Goal: Task Accomplishment & Management: Manage account settings

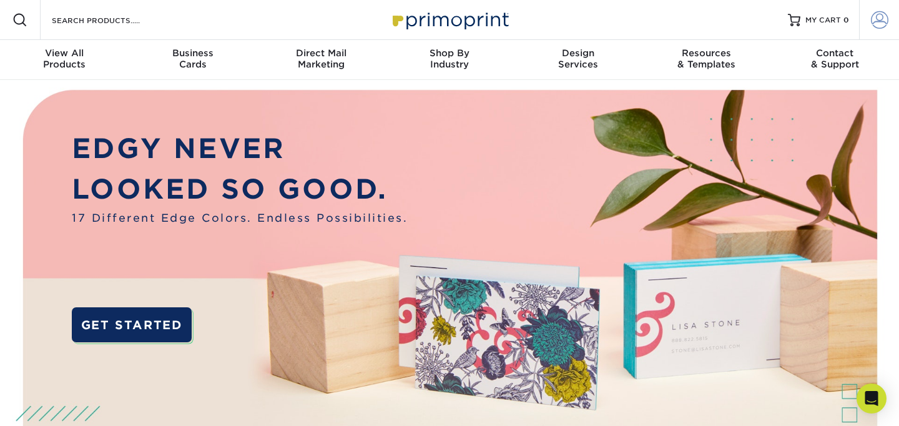
click at [878, 16] on span at bounding box center [879, 19] width 17 height 17
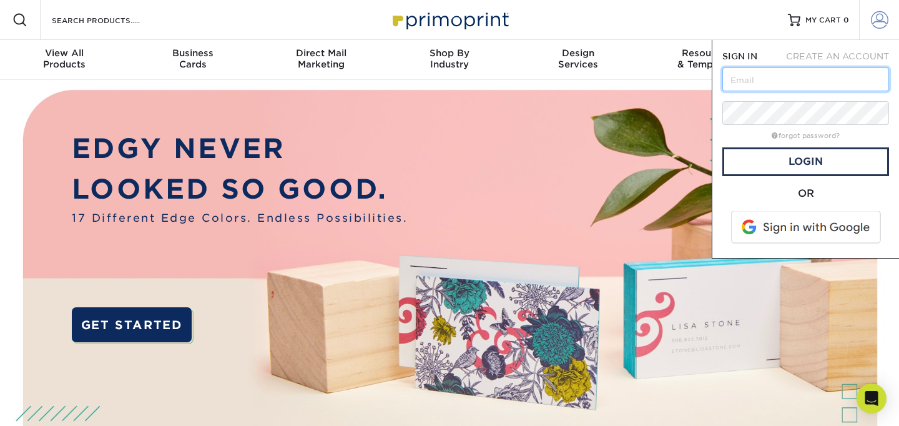
type input "[EMAIL_ADDRESS][DOMAIN_NAME]"
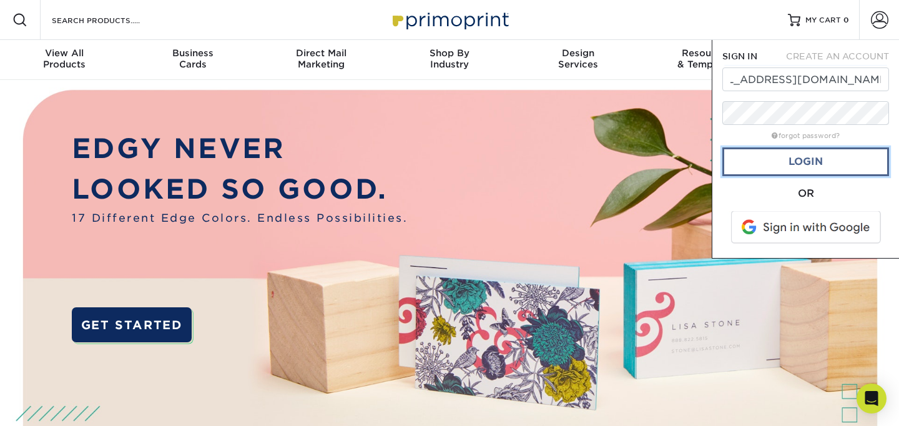
click at [784, 175] on link "Login" at bounding box center [805, 161] width 167 height 29
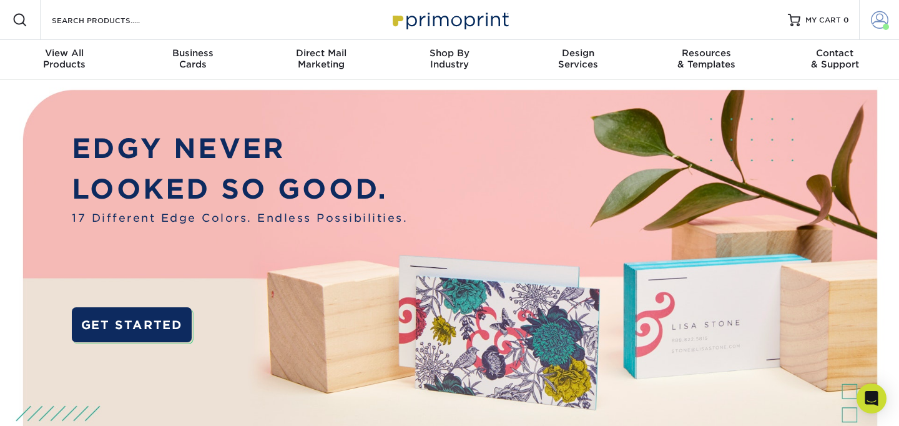
click at [878, 22] on span at bounding box center [879, 19] width 17 height 17
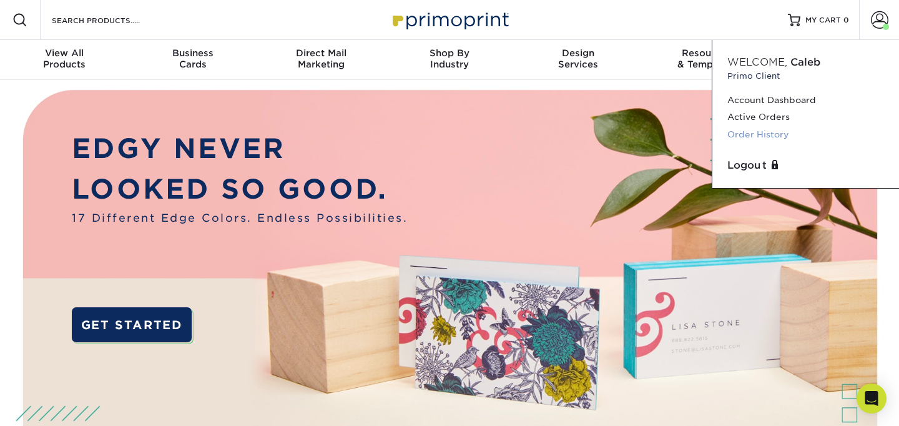
click at [753, 134] on link "Order History" at bounding box center [805, 134] width 157 height 17
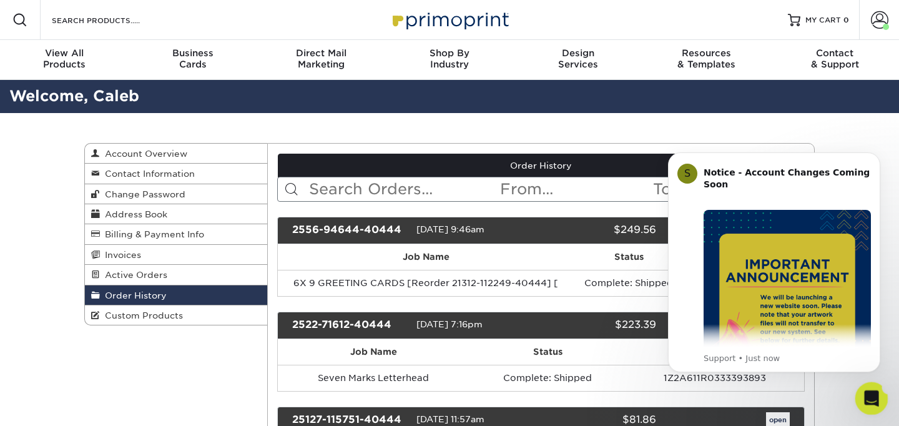
click at [873, 396] on icon "Open Intercom Messenger" at bounding box center [870, 396] width 21 height 21
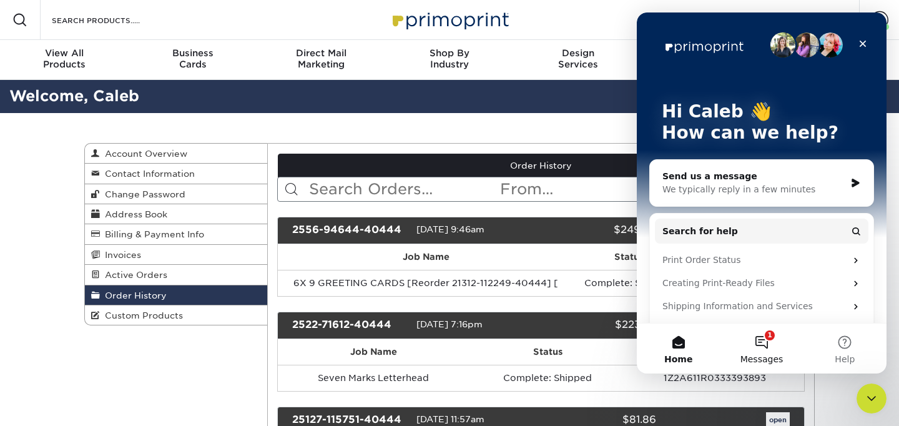
click at [777, 340] on button "1 Messages" at bounding box center [761, 348] width 83 height 50
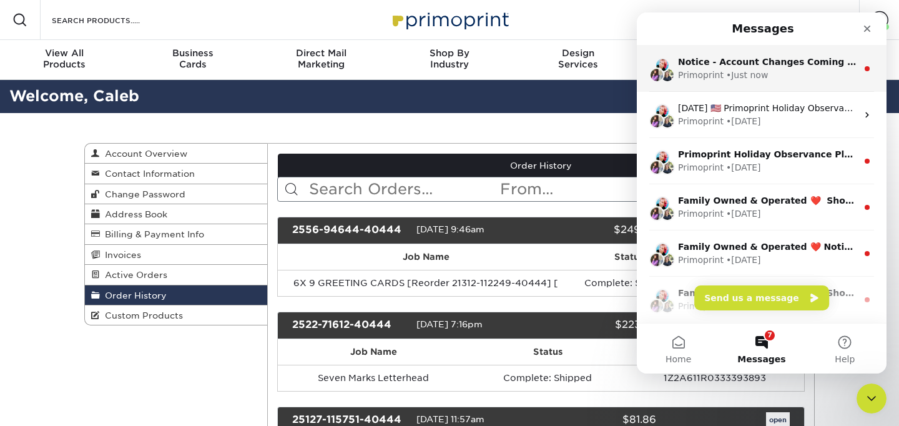
click at [794, 71] on div "Primoprint • Just now" at bounding box center [767, 75] width 179 height 13
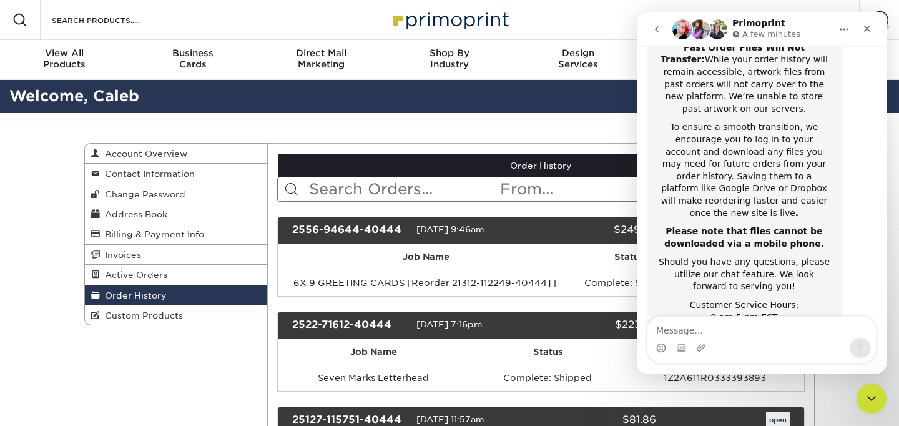
scroll to position [277, 0]
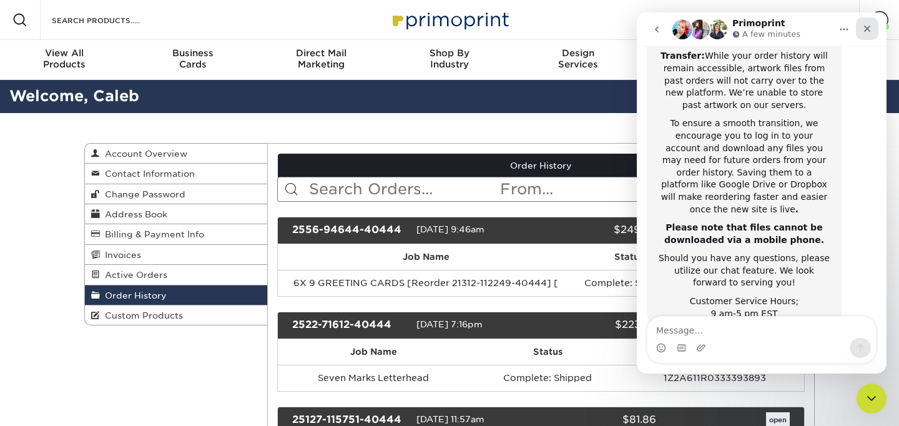
click at [868, 25] on icon "Close" at bounding box center [867, 29] width 10 height 10
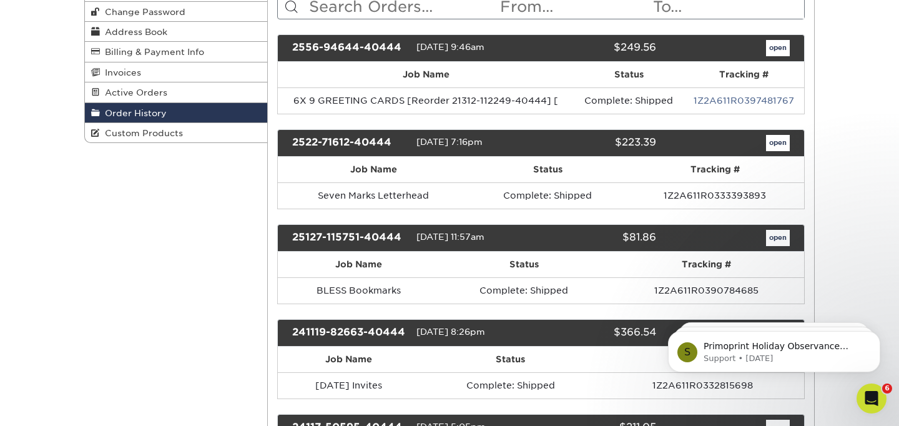
scroll to position [177, 0]
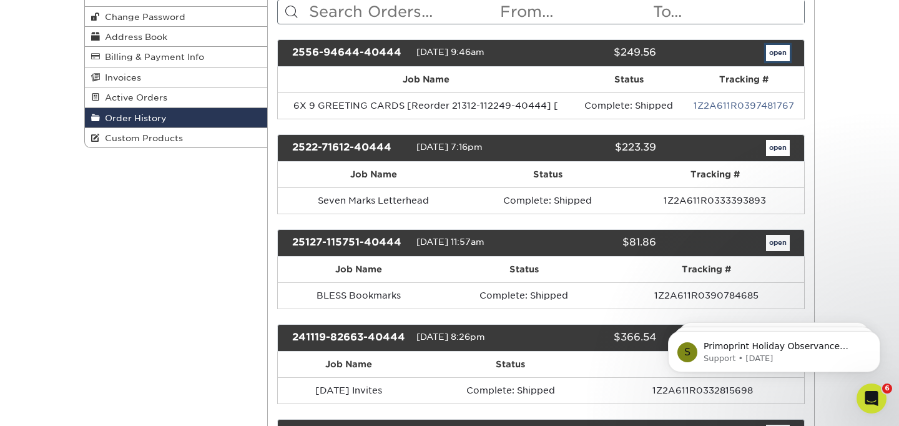
click at [782, 52] on link "open" at bounding box center [778, 53] width 24 height 16
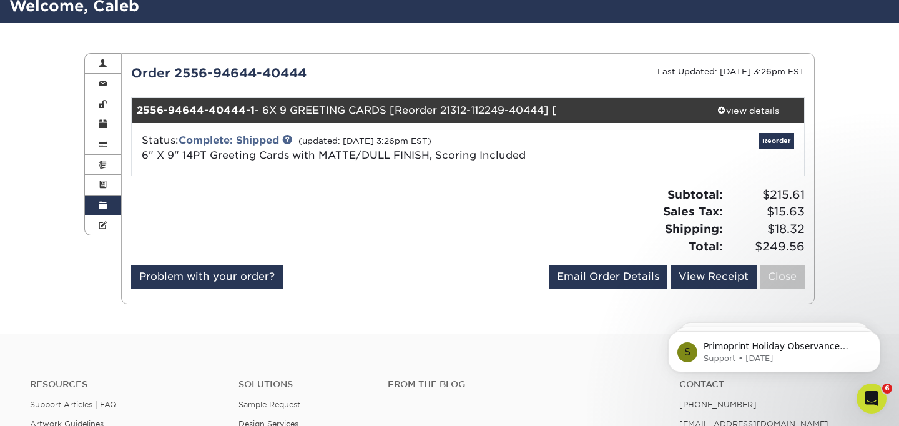
scroll to position [92, 0]
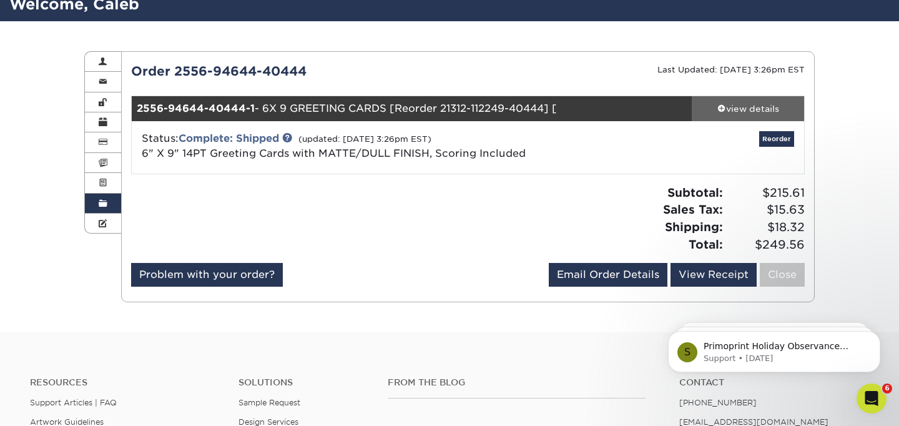
click at [740, 106] on div "view details" at bounding box center [748, 108] width 112 height 12
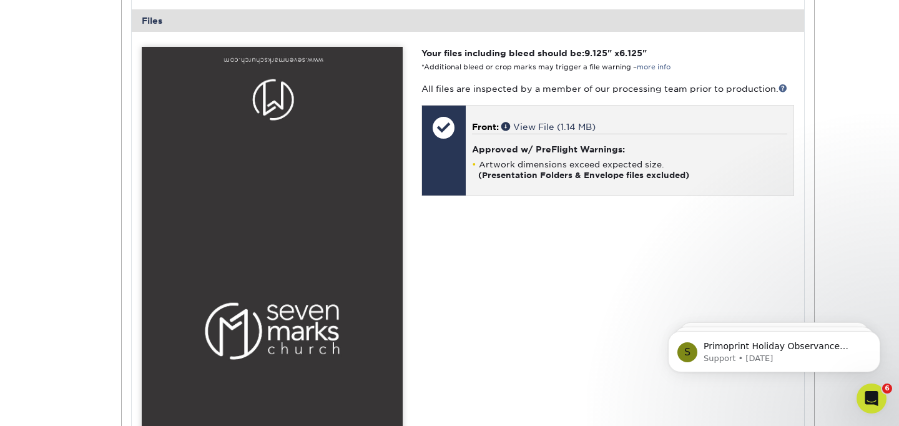
scroll to position [506, 0]
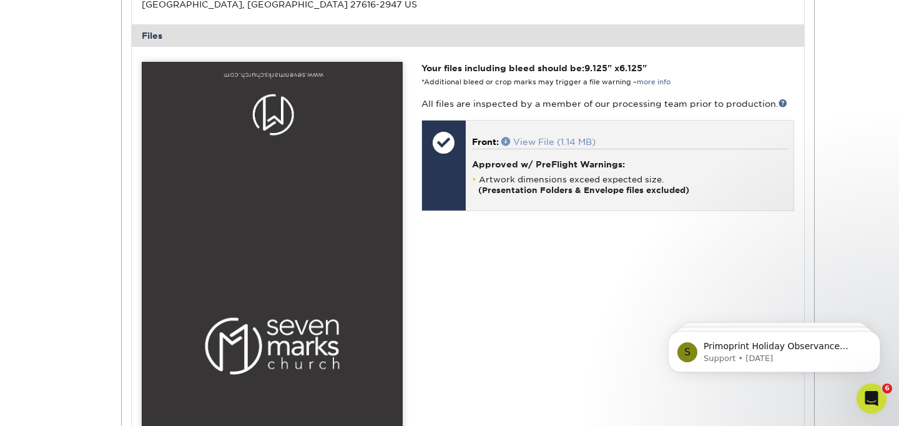
click at [558, 141] on link "View File (1.14 MB)" at bounding box center [548, 142] width 94 height 10
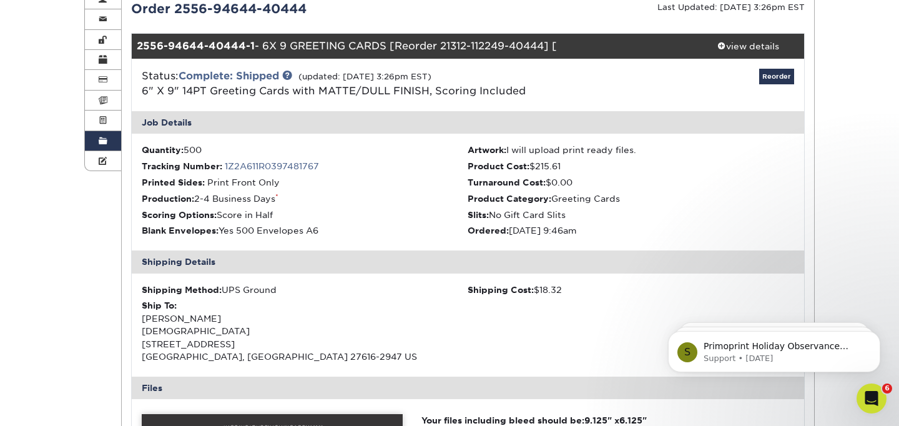
scroll to position [0, 0]
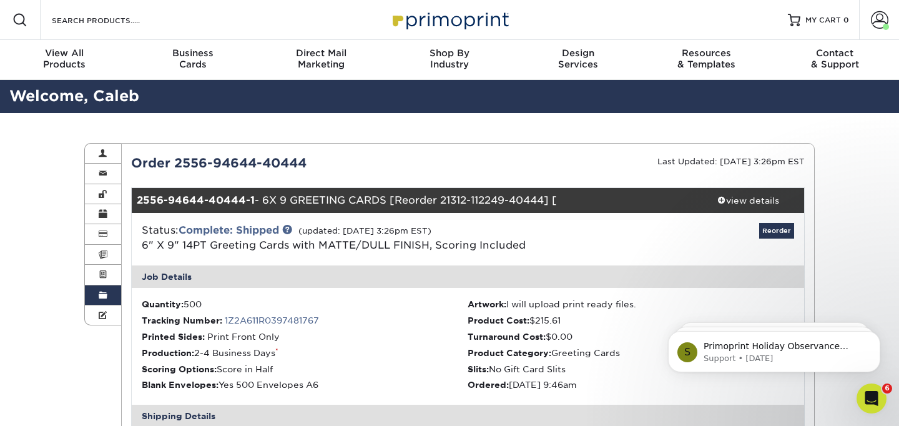
click at [99, 300] on span at bounding box center [103, 295] width 9 height 10
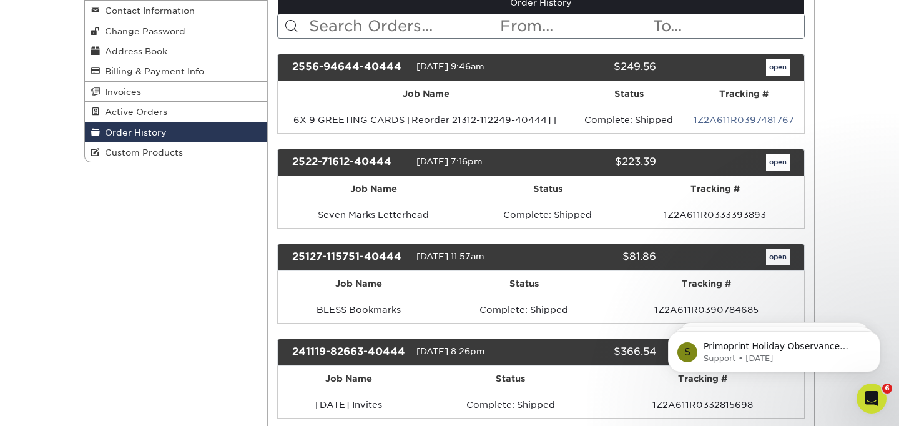
scroll to position [175, 0]
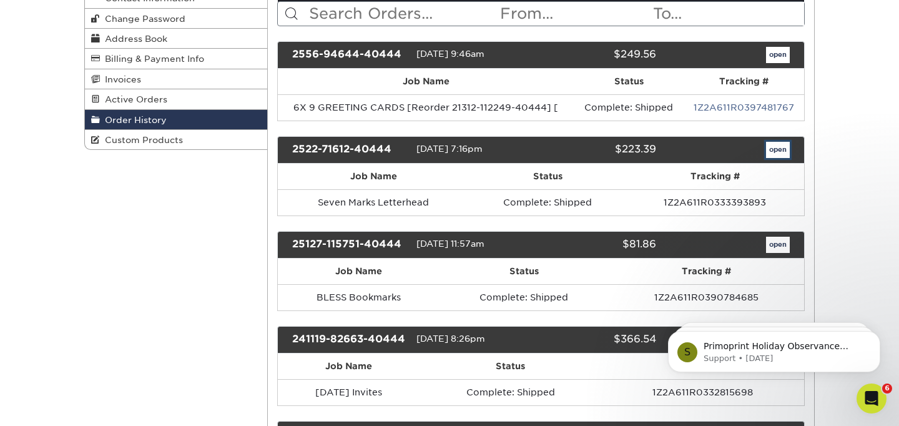
click at [774, 154] on link "open" at bounding box center [778, 150] width 24 height 16
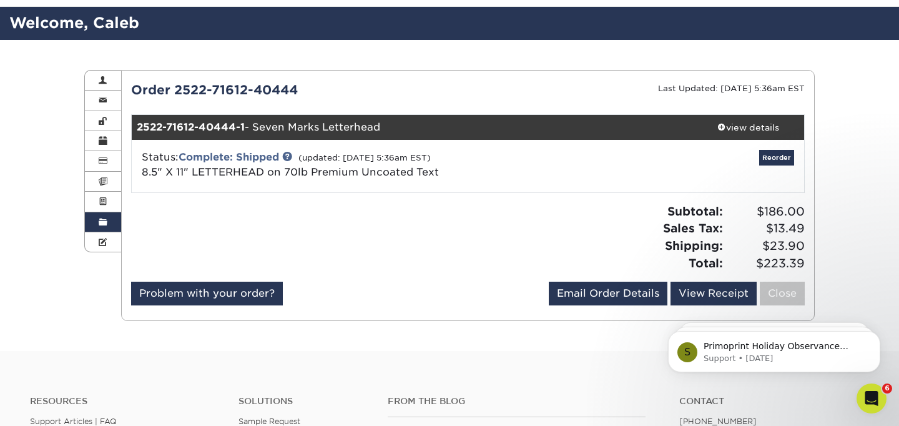
scroll to position [126, 0]
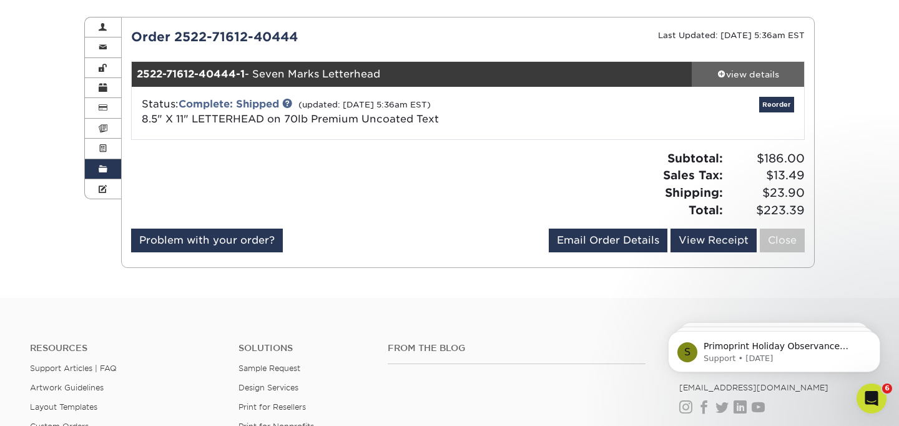
click at [729, 73] on div "view details" at bounding box center [748, 74] width 112 height 12
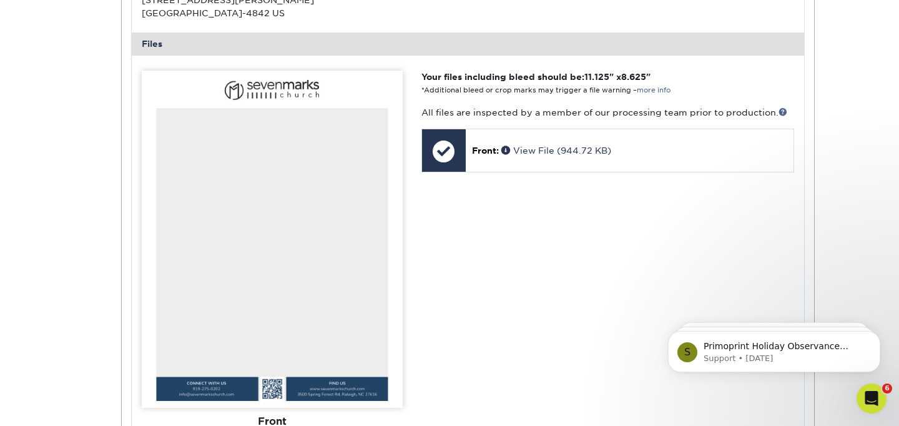
scroll to position [490, 0]
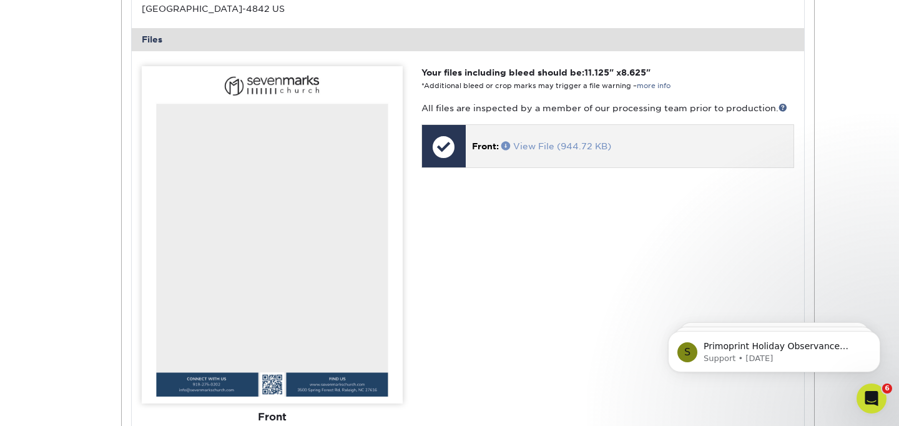
click at [539, 146] on link "View File (944.72 KB)" at bounding box center [556, 146] width 110 height 10
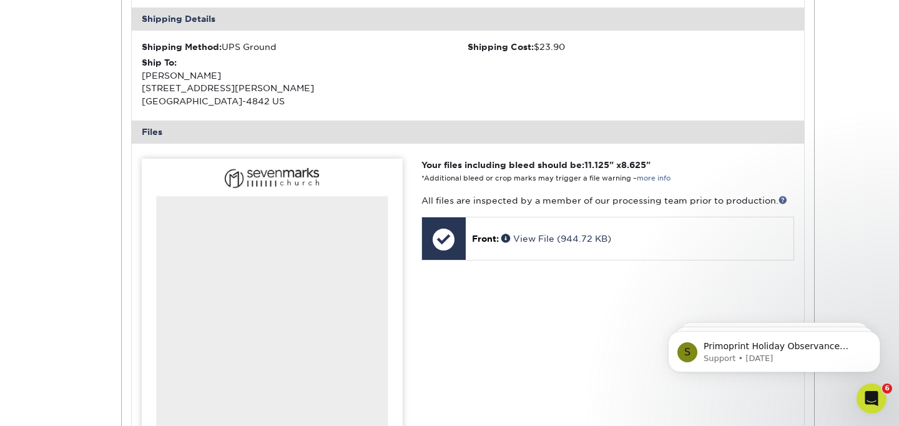
scroll to position [0, 0]
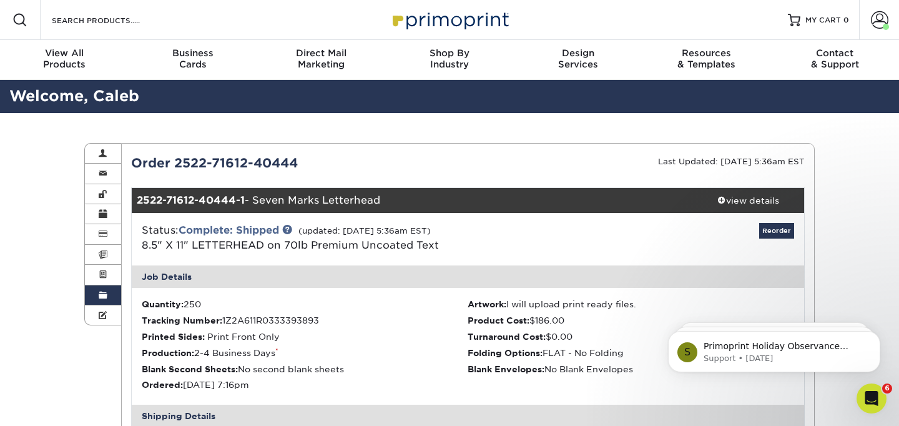
click at [96, 298] on link "Order History" at bounding box center [103, 295] width 36 height 20
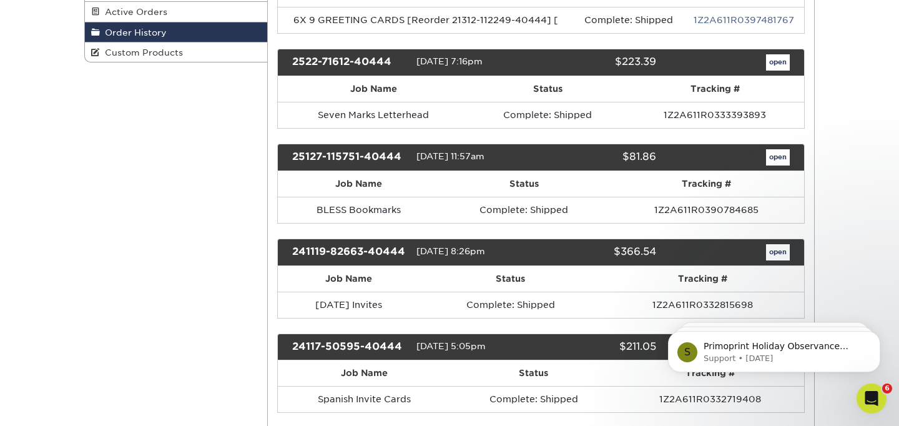
scroll to position [282, 0]
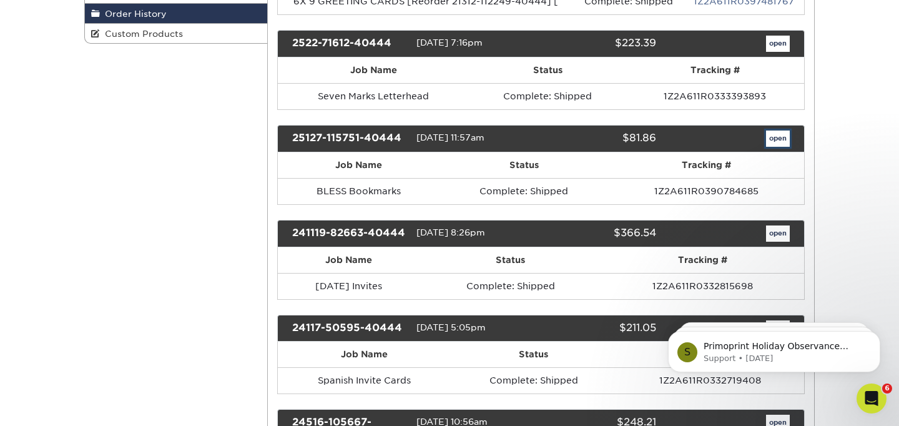
click at [779, 143] on link "open" at bounding box center [778, 138] width 24 height 16
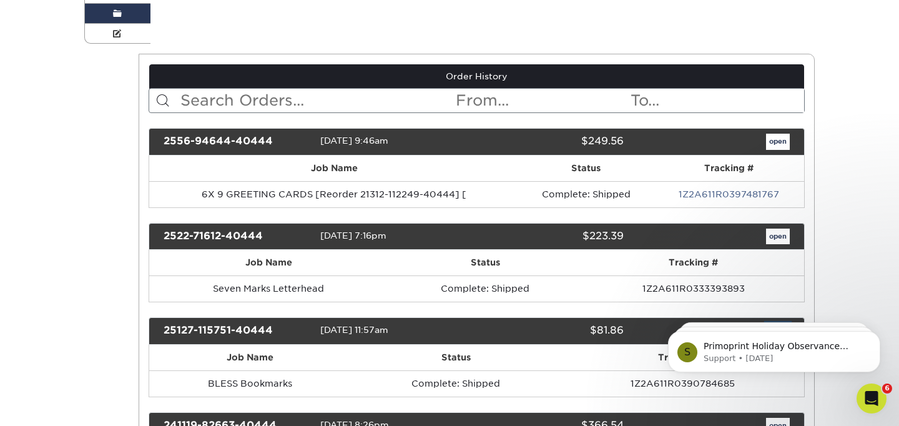
scroll to position [0, 0]
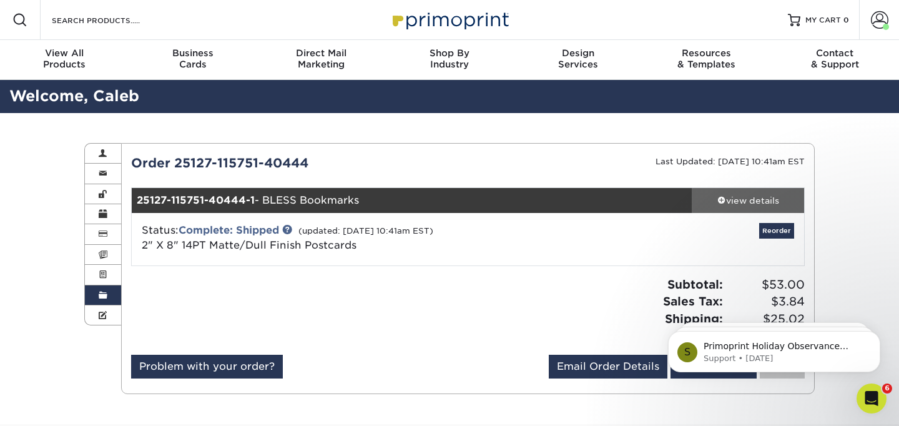
click at [749, 197] on div "view details" at bounding box center [748, 200] width 112 height 12
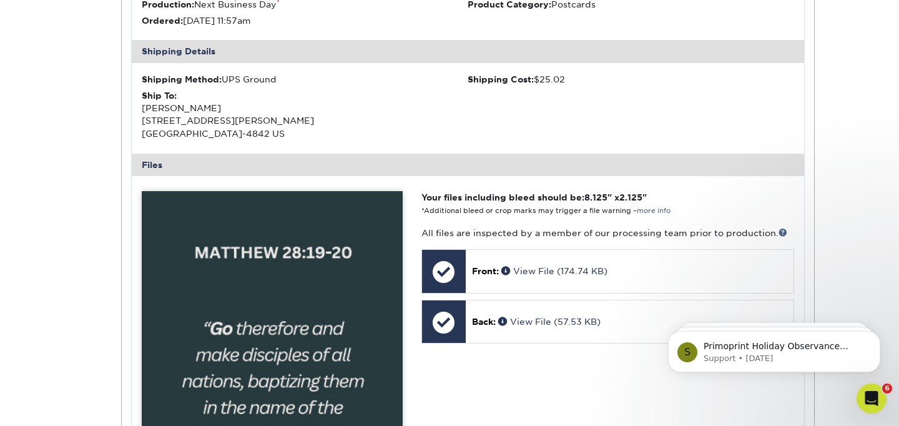
scroll to position [458, 0]
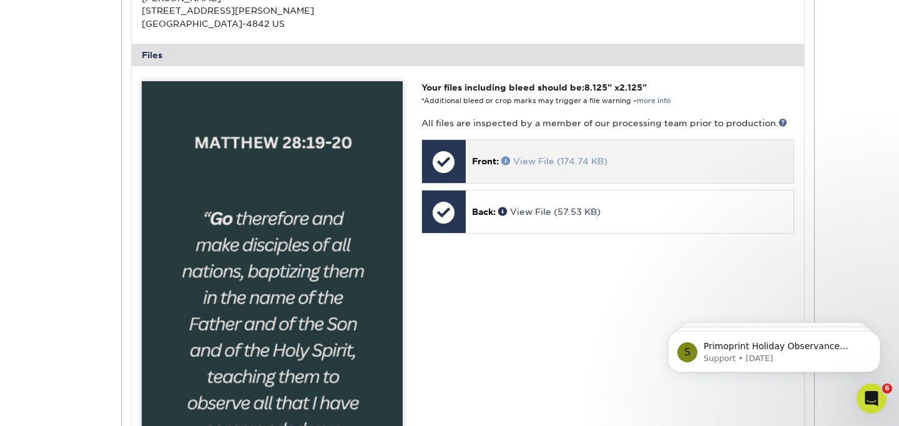
click at [549, 160] on link "View File (174.74 KB)" at bounding box center [554, 161] width 106 height 10
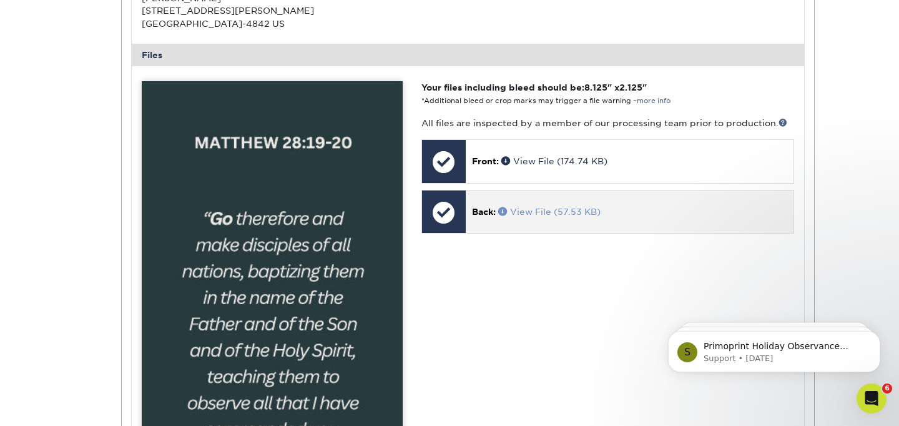
click at [542, 210] on link "View File (57.53 KB)" at bounding box center [549, 212] width 102 height 10
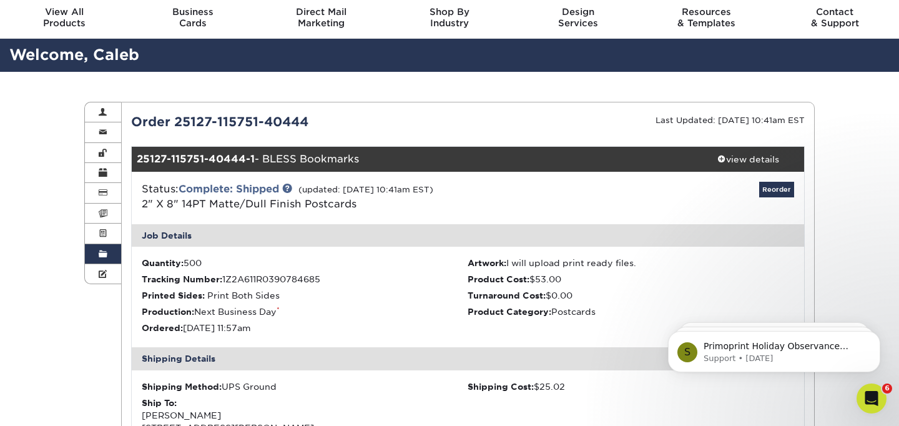
scroll to position [0, 0]
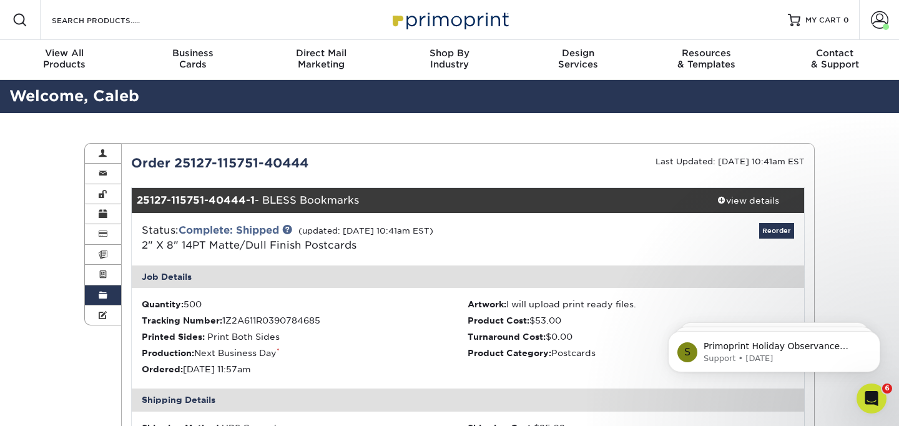
click at [92, 299] on link "Order History" at bounding box center [103, 295] width 36 height 20
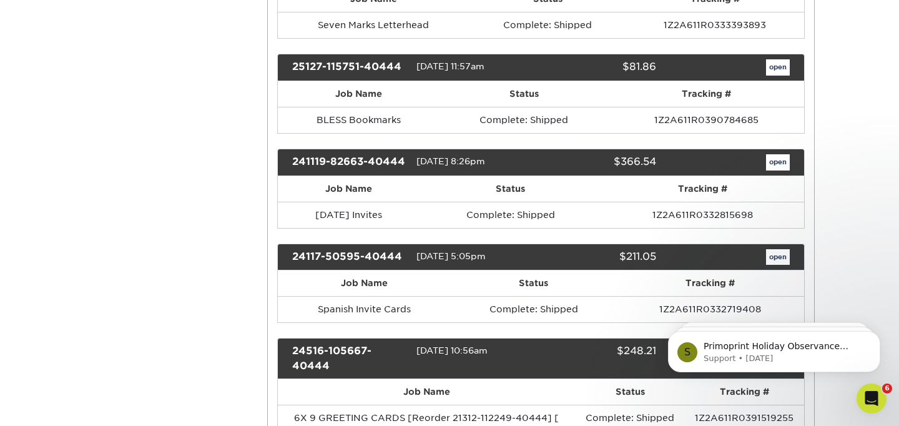
scroll to position [353, 0]
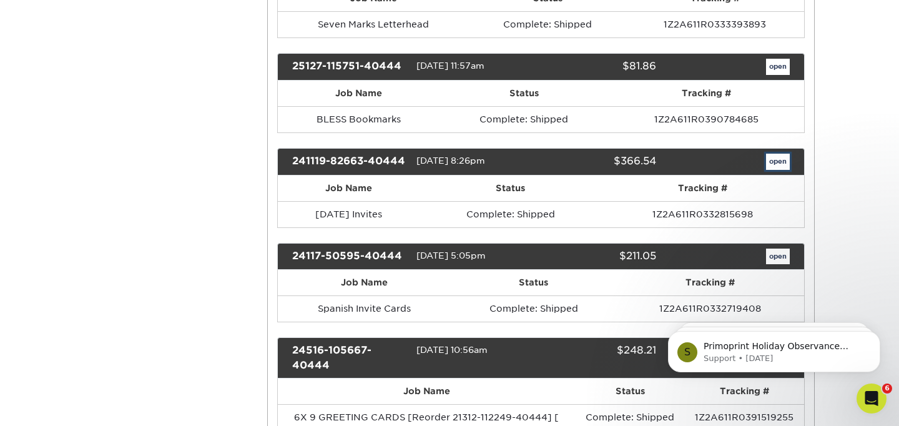
click at [783, 163] on link "open" at bounding box center [778, 162] width 24 height 16
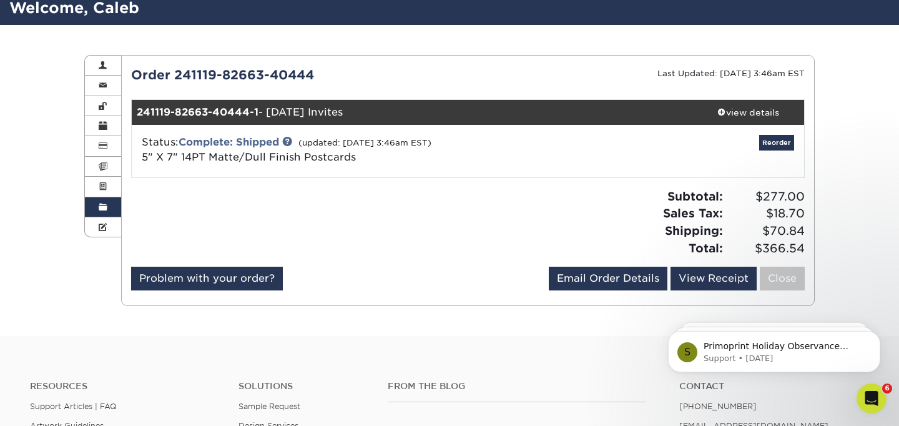
scroll to position [89, 0]
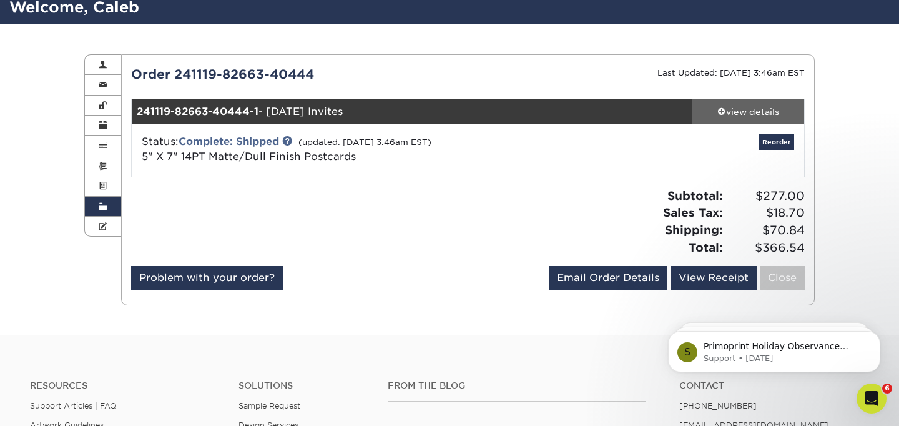
click at [751, 109] on div "view details" at bounding box center [748, 112] width 112 height 12
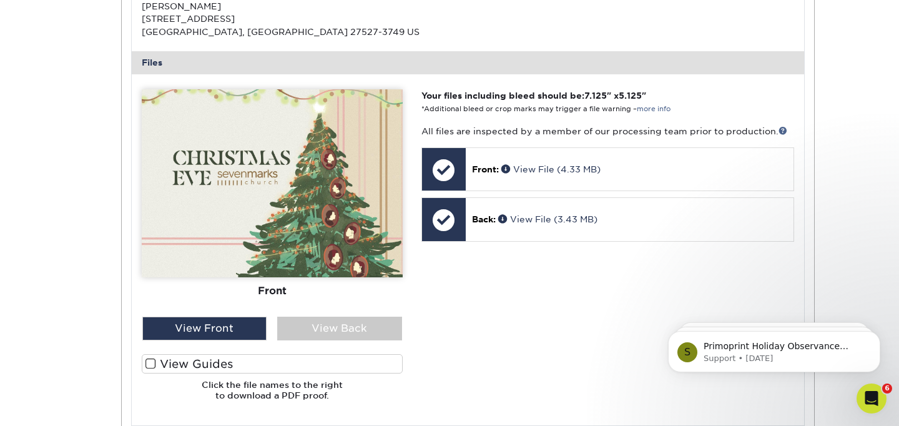
scroll to position [490, 0]
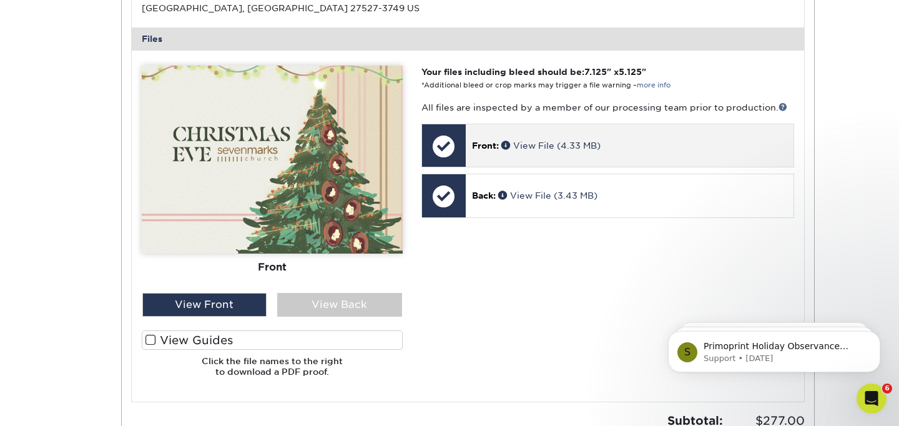
click at [494, 145] on span "Front:" at bounding box center [485, 145] width 27 height 10
click at [546, 144] on link "View File (4.33 MB)" at bounding box center [550, 145] width 99 height 10
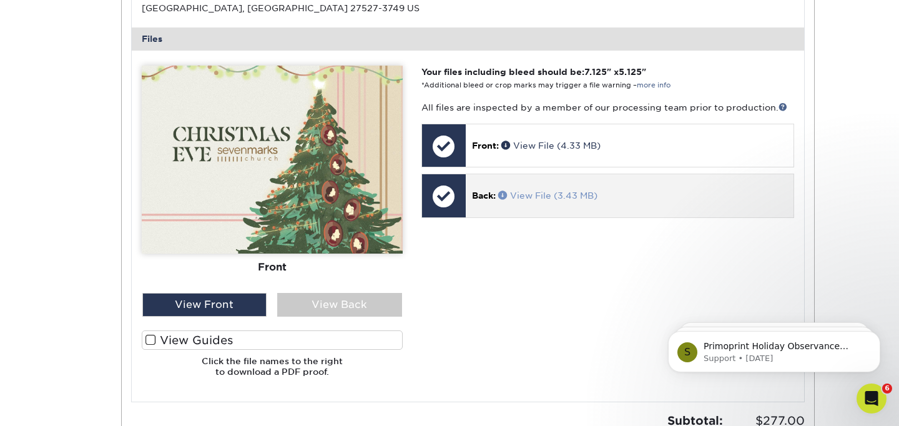
click at [538, 195] on link "View File (3.43 MB)" at bounding box center [547, 195] width 99 height 10
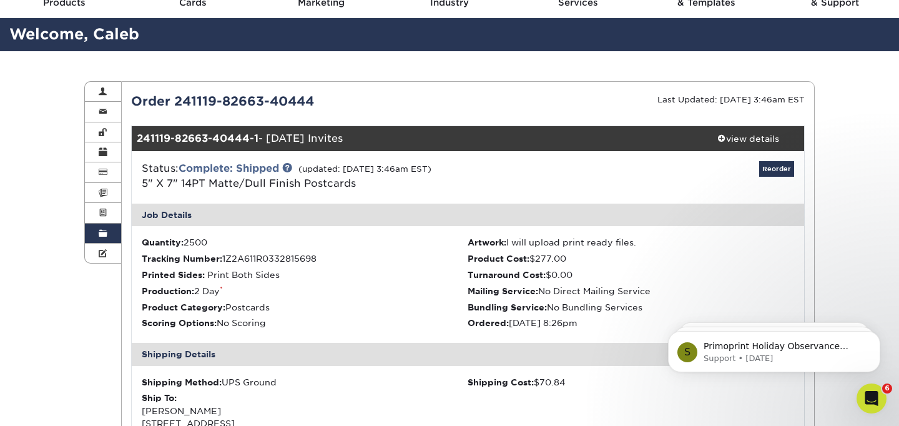
scroll to position [0, 0]
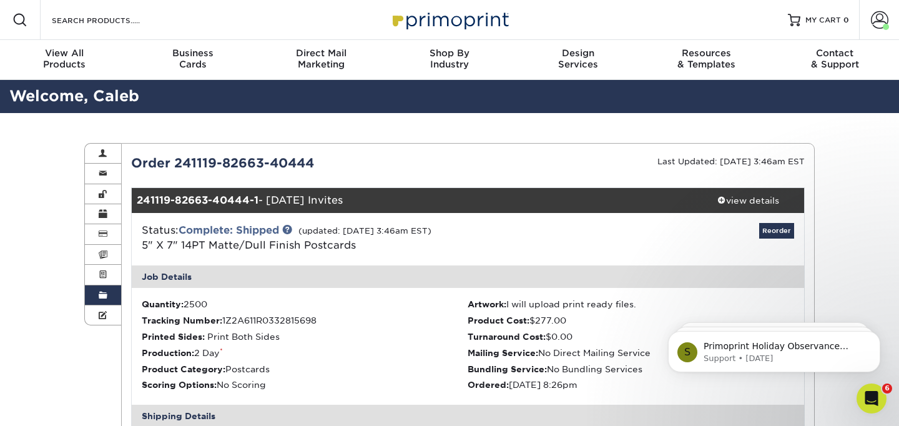
click at [104, 295] on span at bounding box center [103, 295] width 9 height 10
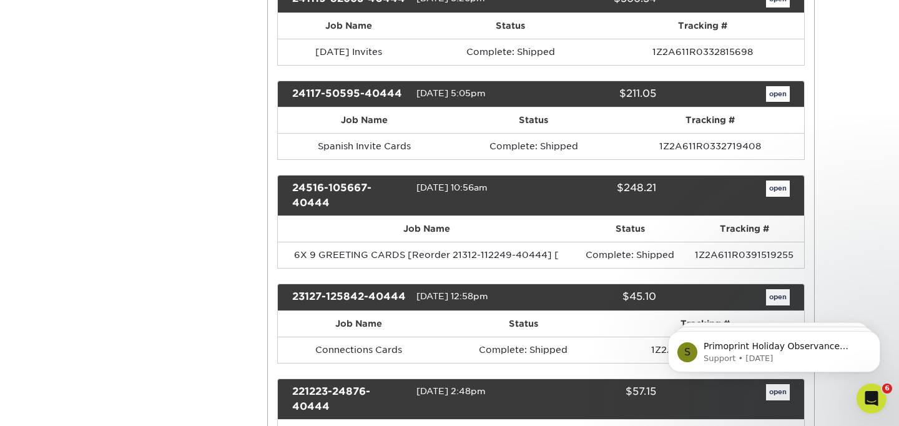
scroll to position [519, 0]
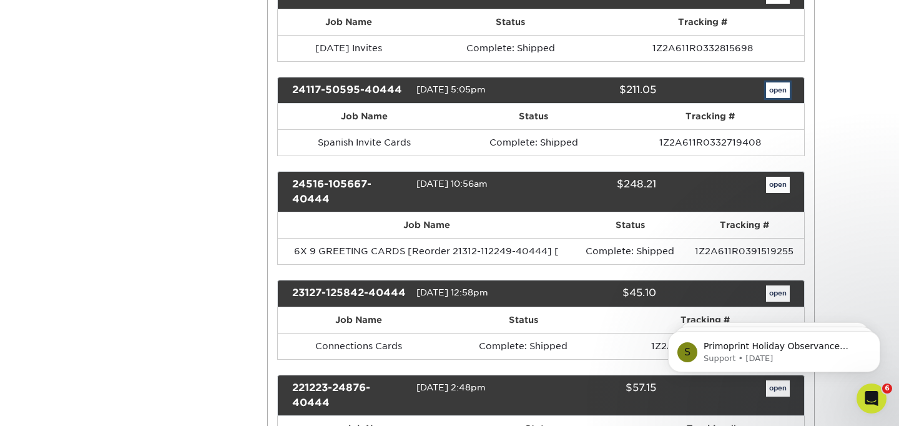
click at [775, 86] on link "open" at bounding box center [778, 90] width 24 height 16
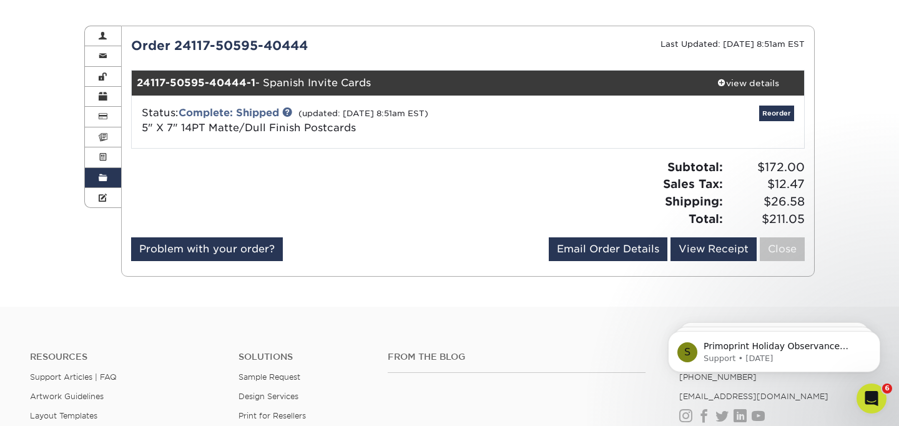
scroll to position [172, 0]
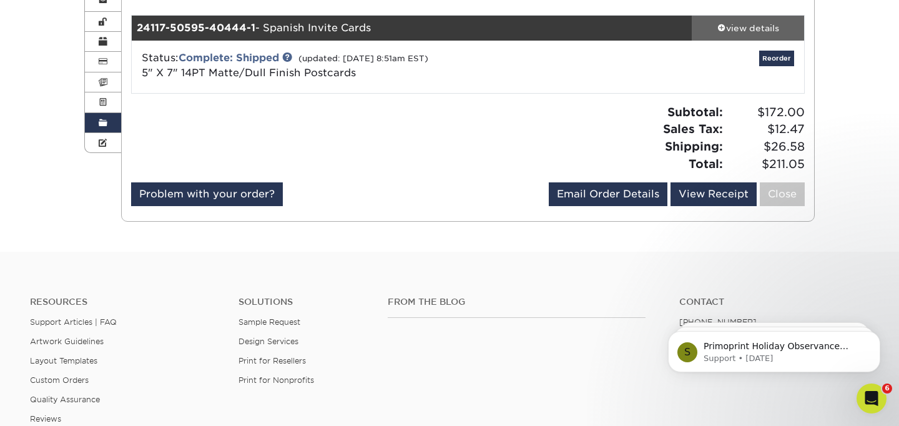
click at [748, 28] on div "view details" at bounding box center [748, 28] width 112 height 12
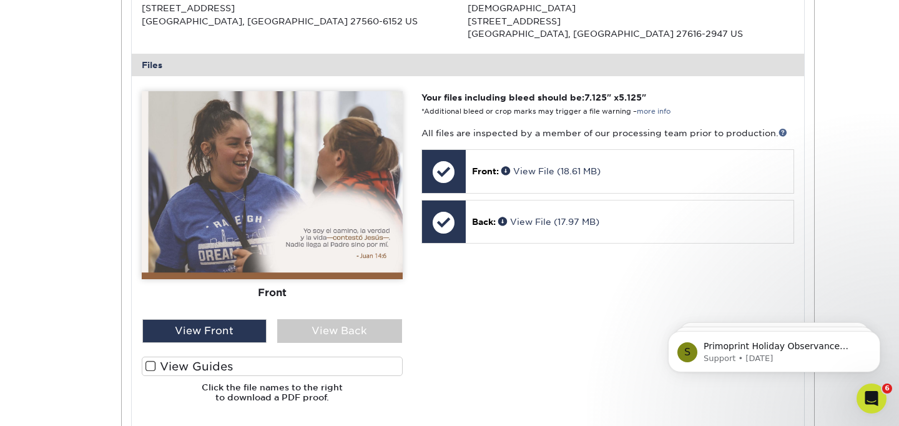
scroll to position [522, 0]
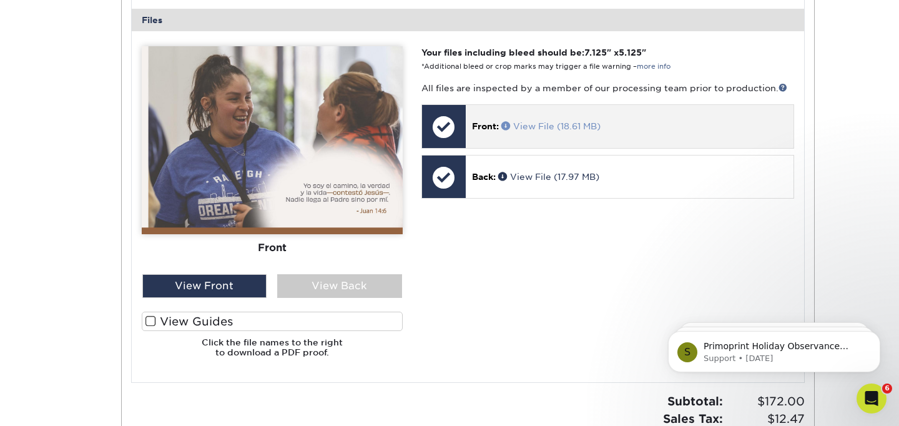
click at [537, 124] on link "View File (18.61 MB)" at bounding box center [550, 126] width 99 height 10
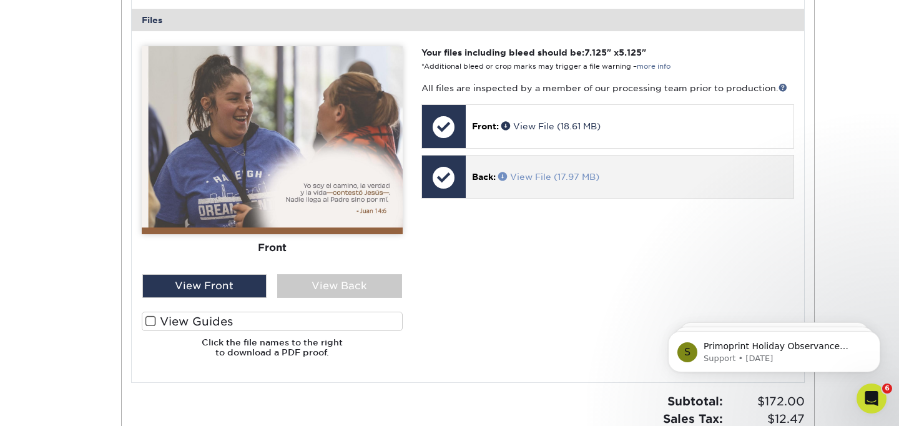
click at [541, 174] on link "View File (17.97 MB)" at bounding box center [548, 177] width 101 height 10
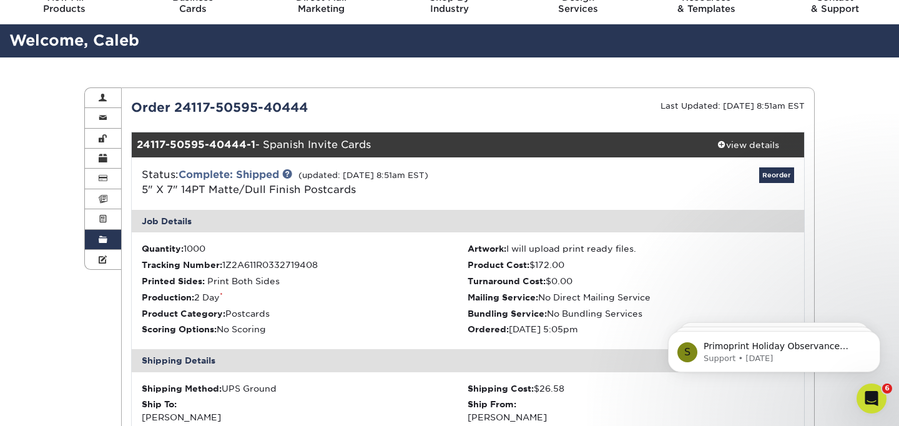
scroll to position [0, 0]
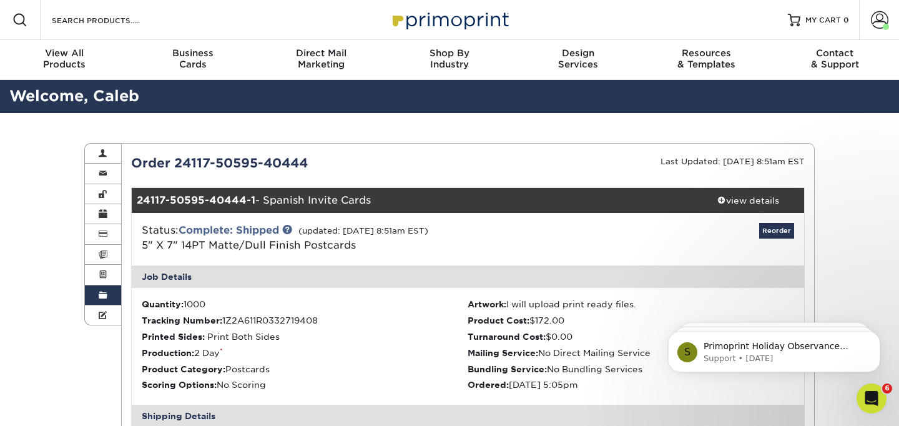
click at [101, 296] on span at bounding box center [103, 295] width 9 height 10
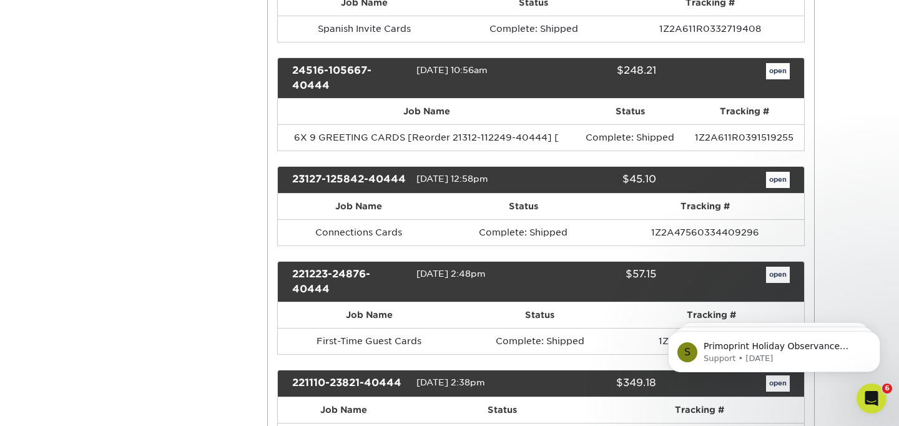
scroll to position [636, 0]
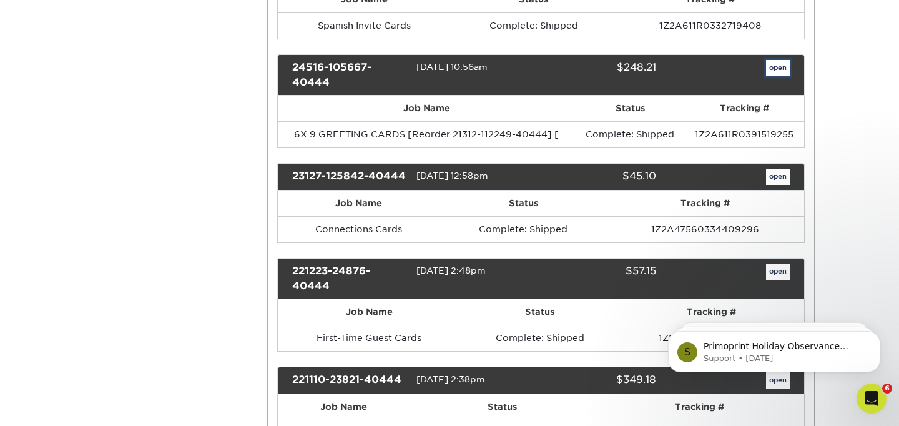
click at [777, 73] on link "open" at bounding box center [778, 68] width 24 height 16
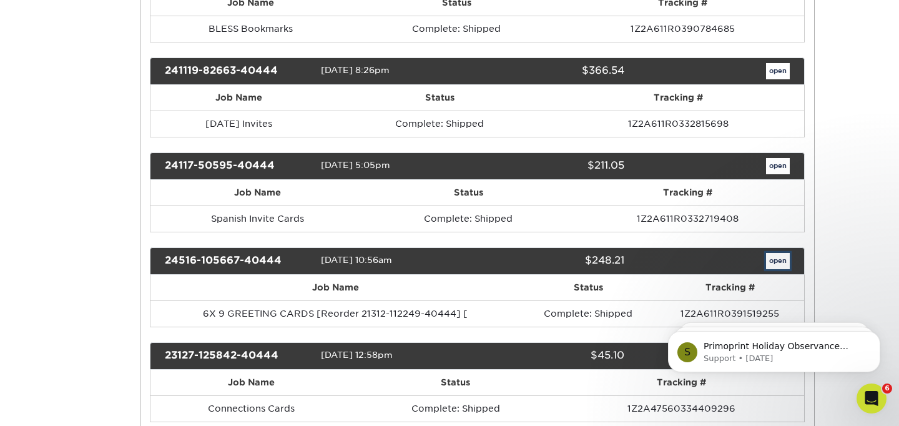
scroll to position [0, 0]
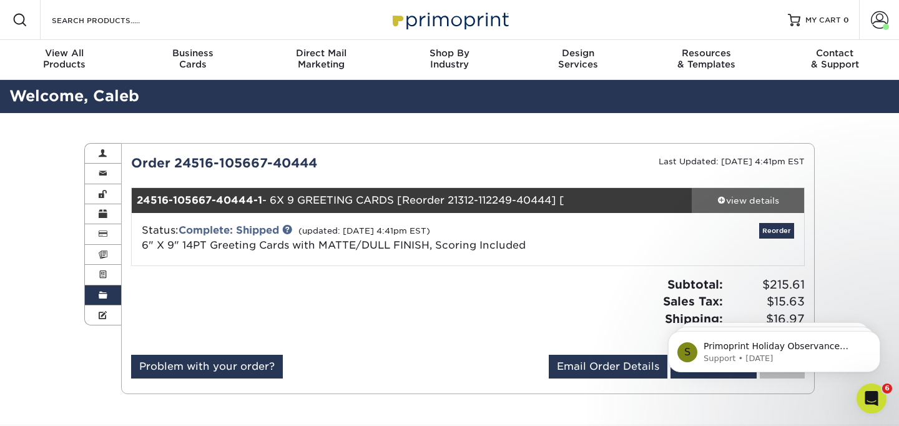
click at [740, 201] on div "view details" at bounding box center [748, 200] width 112 height 12
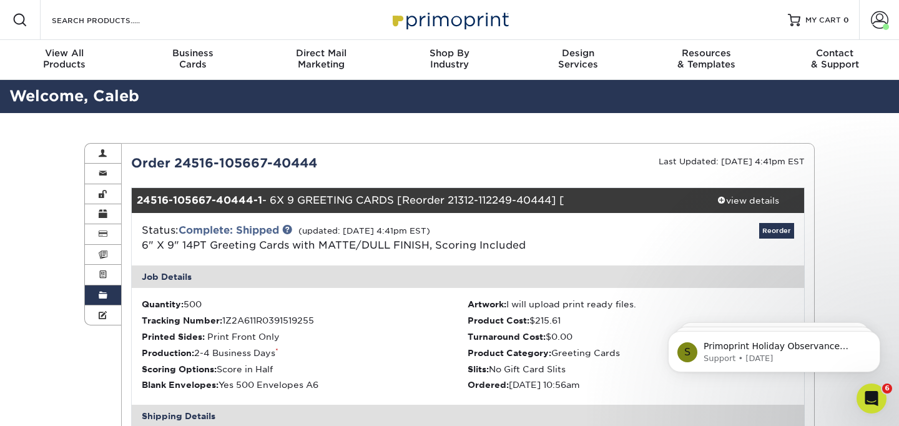
click at [102, 297] on span at bounding box center [103, 295] width 9 height 10
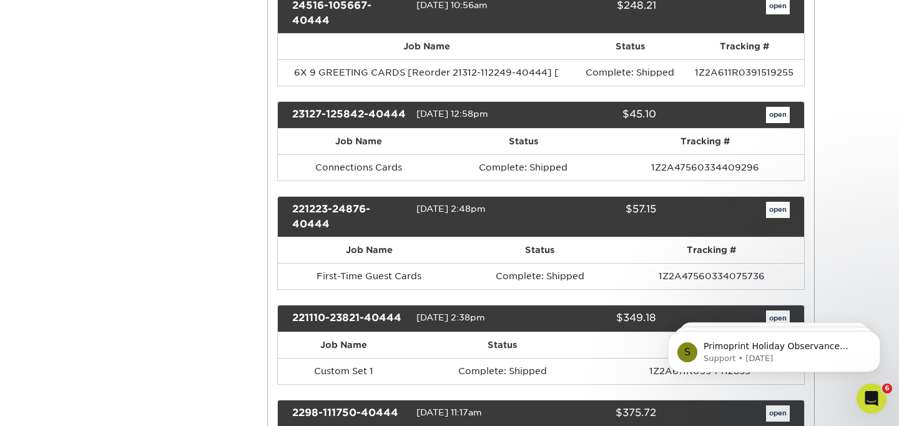
scroll to position [703, 0]
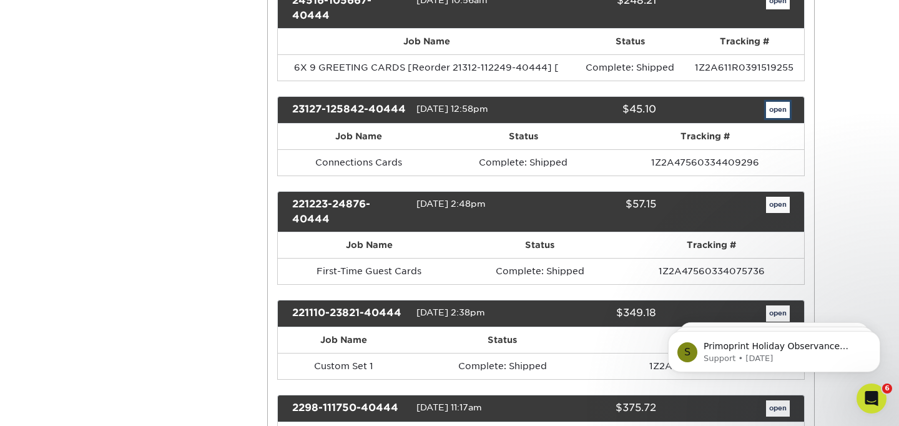
click at [771, 114] on link "open" at bounding box center [778, 110] width 24 height 16
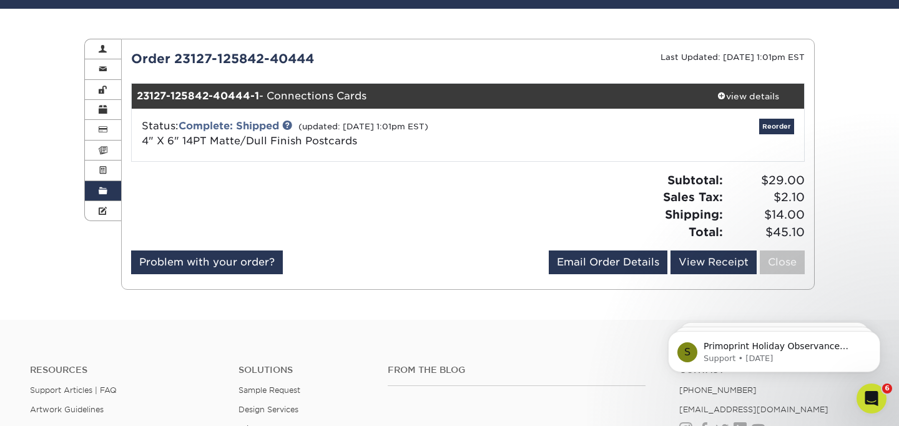
scroll to position [96, 0]
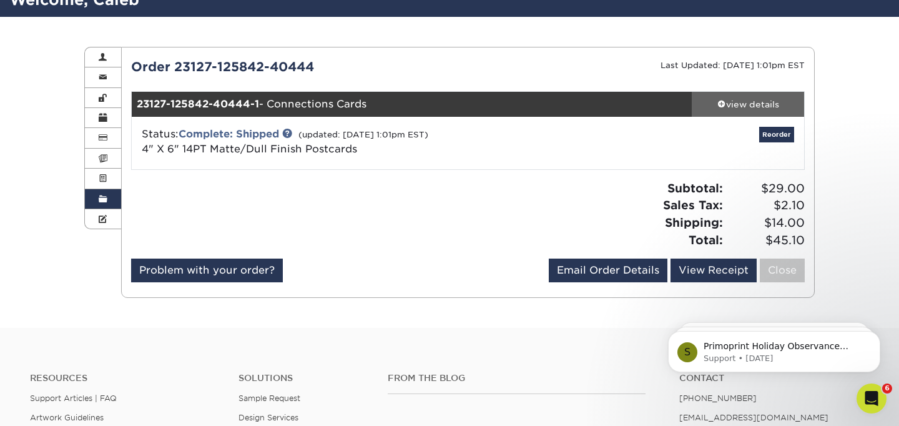
click at [738, 106] on div "view details" at bounding box center [748, 104] width 112 height 12
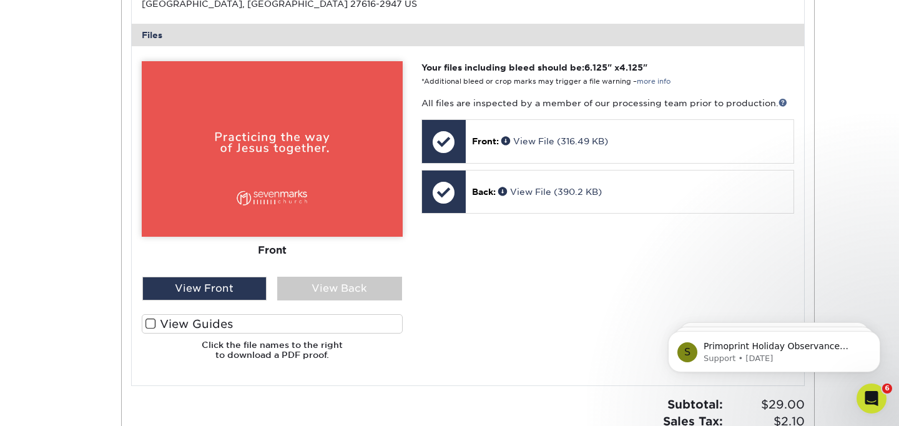
scroll to position [514, 0]
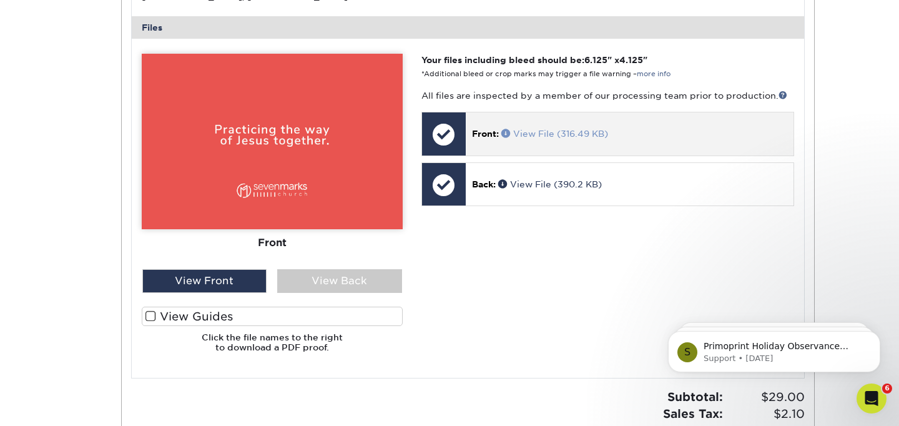
click at [554, 136] on link "View File (316.49 KB)" at bounding box center [554, 134] width 107 height 10
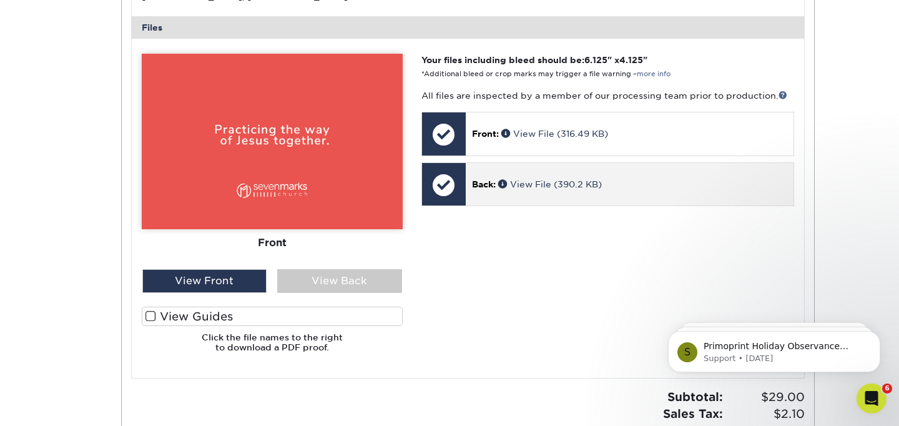
click at [480, 172] on div "Back: View File (390.2 KB)" at bounding box center [630, 184] width 328 height 42
click at [546, 185] on link "View File (390.2 KB)" at bounding box center [550, 184] width 104 height 10
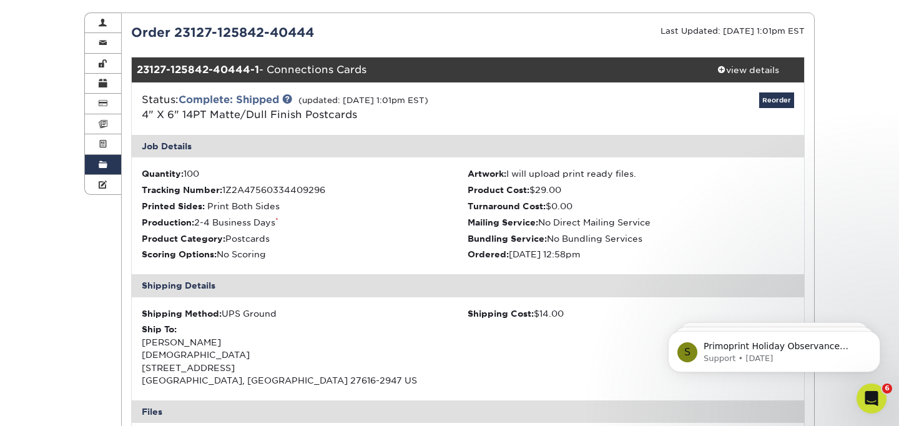
scroll to position [0, 0]
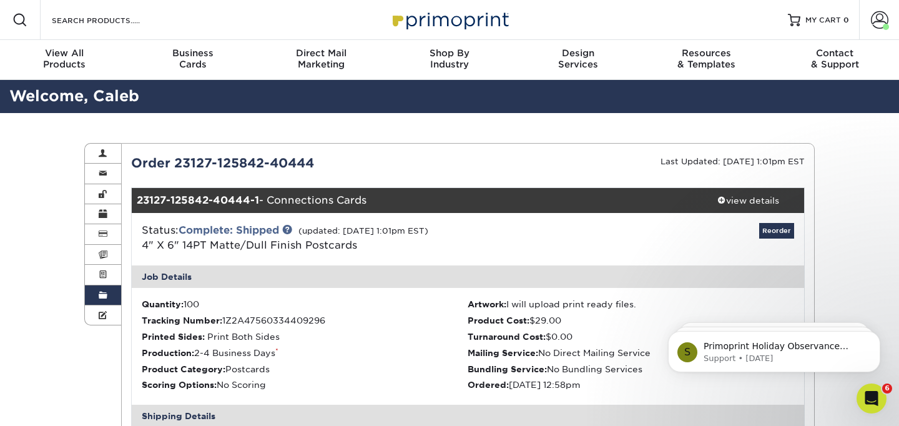
click at [107, 298] on link "Order History" at bounding box center [103, 295] width 36 height 20
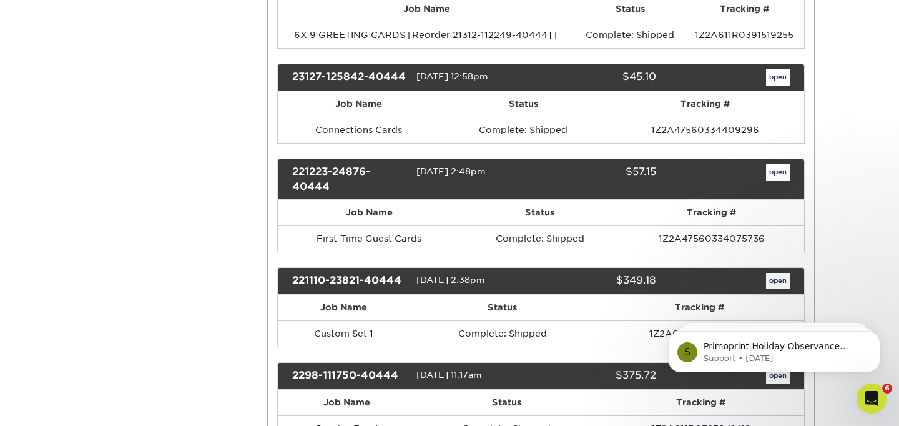
scroll to position [743, 0]
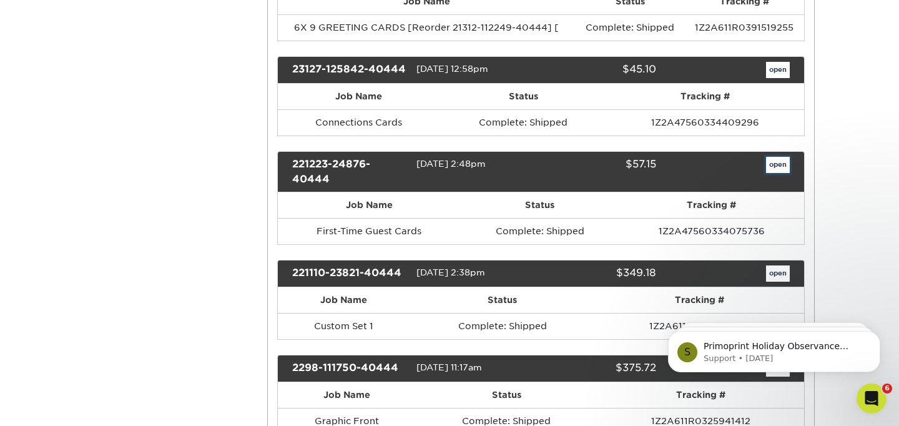
click at [775, 169] on link "open" at bounding box center [778, 165] width 24 height 16
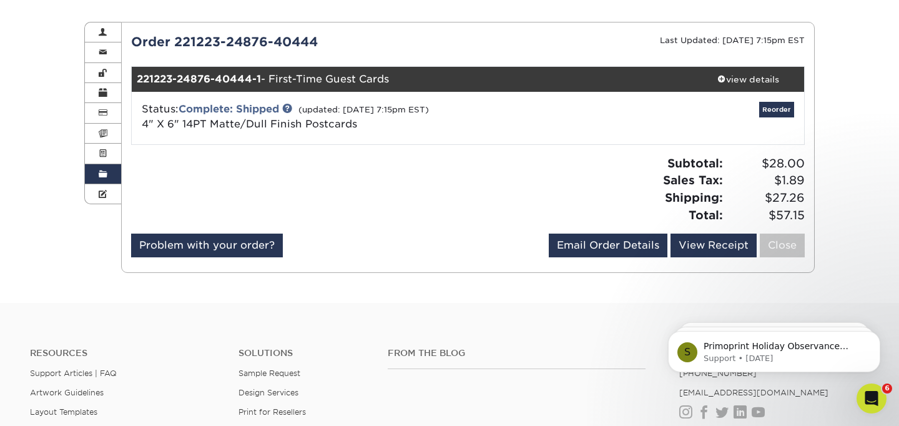
scroll to position [92, 0]
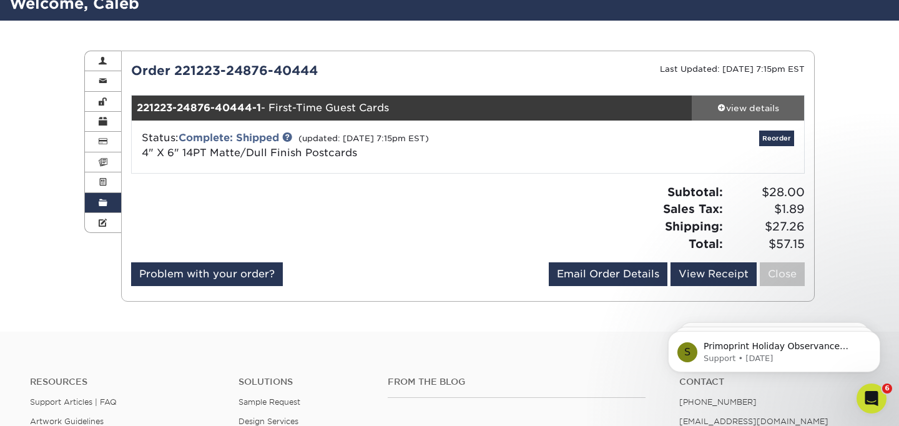
click at [748, 104] on div "view details" at bounding box center [748, 108] width 112 height 12
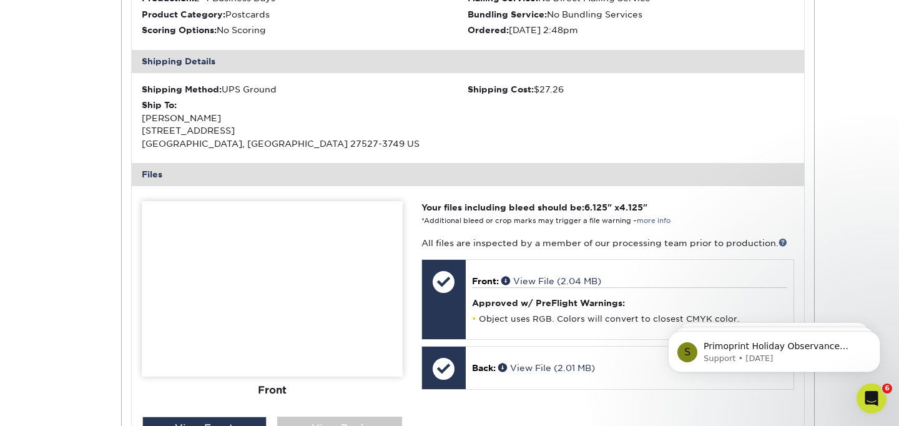
scroll to position [494, 0]
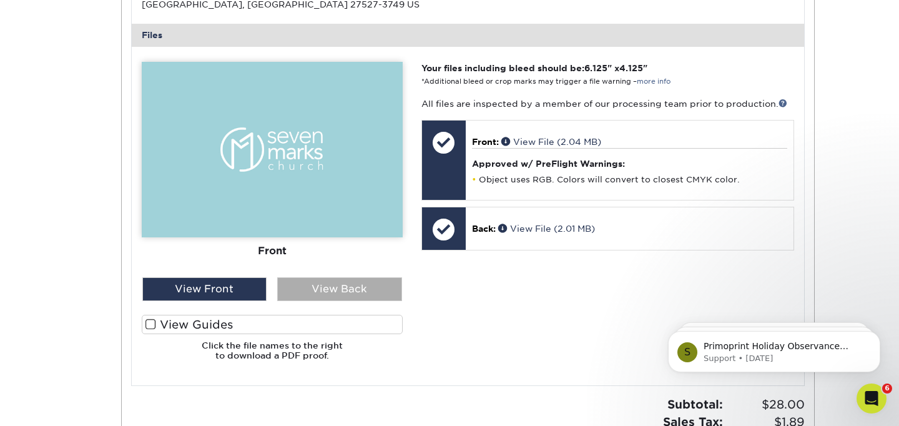
click at [322, 298] on div "View Back" at bounding box center [339, 289] width 125 height 24
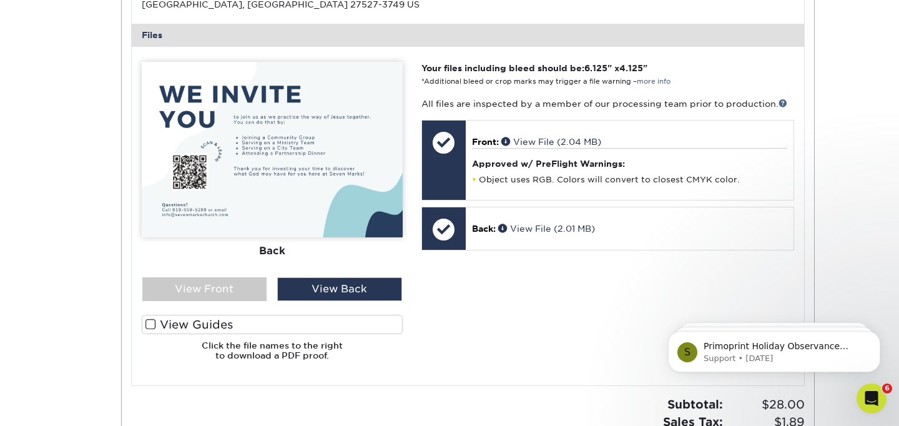
click at [512, 322] on div "Your files including bleed should be: 6.125 " x 4.125 " *Additional bleed or cr…" at bounding box center [607, 216] width 391 height 309
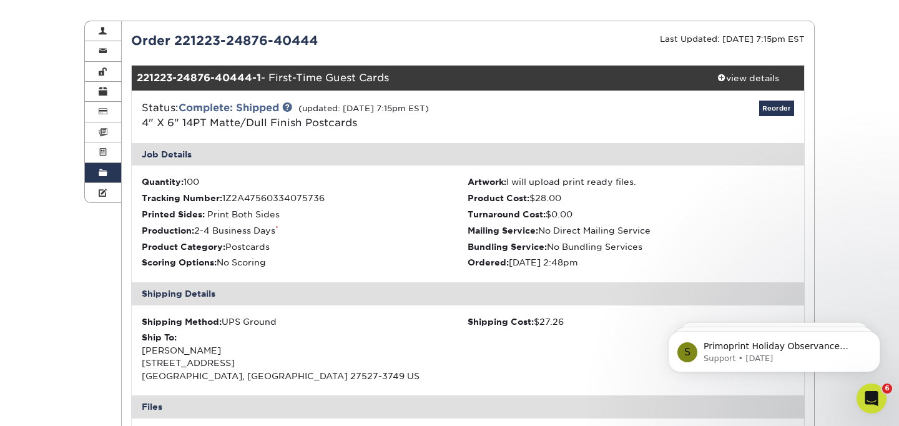
scroll to position [0, 0]
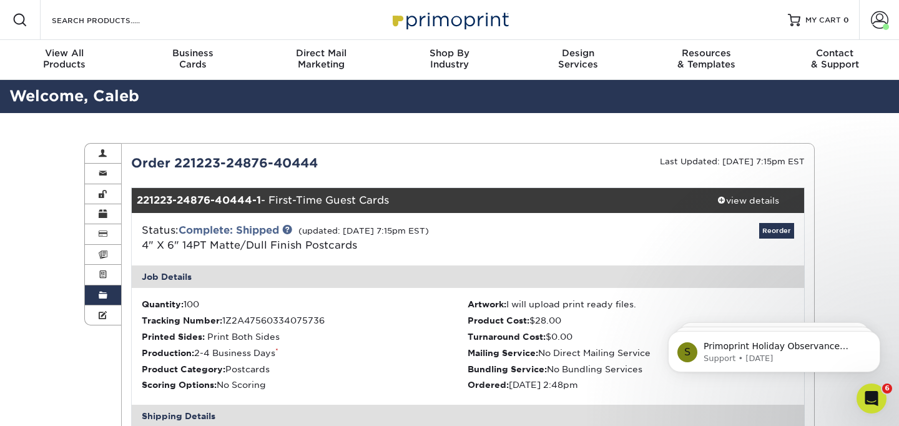
click at [101, 299] on span at bounding box center [103, 295] width 9 height 10
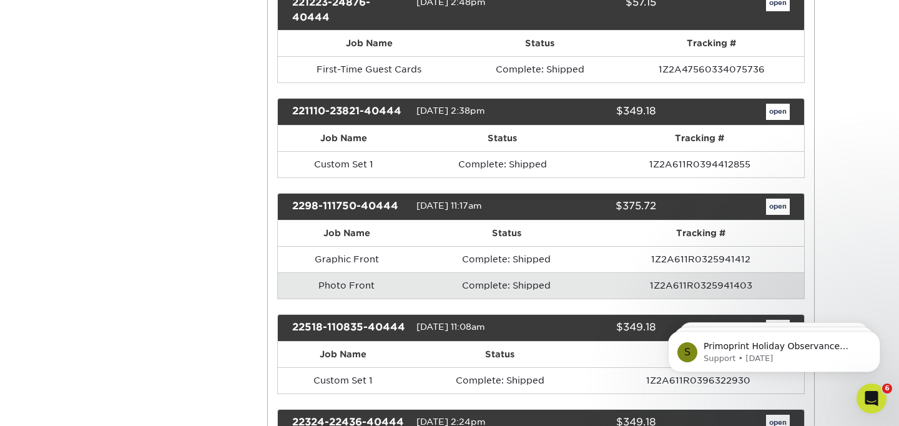
scroll to position [908, 0]
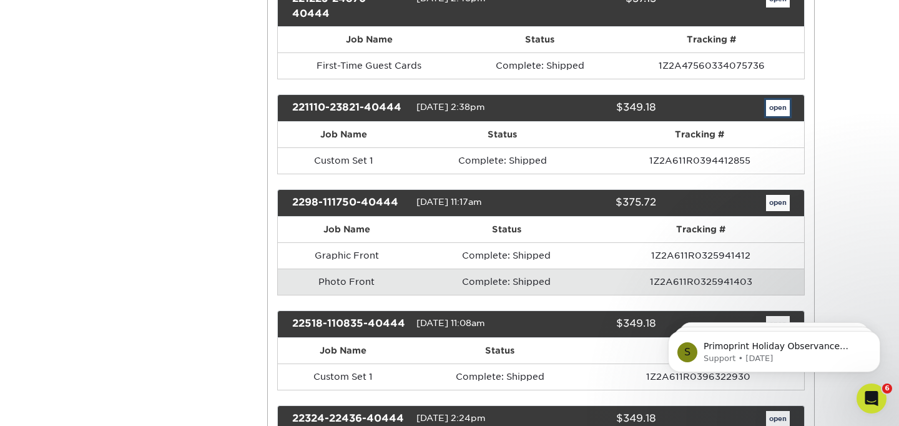
click at [775, 107] on link "open" at bounding box center [778, 108] width 24 height 16
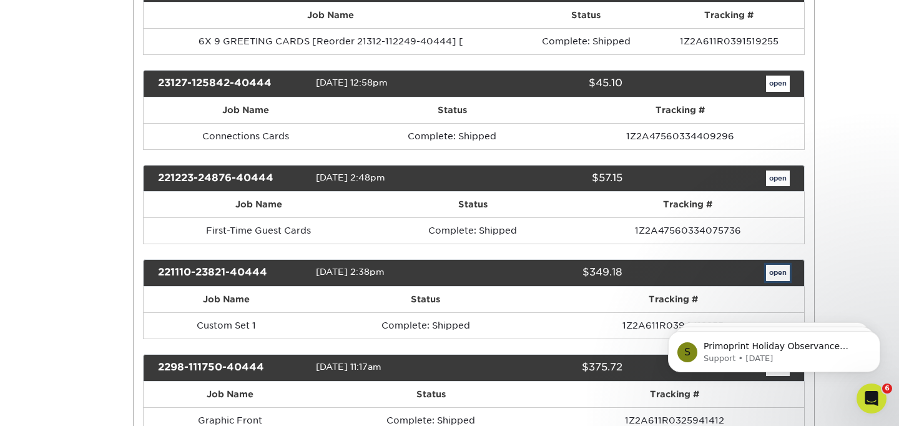
scroll to position [0, 0]
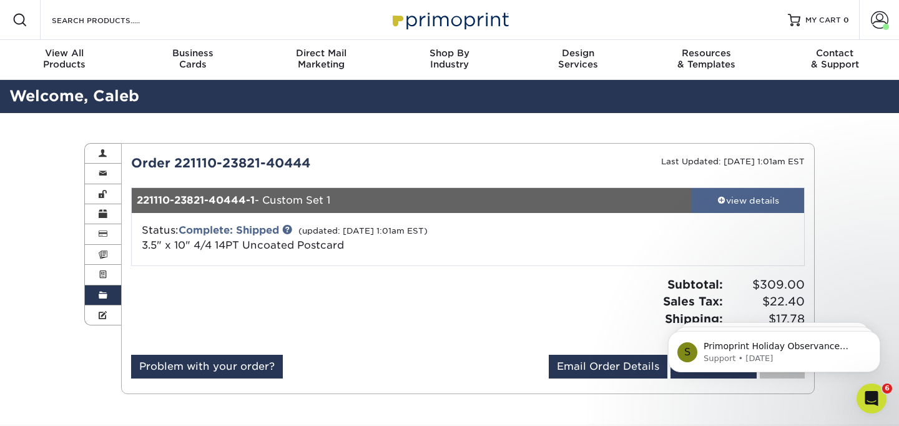
click at [752, 202] on div "view details" at bounding box center [748, 200] width 112 height 12
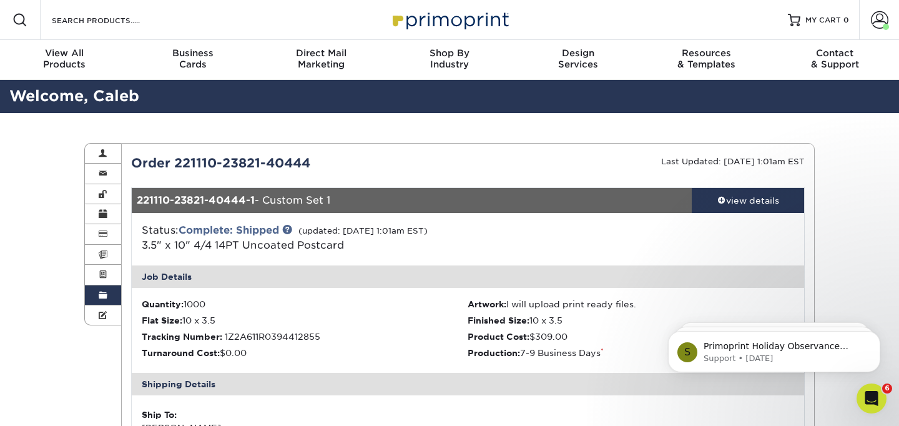
click at [105, 298] on span at bounding box center [103, 295] width 9 height 10
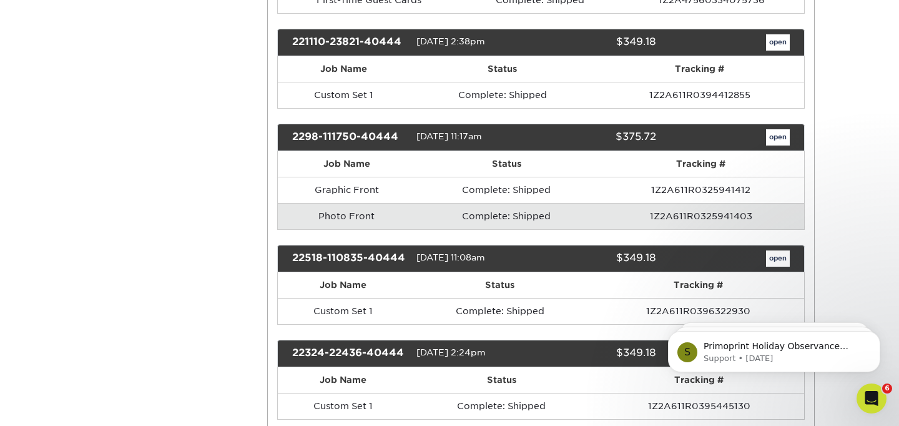
scroll to position [988, 0]
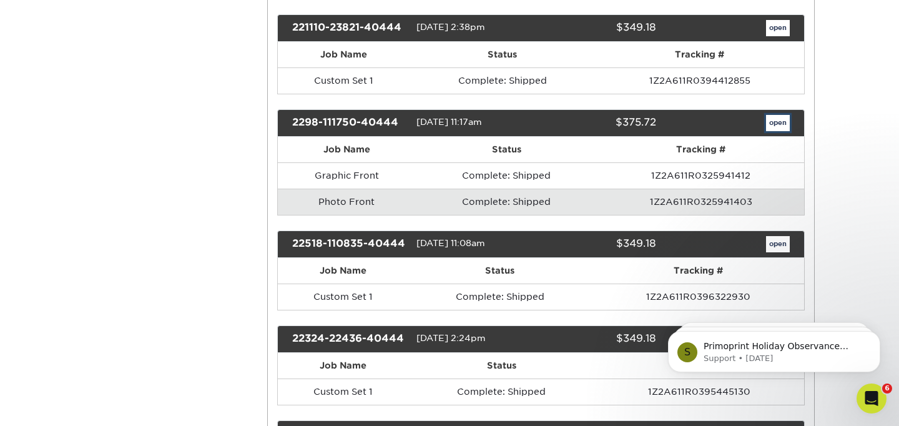
click at [780, 121] on link "open" at bounding box center [778, 123] width 24 height 16
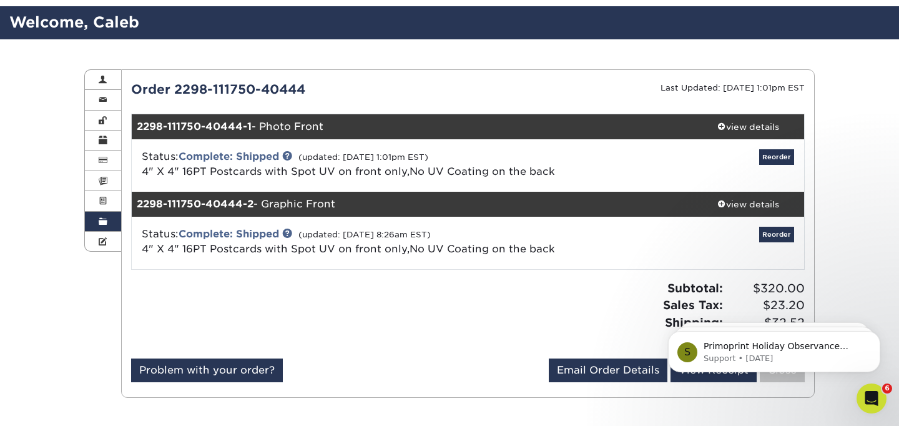
scroll to position [118, 0]
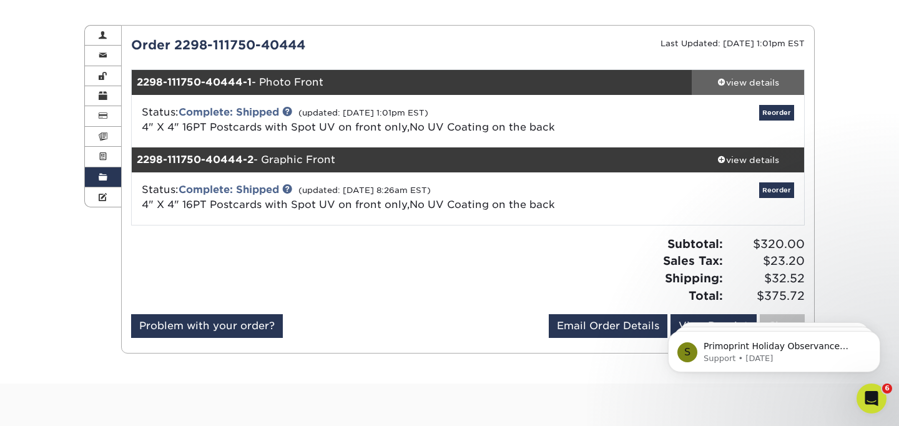
click at [744, 75] on link "view details" at bounding box center [748, 82] width 112 height 25
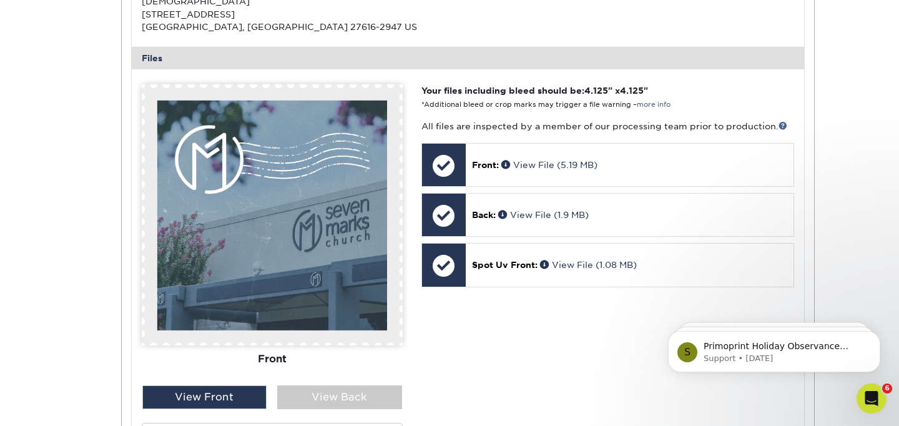
scroll to position [474, 0]
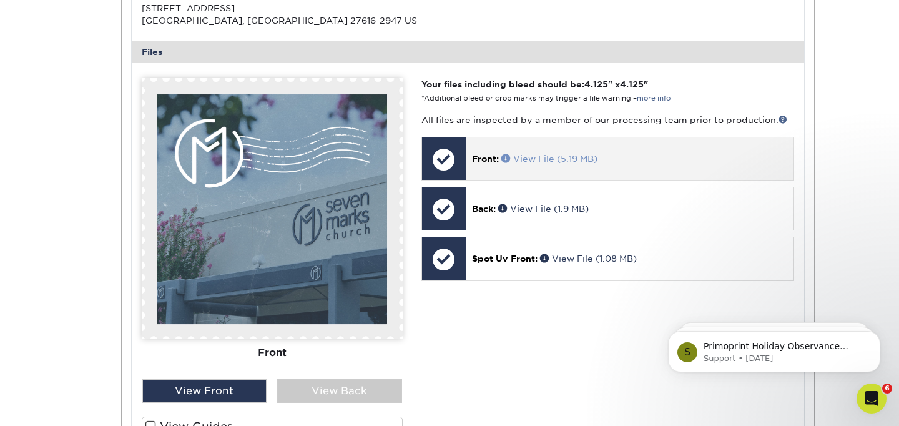
click at [533, 157] on link "View File (5.19 MB)" at bounding box center [549, 159] width 96 height 10
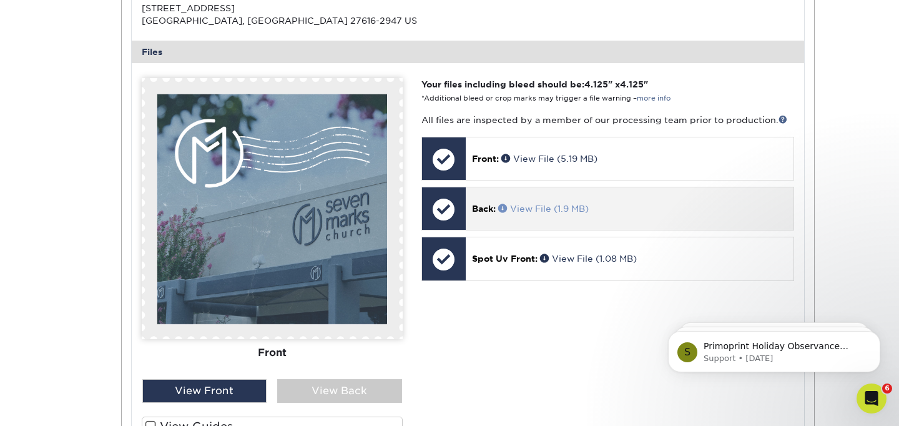
click at [540, 205] on link "View File (1.9 MB)" at bounding box center [543, 209] width 91 height 10
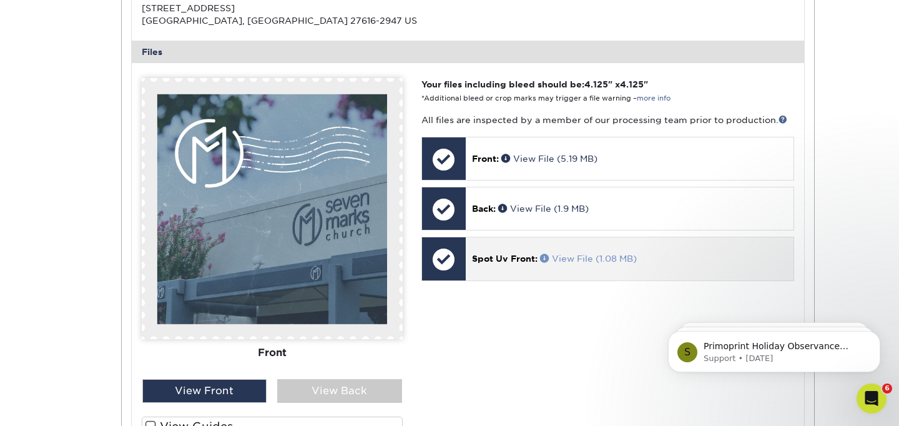
click at [566, 257] on link "View File (1.08 MB)" at bounding box center [588, 258] width 97 height 10
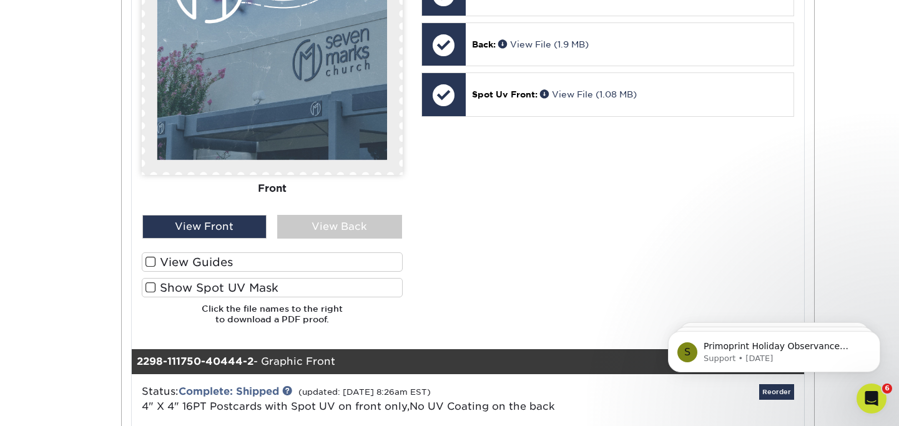
scroll to position [844, 0]
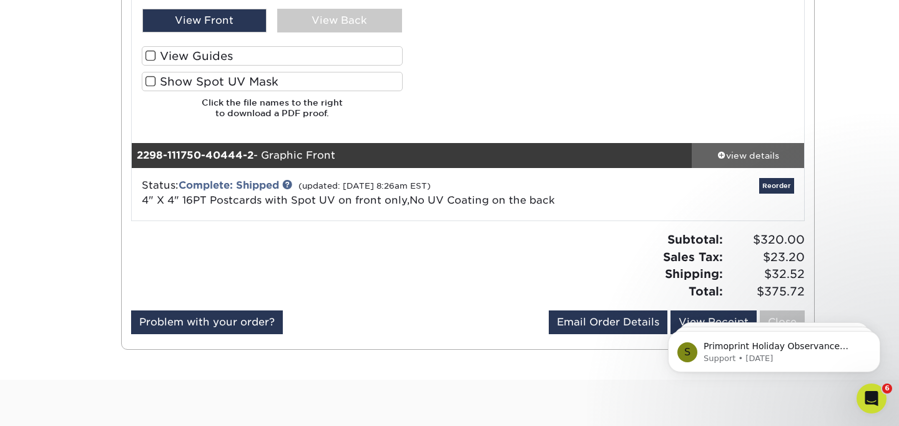
click at [739, 152] on div "view details" at bounding box center [748, 155] width 112 height 12
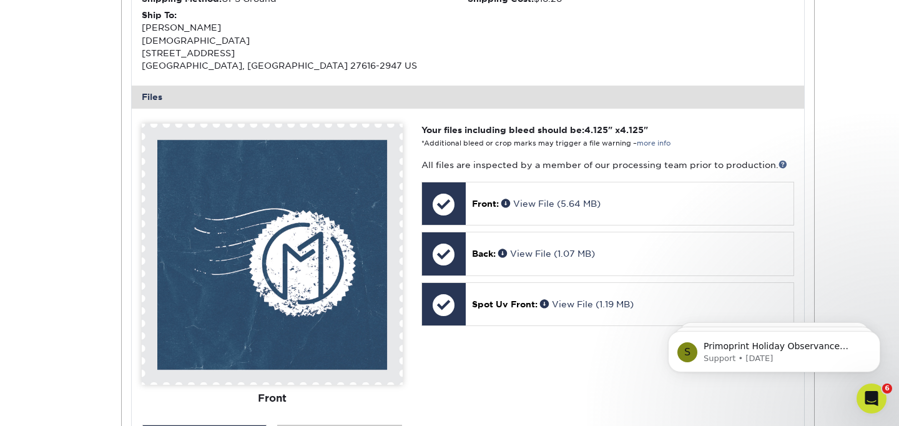
scroll to position [1245, 0]
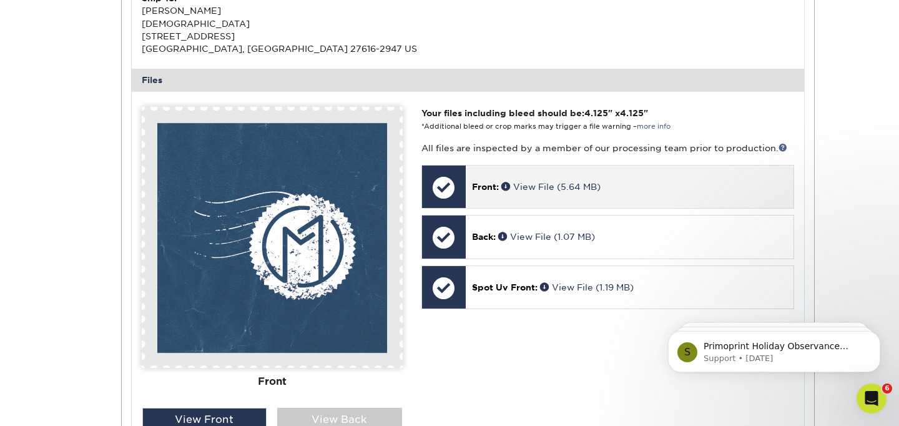
click at [483, 182] on span "Front:" at bounding box center [485, 187] width 27 height 10
click at [549, 185] on link "View File (5.64 MB)" at bounding box center [550, 187] width 99 height 10
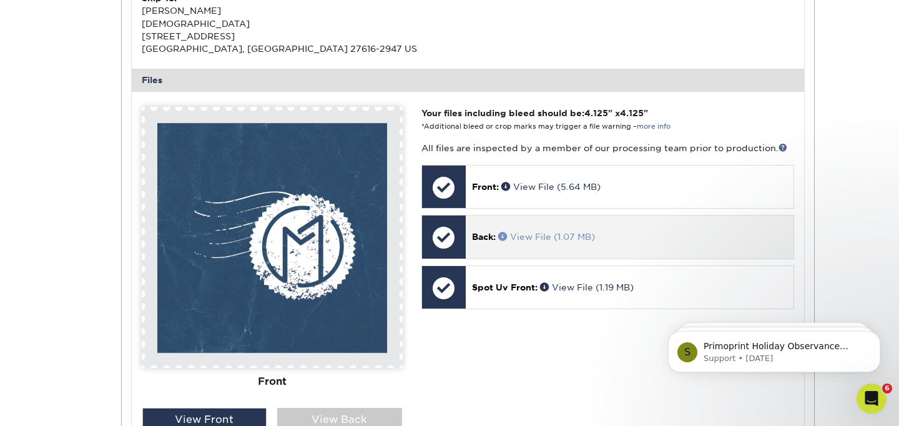
click at [553, 241] on link "View File (1.07 MB)" at bounding box center [546, 237] width 97 height 10
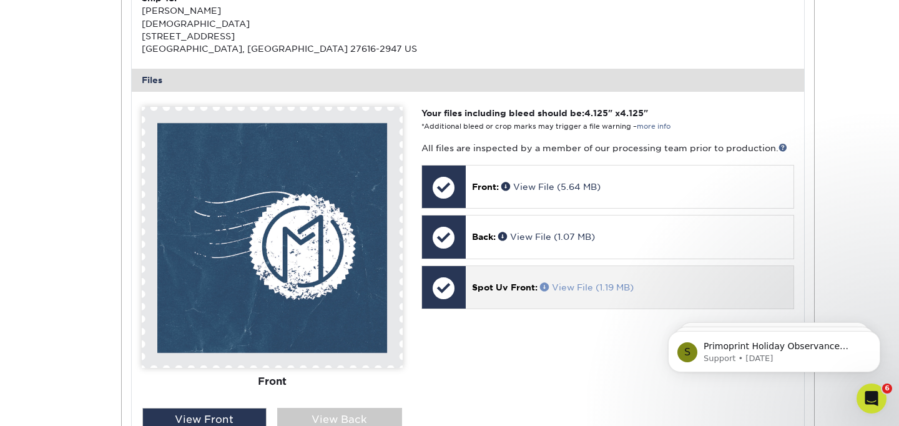
click at [584, 282] on link "View File (1.19 MB)" at bounding box center [587, 287] width 94 height 10
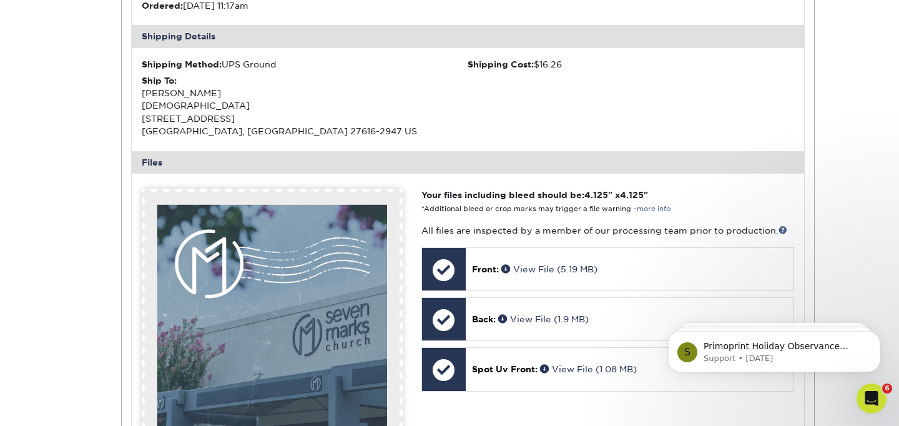
scroll to position [0, 0]
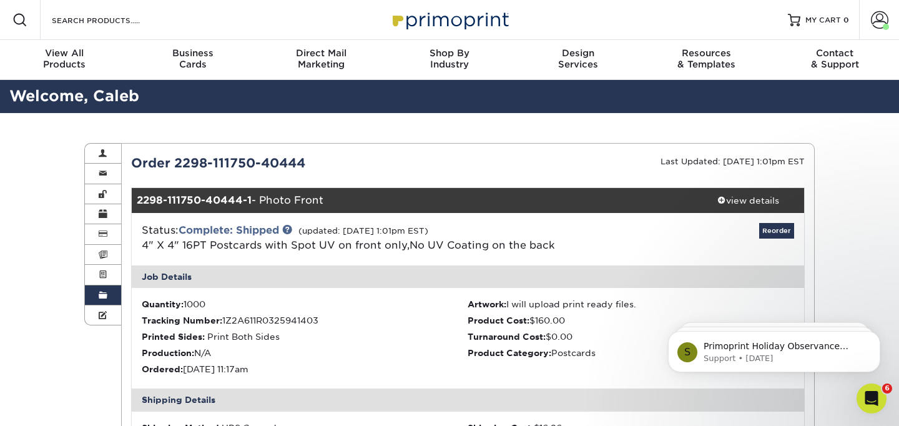
click at [104, 295] on span at bounding box center [103, 295] width 9 height 10
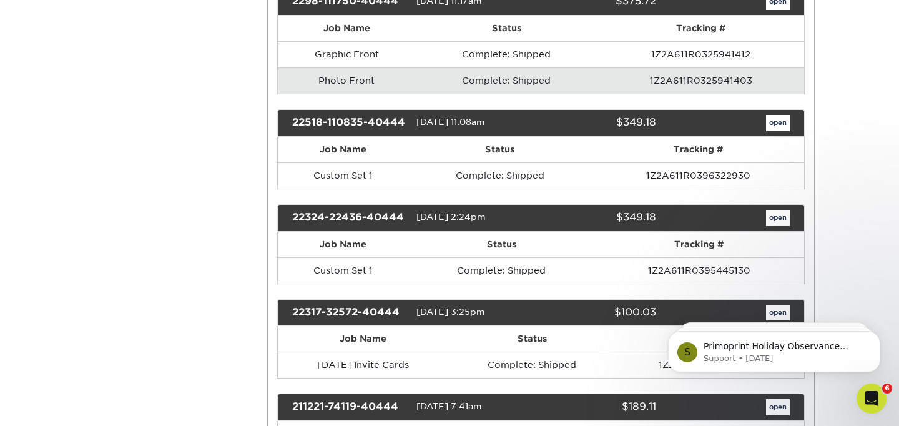
scroll to position [1134, 0]
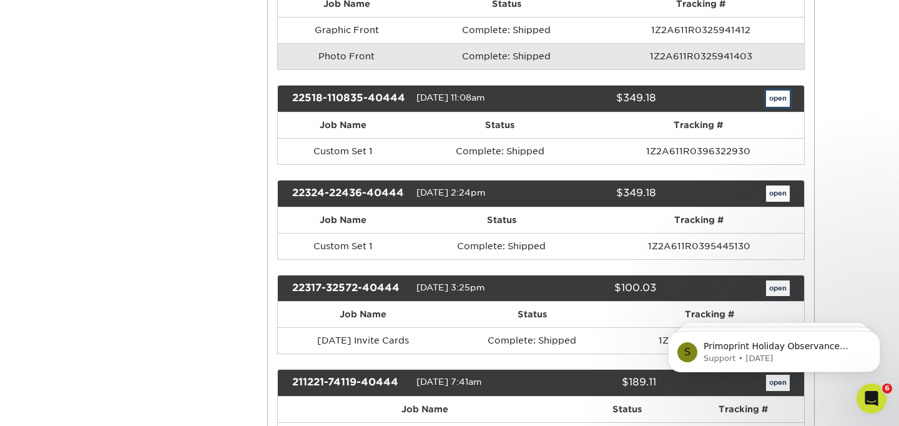
click at [775, 100] on link "open" at bounding box center [778, 99] width 24 height 16
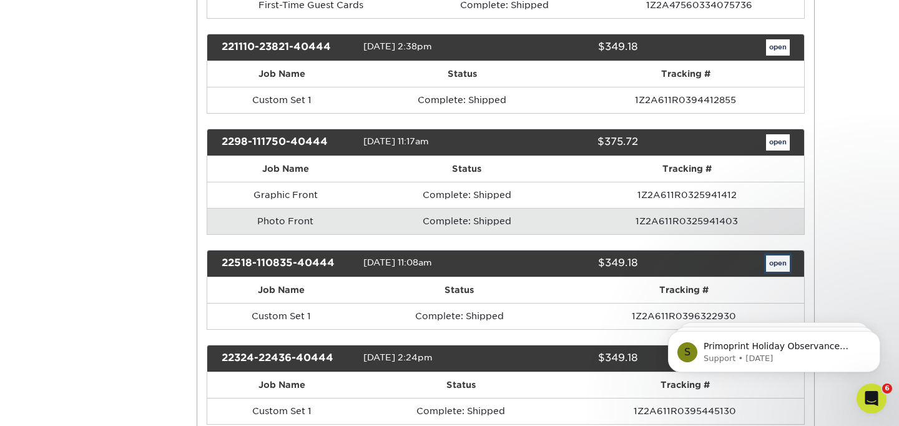
scroll to position [0, 0]
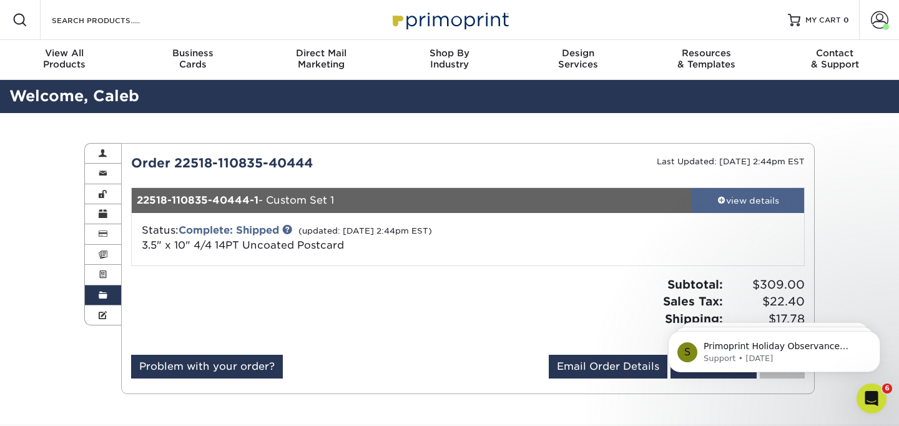
click at [749, 201] on div "view details" at bounding box center [748, 200] width 112 height 12
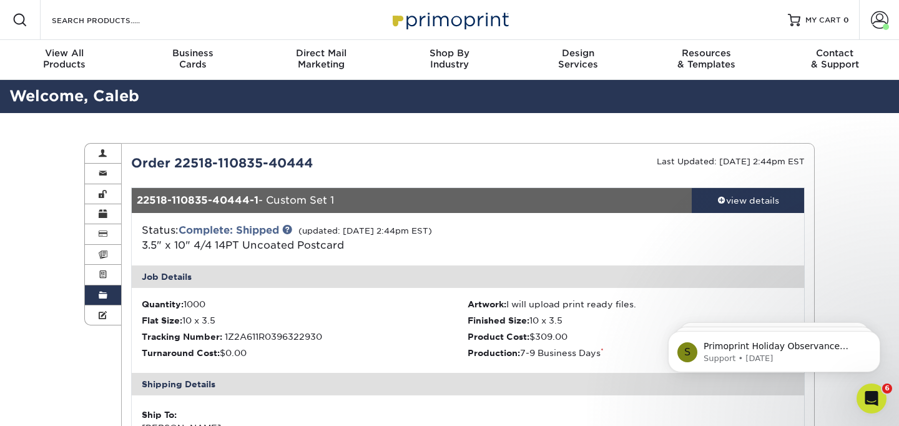
click at [106, 297] on span at bounding box center [103, 295] width 9 height 10
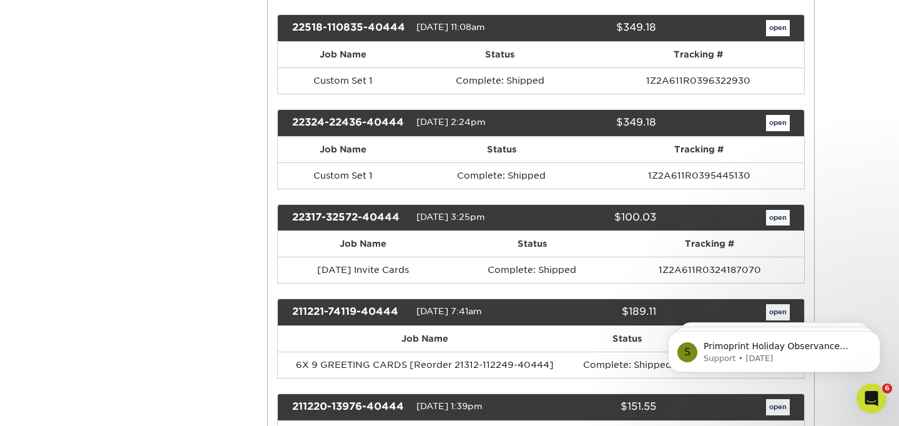
scroll to position [1207, 0]
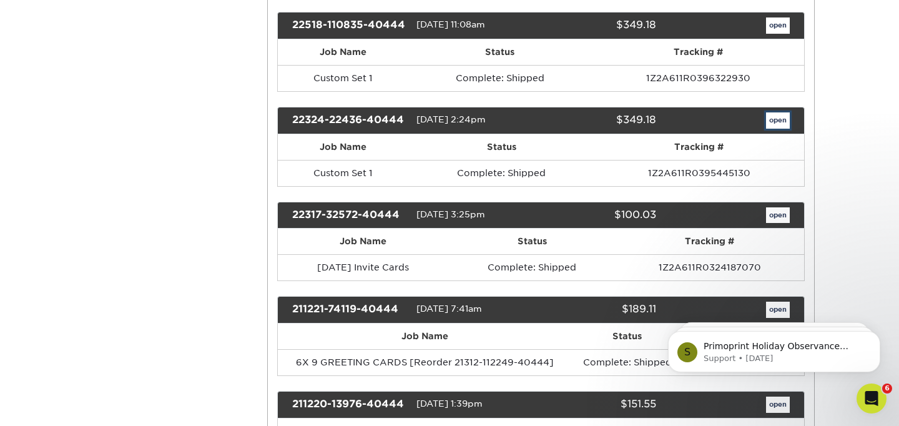
click at [772, 124] on link "open" at bounding box center [778, 120] width 24 height 16
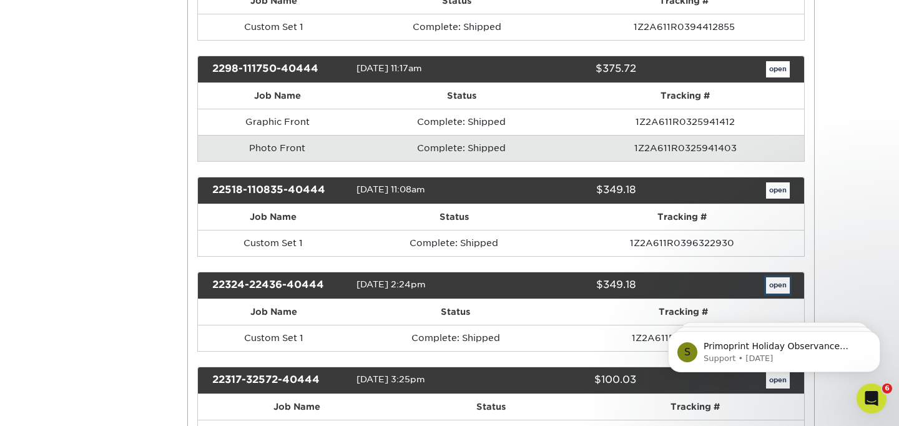
scroll to position [0, 0]
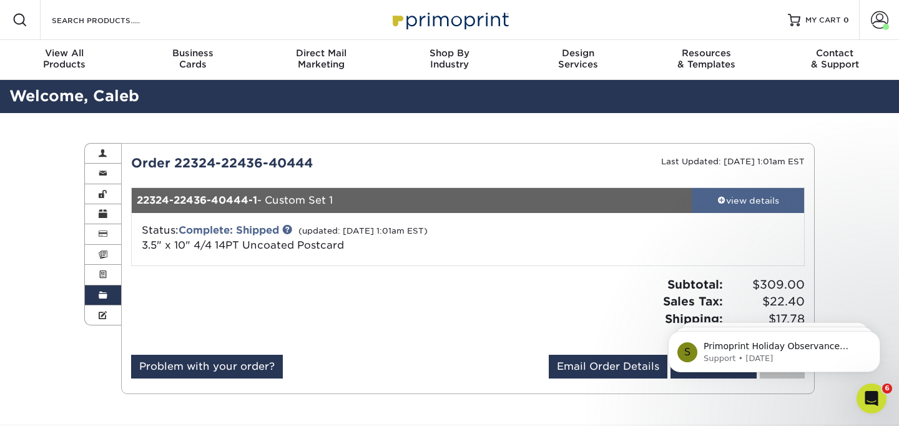
click at [733, 197] on div "view details" at bounding box center [748, 200] width 112 height 12
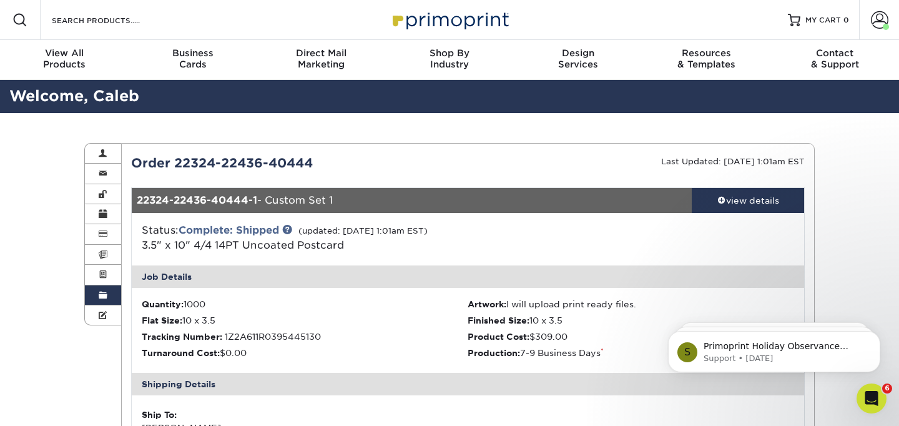
click at [98, 294] on link "Order History" at bounding box center [103, 295] width 36 height 20
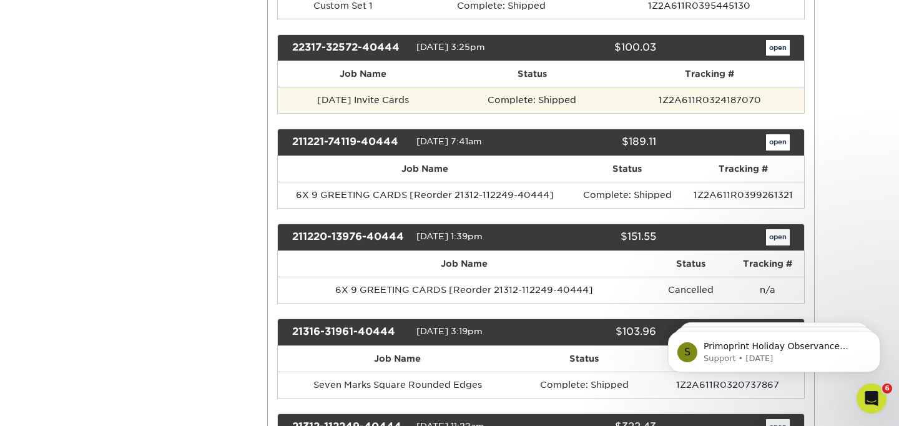
scroll to position [1374, 0]
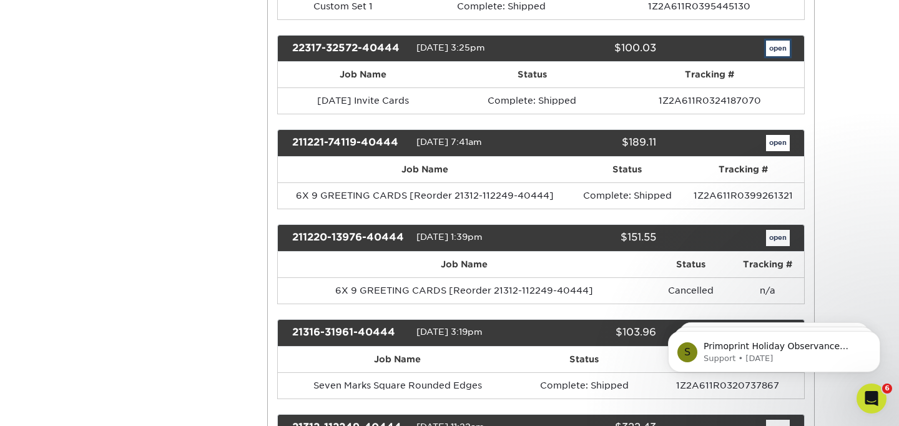
click at [780, 47] on link "open" at bounding box center [778, 49] width 24 height 16
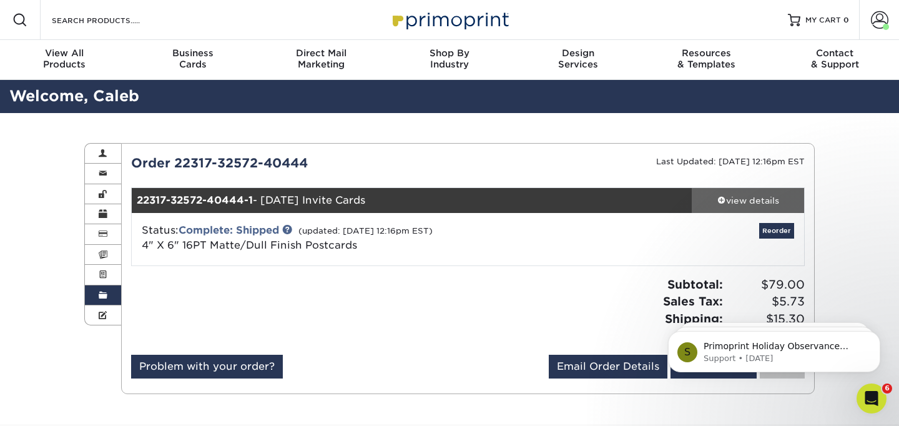
click at [736, 202] on div "view details" at bounding box center [748, 200] width 112 height 12
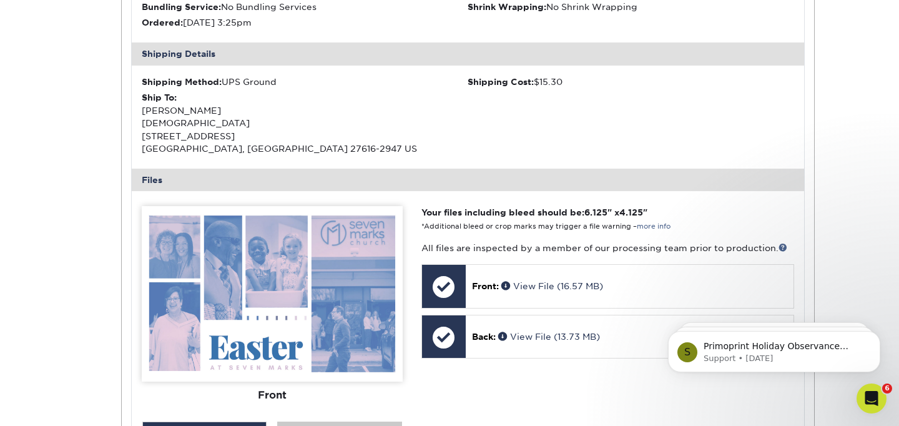
scroll to position [503, 0]
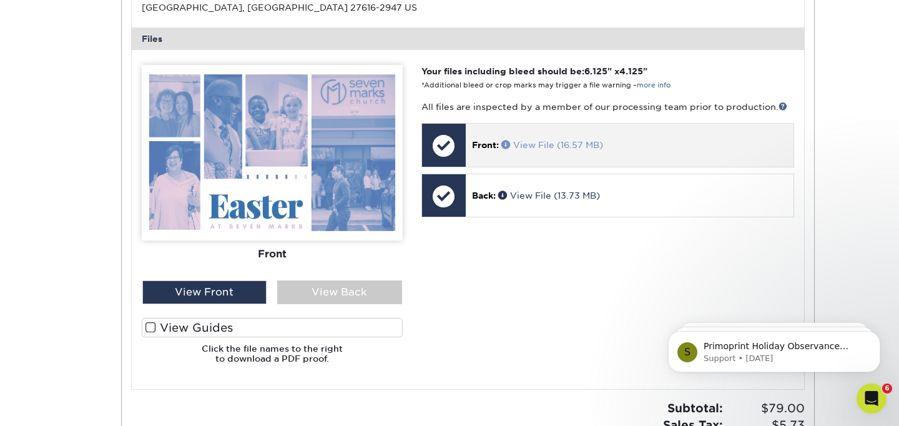
click at [552, 146] on link "View File (16.57 MB)" at bounding box center [552, 145] width 102 height 10
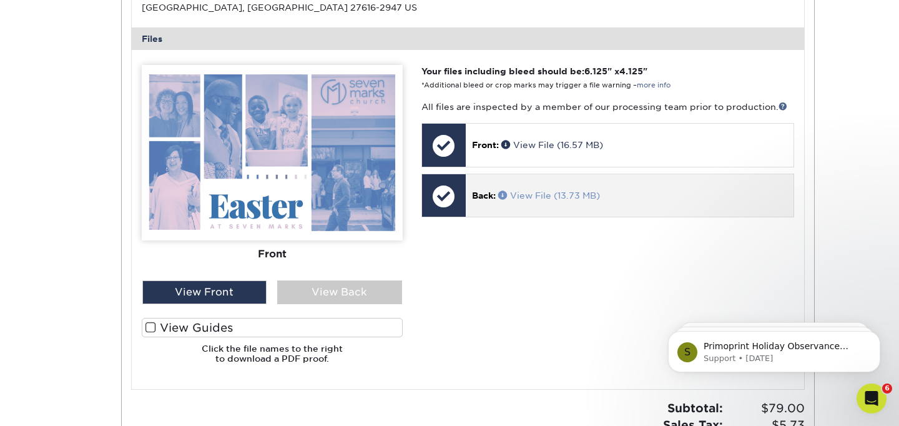
click at [546, 194] on link "View File (13.73 MB)" at bounding box center [549, 195] width 102 height 10
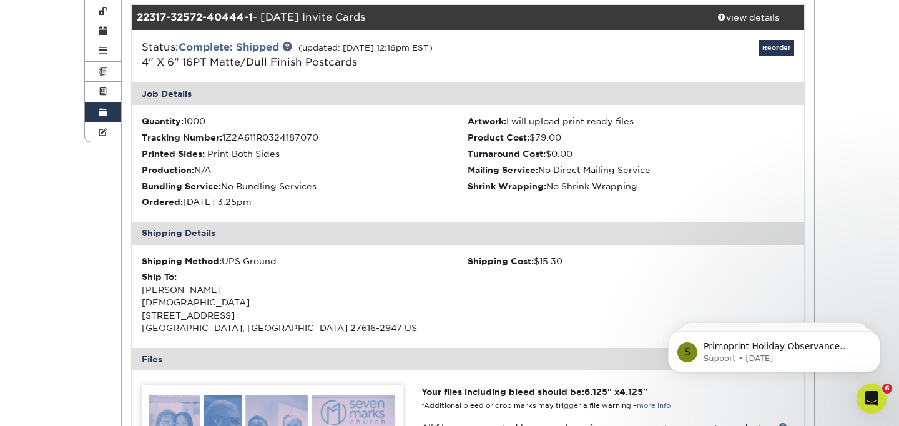
scroll to position [0, 0]
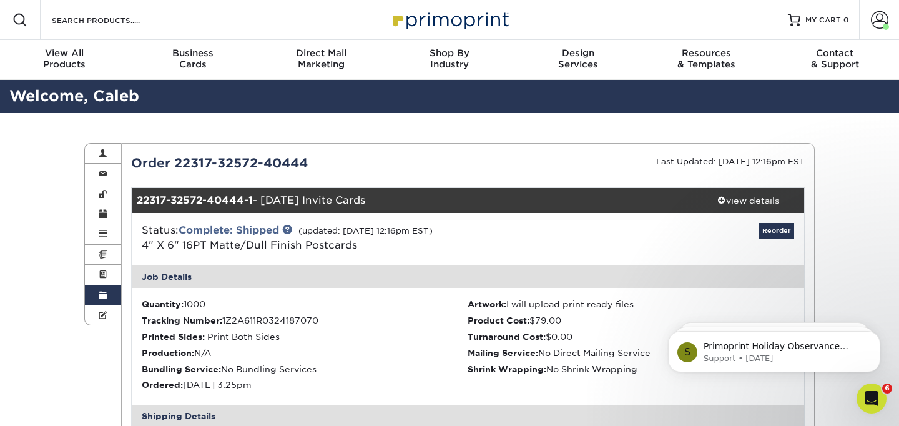
click at [106, 290] on link "Order History" at bounding box center [103, 295] width 36 height 20
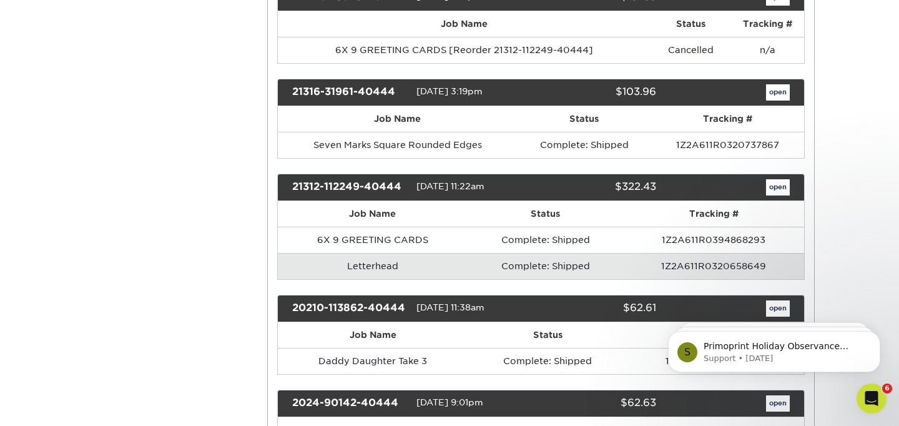
scroll to position [1608, 0]
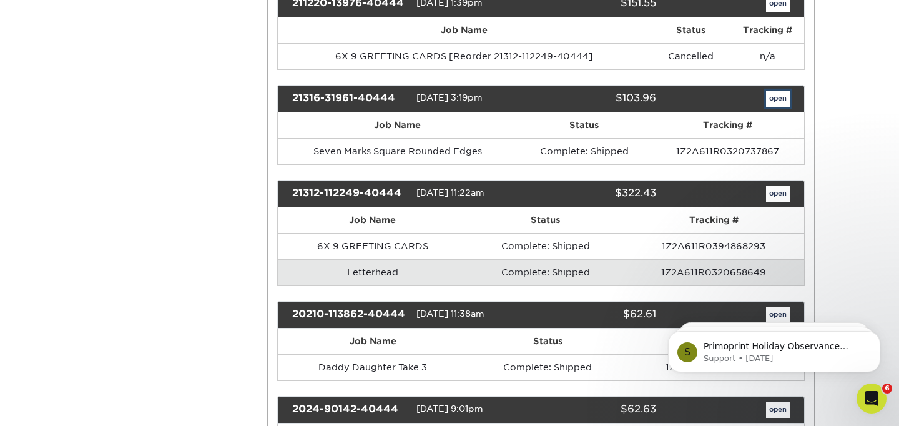
click at [773, 100] on link "open" at bounding box center [778, 99] width 24 height 16
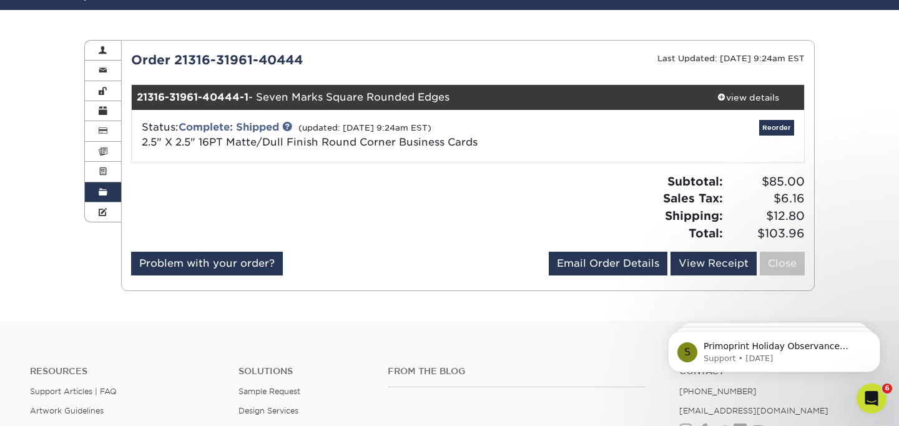
scroll to position [107, 0]
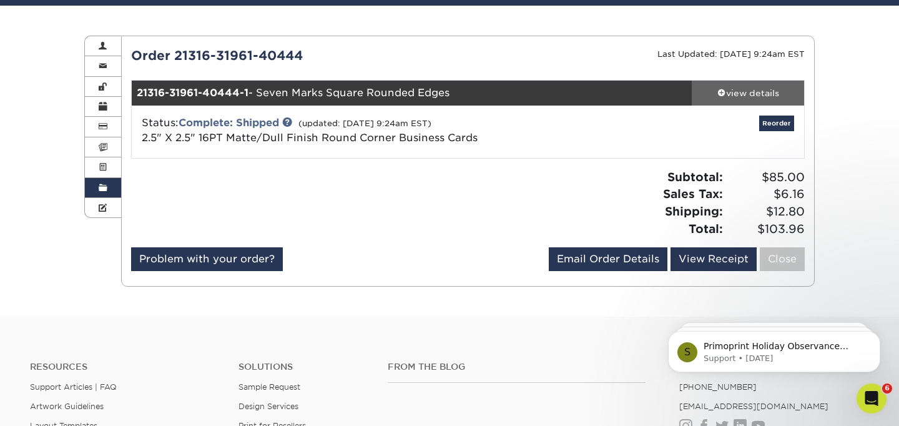
click at [758, 91] on div "view details" at bounding box center [748, 93] width 112 height 12
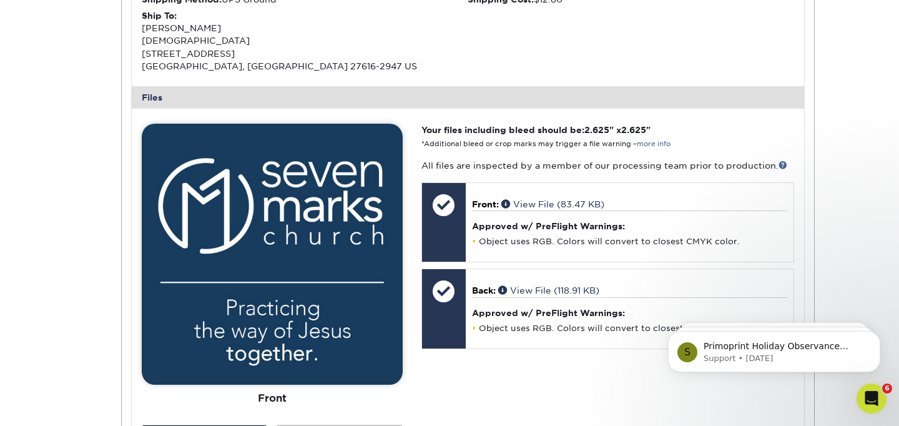
scroll to position [470, 0]
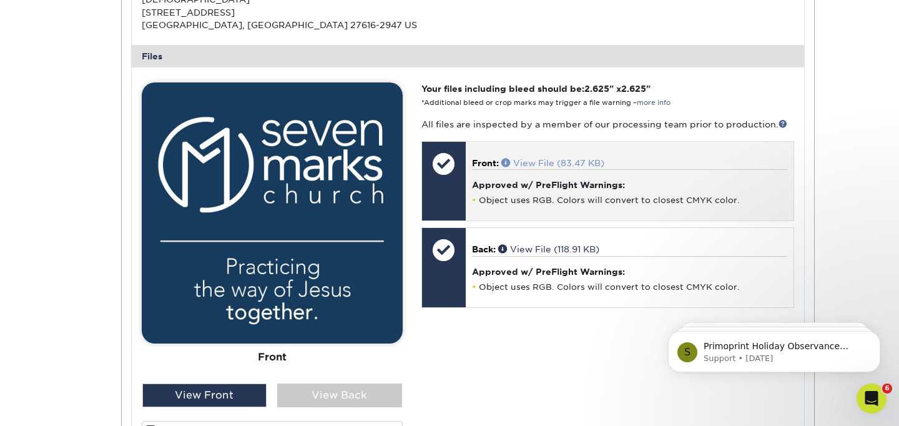
click at [543, 160] on link "View File (83.47 KB)" at bounding box center [552, 163] width 103 height 10
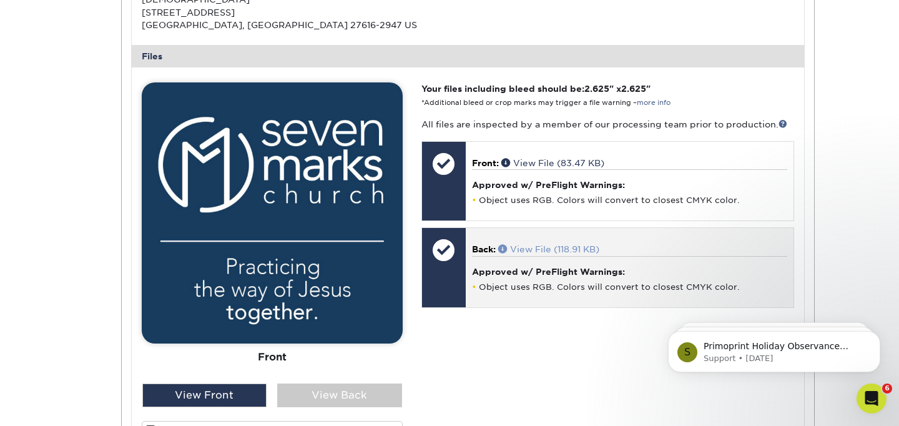
click at [538, 247] on link "View File (118.91 KB)" at bounding box center [548, 249] width 101 height 10
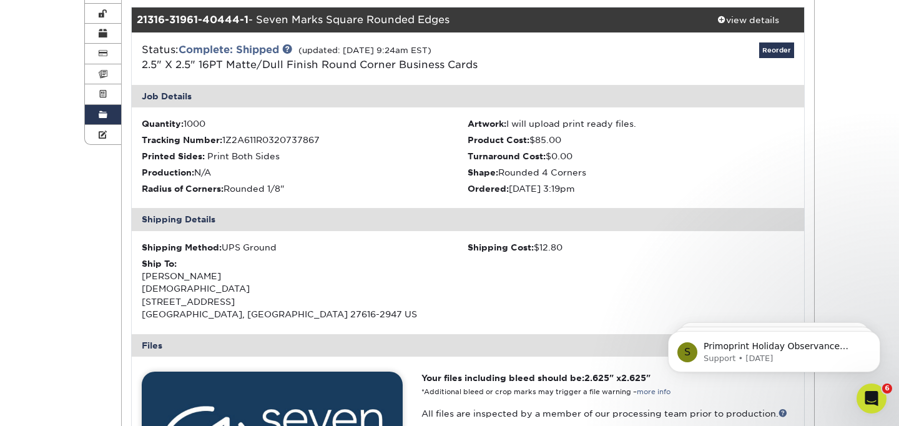
scroll to position [0, 0]
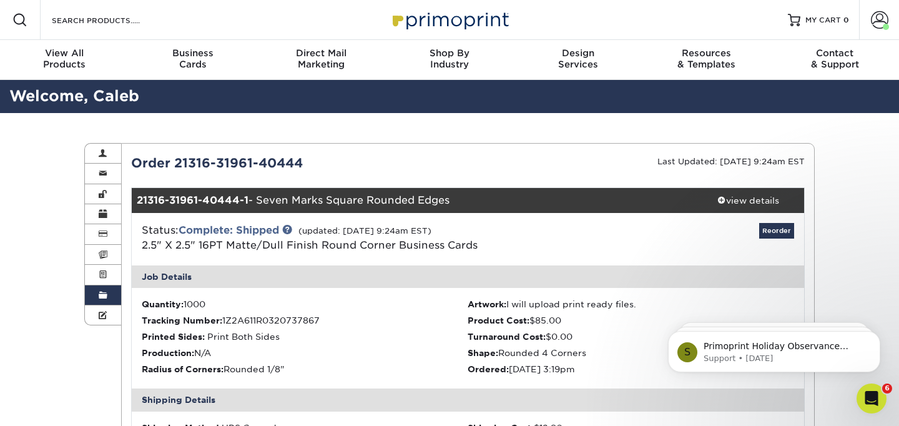
click at [101, 297] on span at bounding box center [103, 295] width 9 height 10
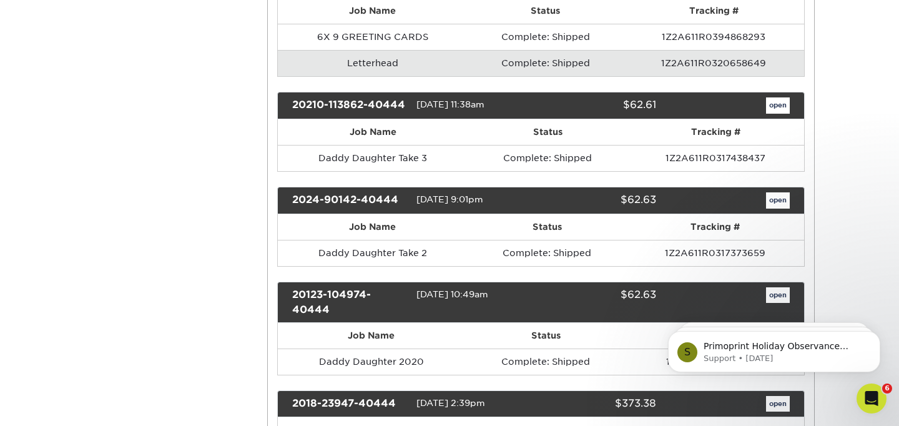
scroll to position [1818, 0]
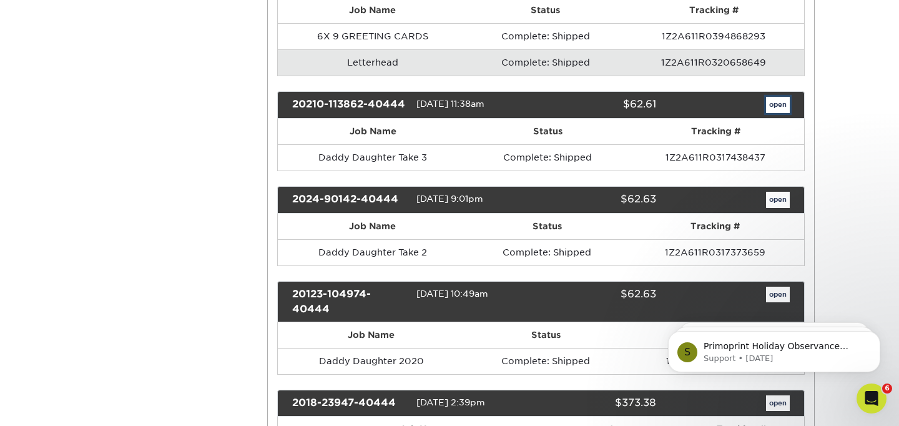
click at [775, 108] on link "open" at bounding box center [778, 105] width 24 height 16
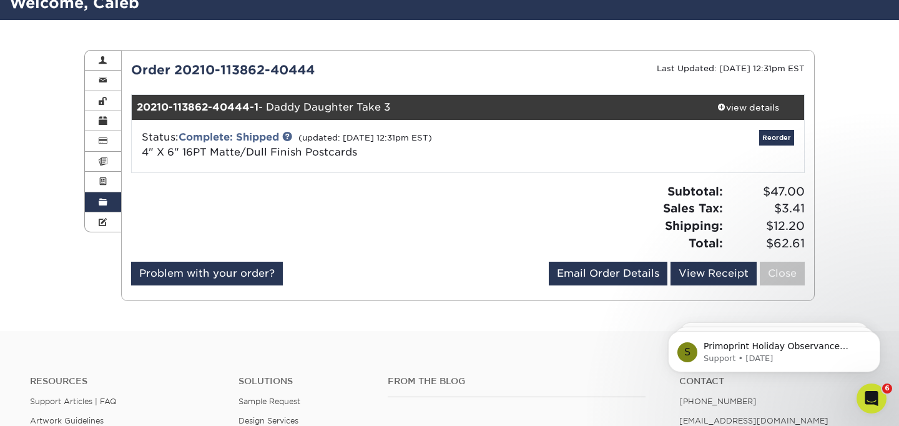
scroll to position [108, 0]
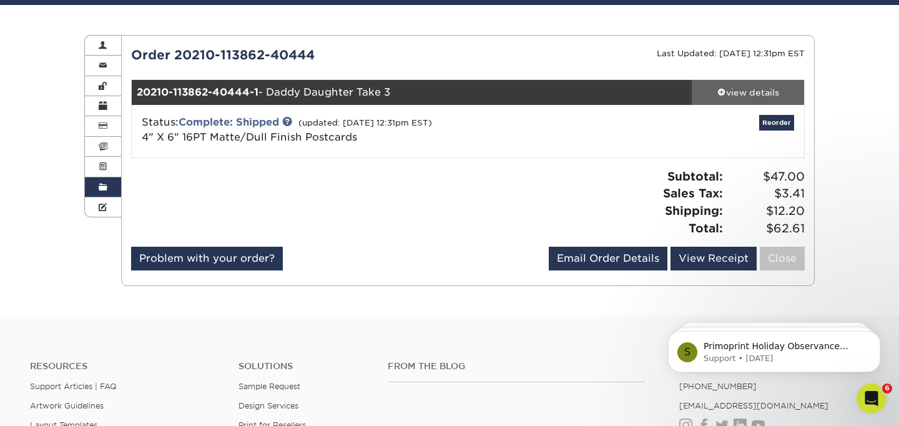
click at [748, 87] on div "view details" at bounding box center [748, 92] width 112 height 12
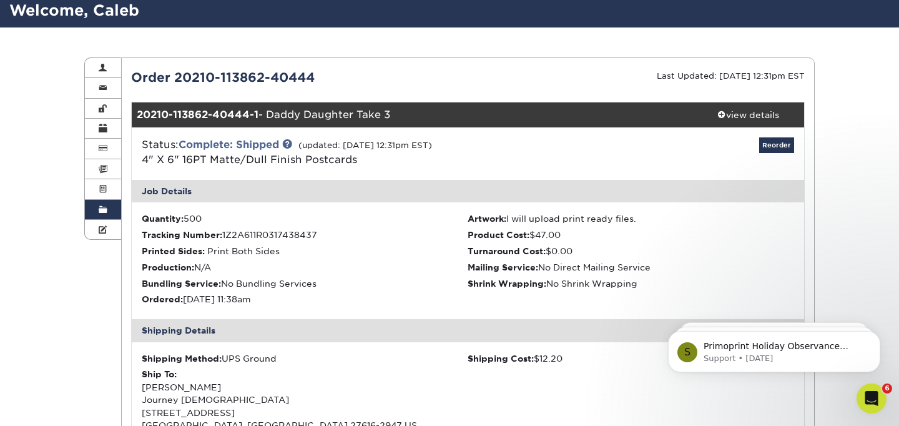
scroll to position [18, 0]
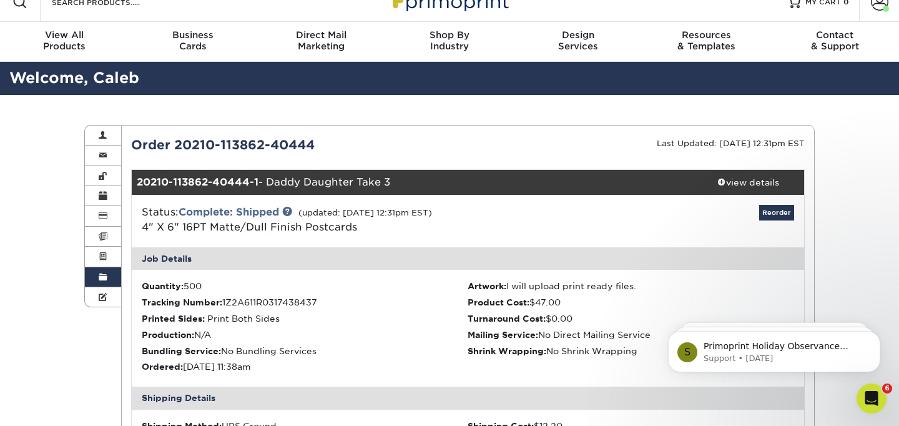
click at [106, 278] on span at bounding box center [103, 277] width 9 height 10
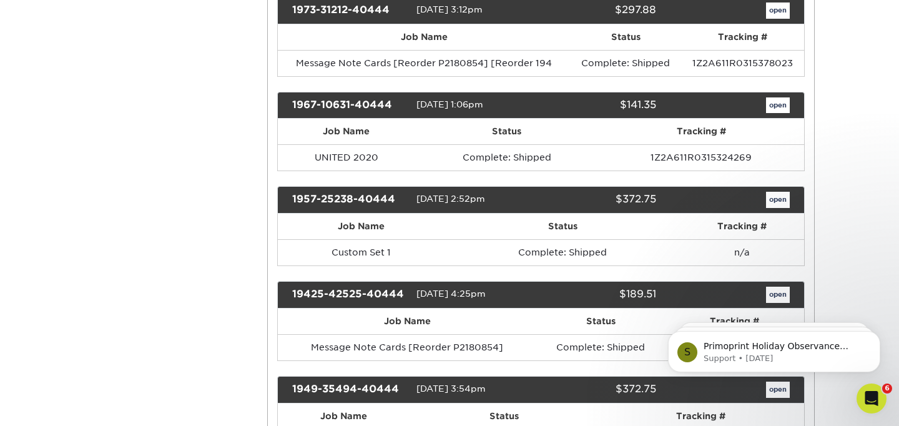
scroll to position [2813, 0]
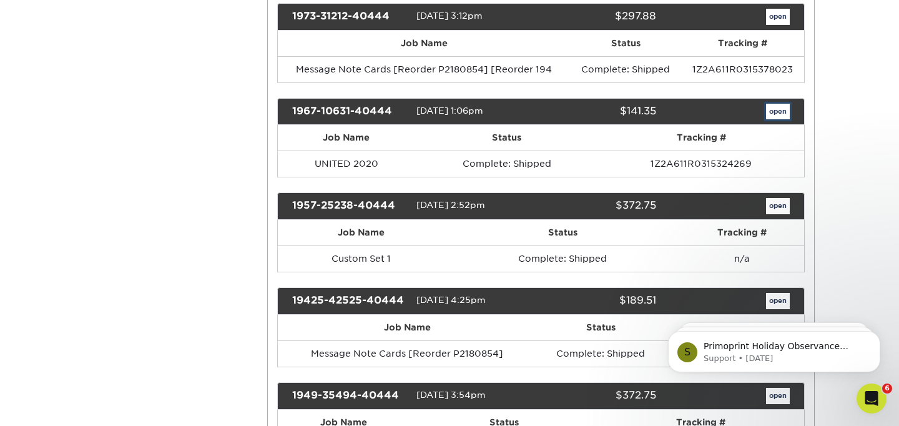
click at [780, 111] on link "open" at bounding box center [778, 112] width 24 height 16
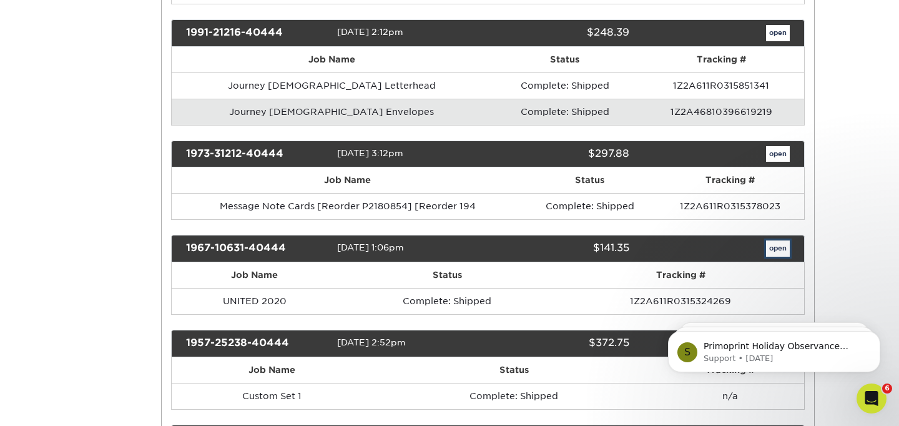
scroll to position [0, 0]
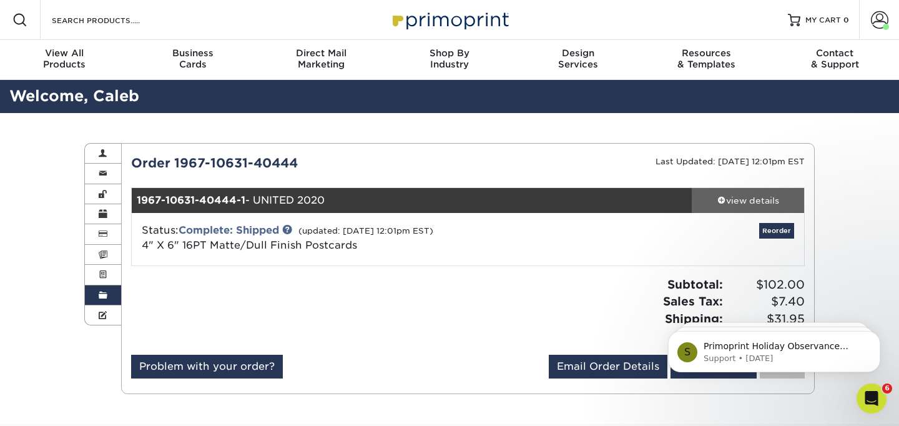
click at [756, 200] on div "view details" at bounding box center [748, 200] width 112 height 12
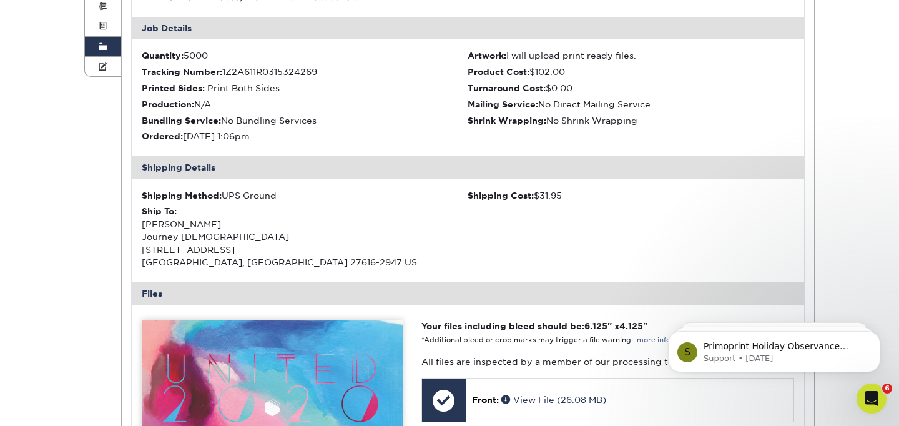
scroll to position [490, 0]
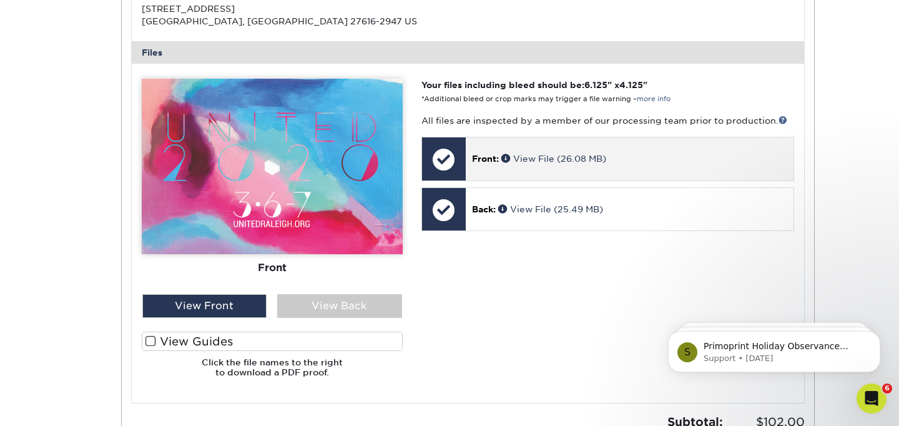
click at [571, 153] on p "Front: View File (26.08 MB)" at bounding box center [629, 158] width 315 height 12
click at [554, 155] on link "View File (26.08 MB)" at bounding box center [553, 159] width 105 height 10
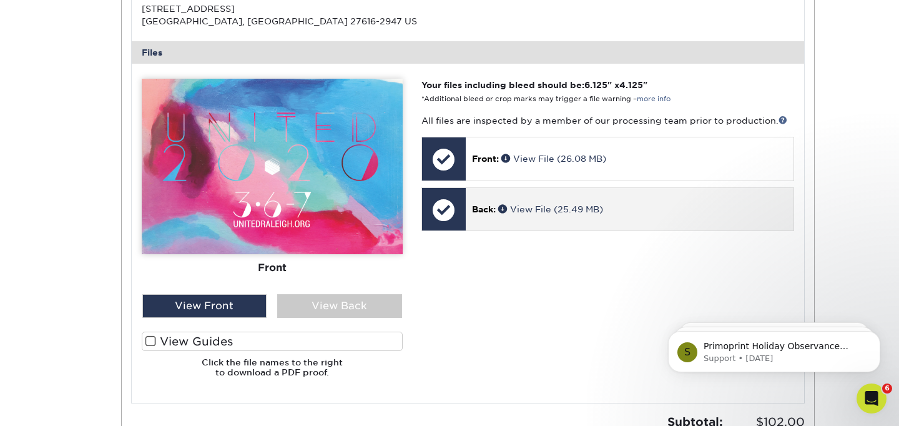
click at [547, 203] on p "Back: View File (25.49 MB)" at bounding box center [629, 209] width 315 height 12
click at [535, 208] on link "View File (25.49 MB)" at bounding box center [550, 209] width 105 height 10
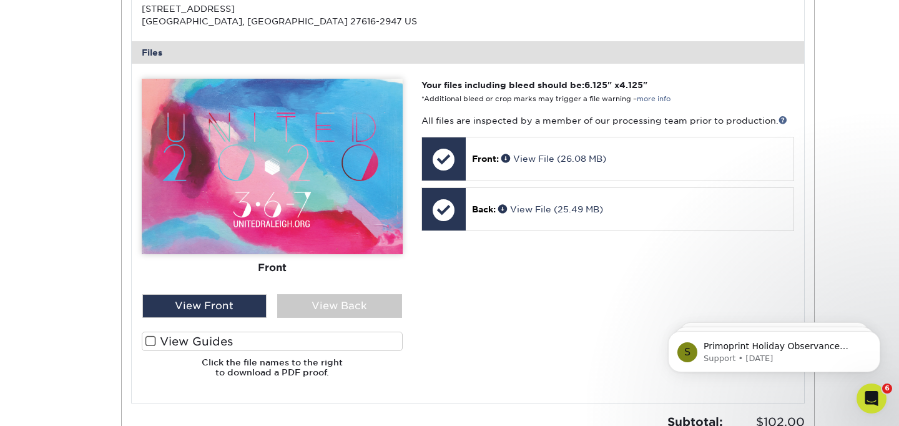
scroll to position [0, 0]
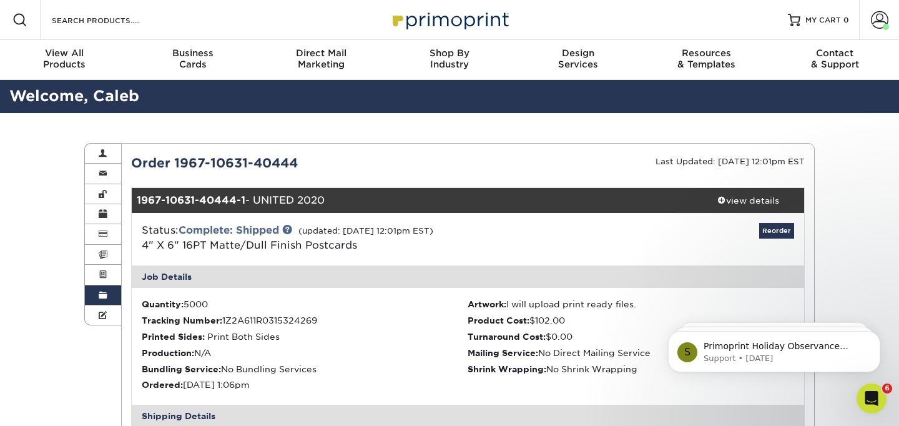
click at [102, 297] on span at bounding box center [103, 295] width 9 height 10
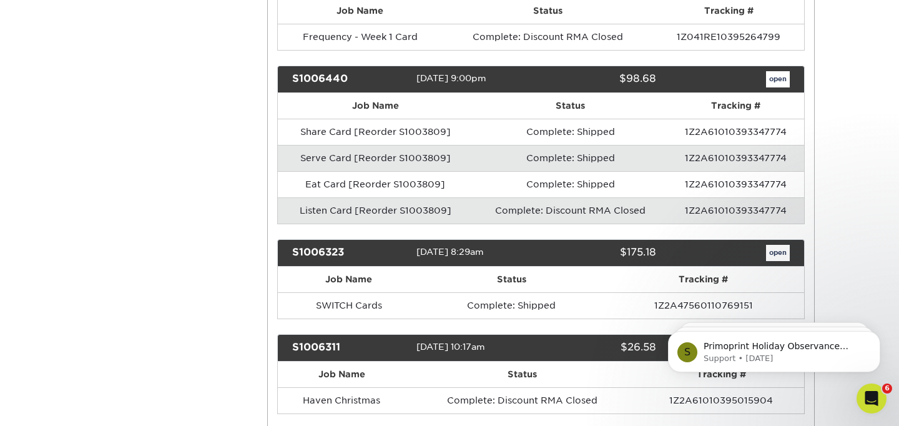
scroll to position [6836, 0]
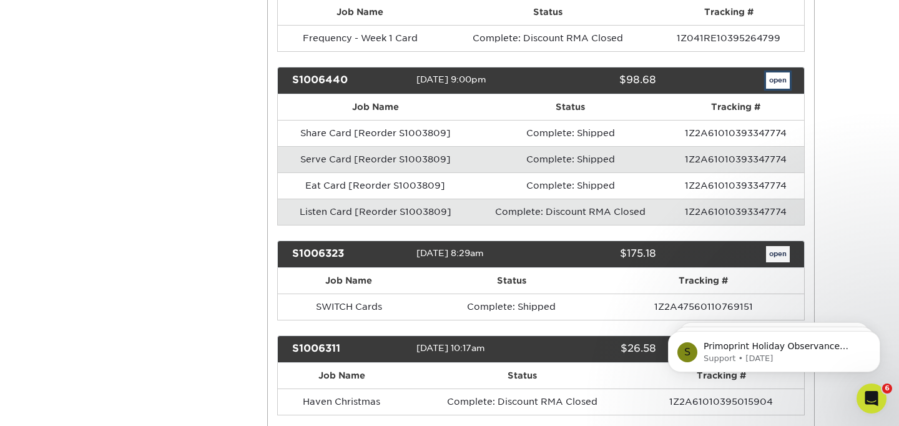
click at [779, 81] on link "open" at bounding box center [778, 80] width 24 height 16
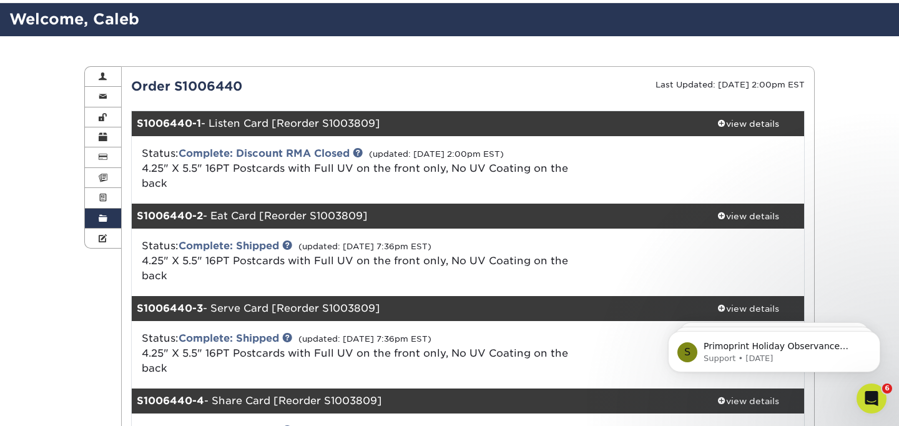
scroll to position [114, 0]
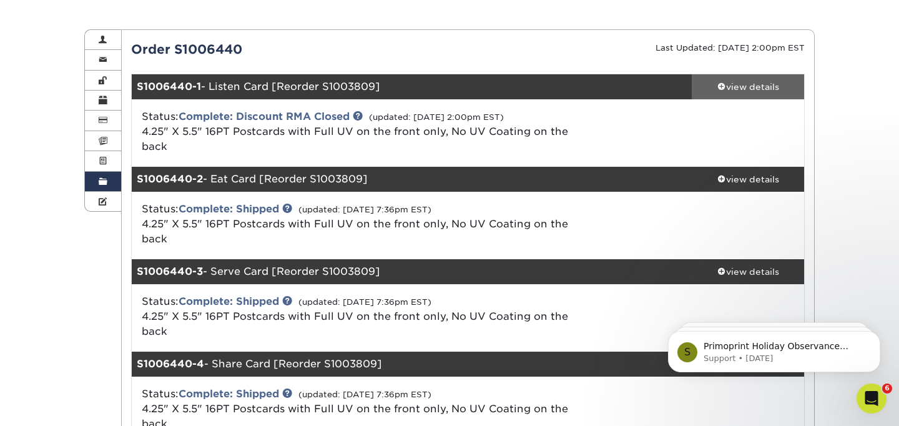
click at [768, 87] on div "view details" at bounding box center [748, 87] width 112 height 12
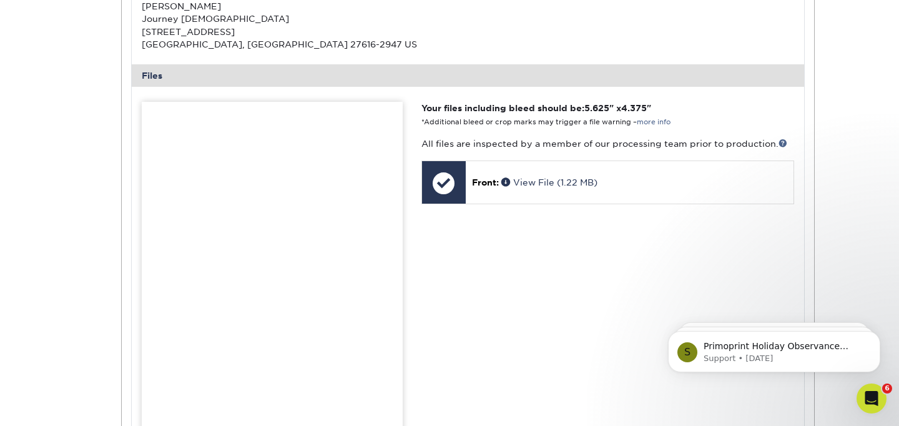
scroll to position [483, 0]
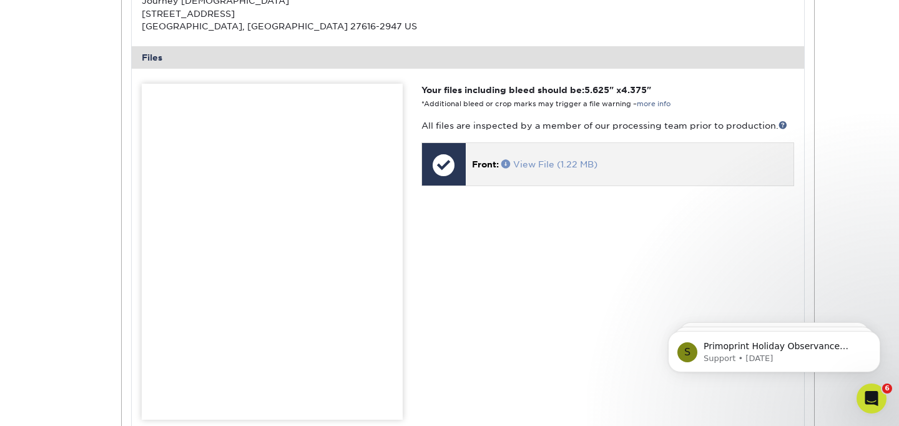
click at [541, 165] on link "View File (1.22 MB)" at bounding box center [549, 164] width 96 height 10
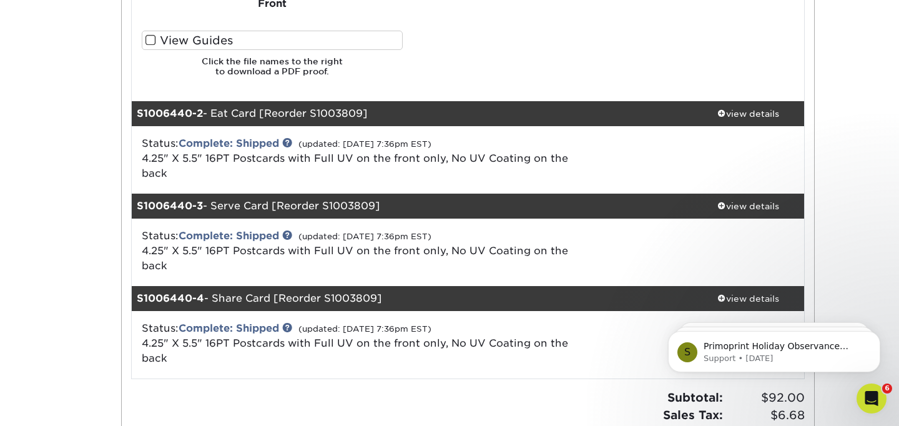
scroll to position [956, 0]
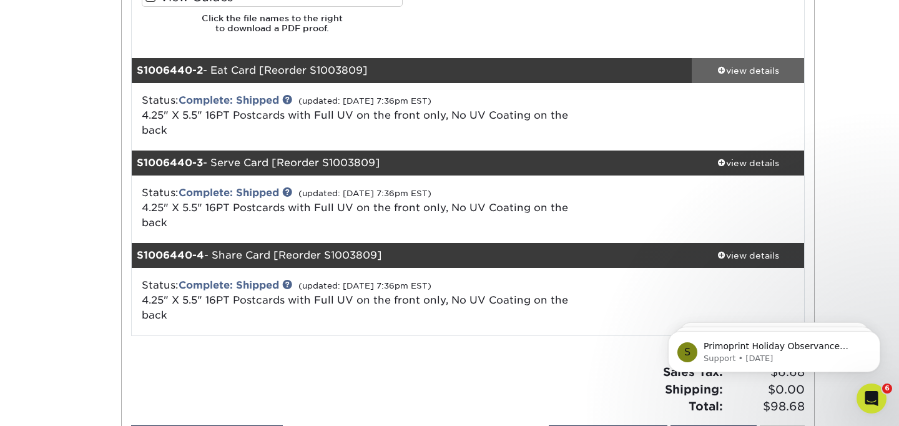
click at [740, 74] on div "view details" at bounding box center [748, 70] width 112 height 12
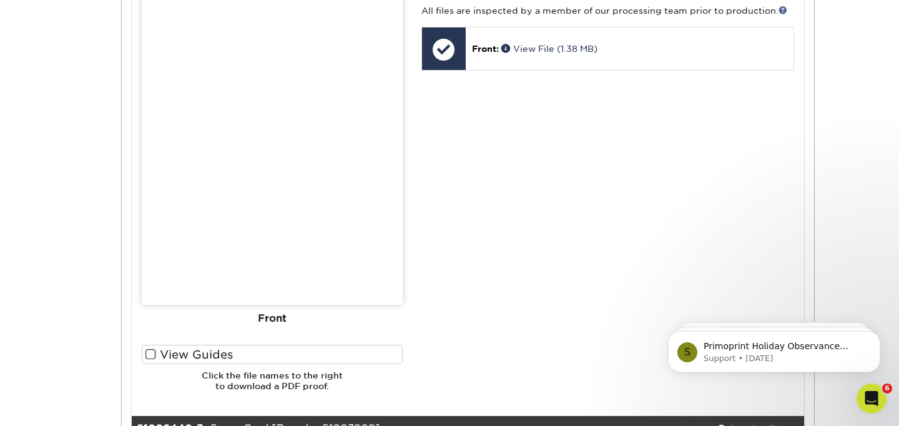
scroll to position [1402, 0]
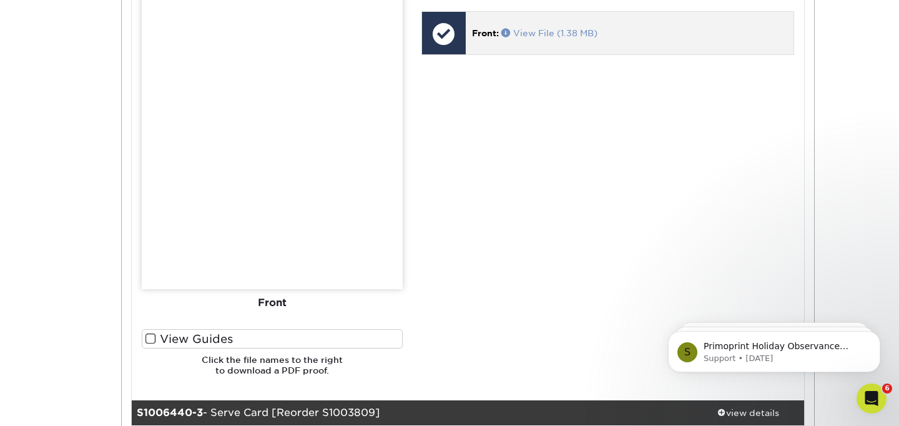
click at [553, 32] on link "View File (1.38 MB)" at bounding box center [549, 33] width 96 height 10
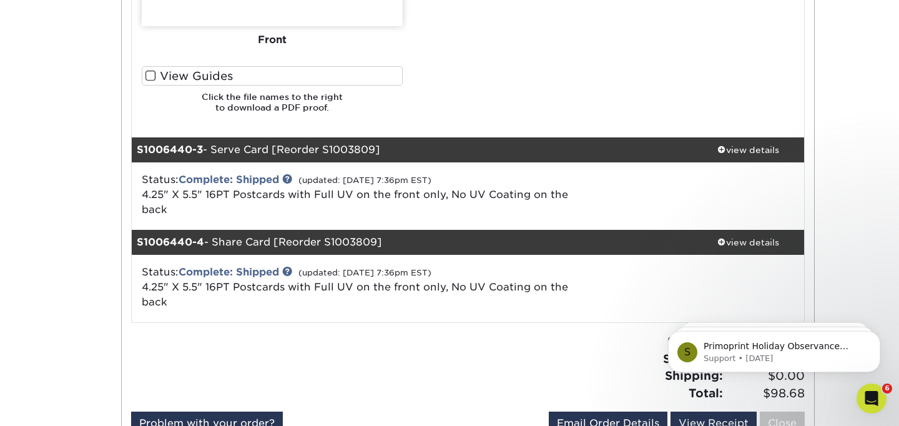
scroll to position [1716, 0]
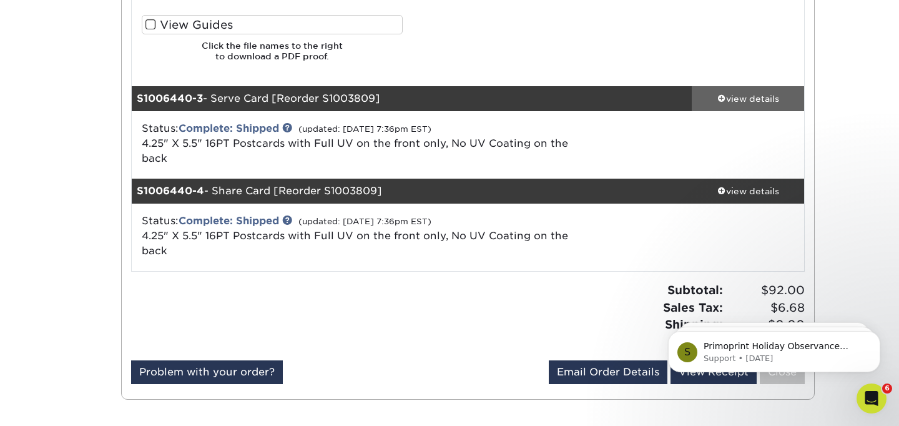
click at [757, 99] on div "view details" at bounding box center [748, 98] width 112 height 12
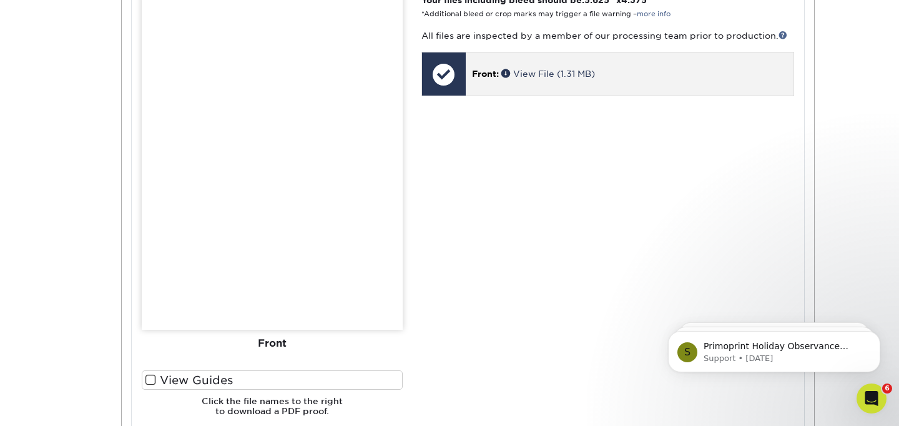
scroll to position [2141, 0]
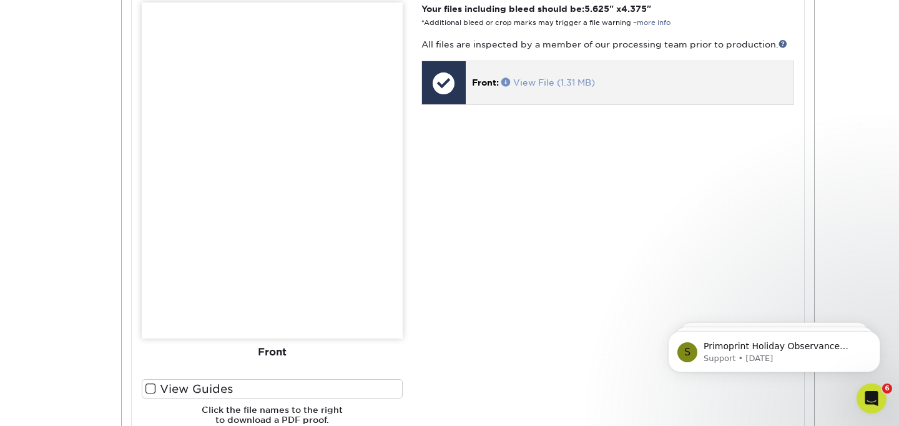
click at [542, 81] on link "View File (1.31 MB)" at bounding box center [548, 82] width 94 height 10
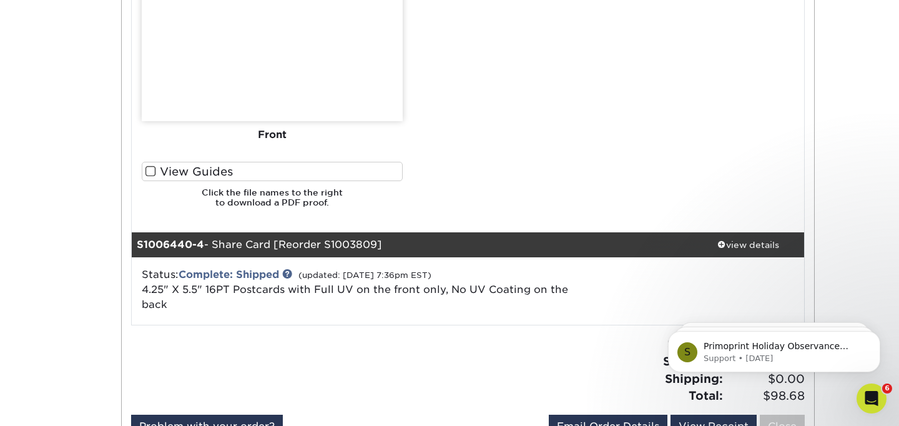
scroll to position [2441, 0]
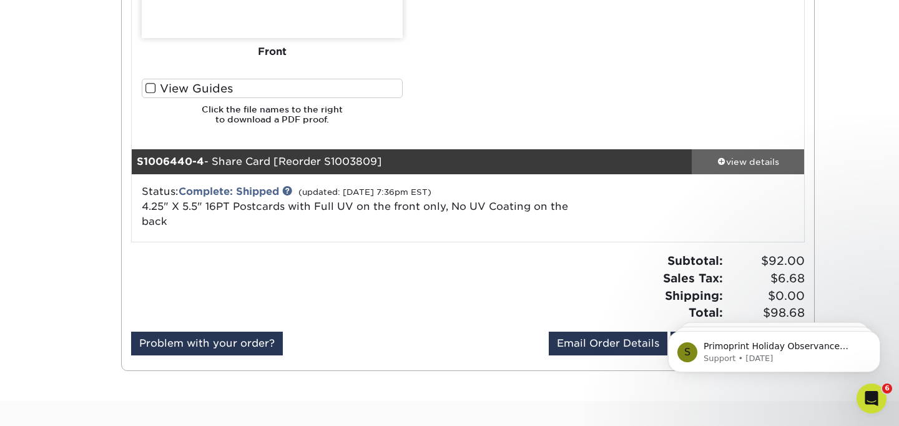
click at [772, 158] on div "view details" at bounding box center [748, 161] width 112 height 12
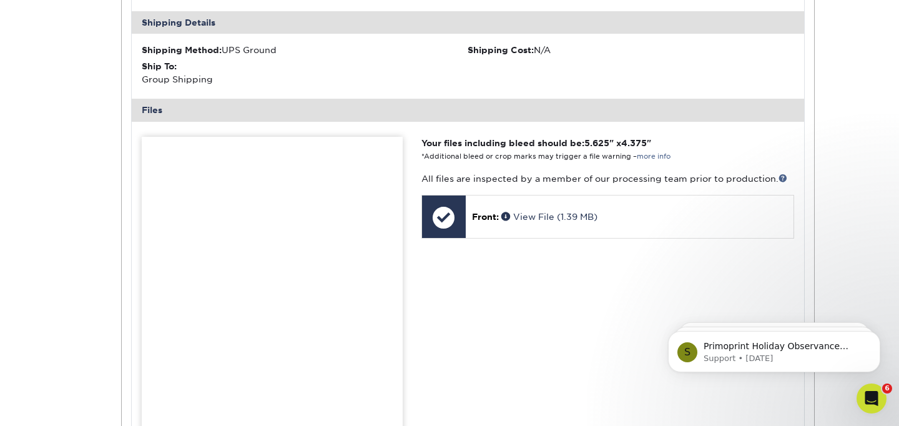
scroll to position [2836, 0]
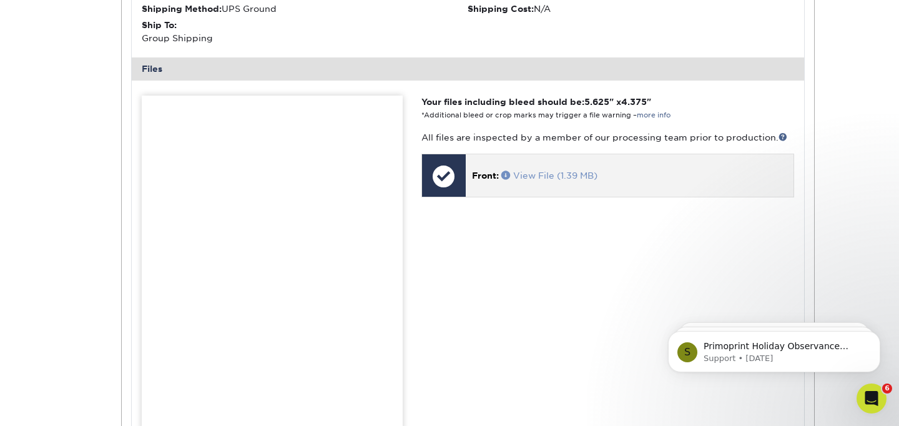
click at [548, 175] on link "View File (1.39 MB)" at bounding box center [549, 175] width 96 height 10
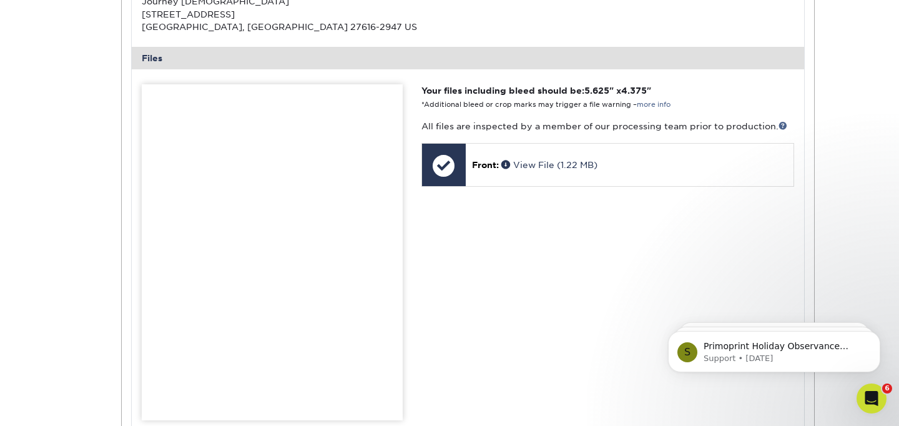
scroll to position [0, 0]
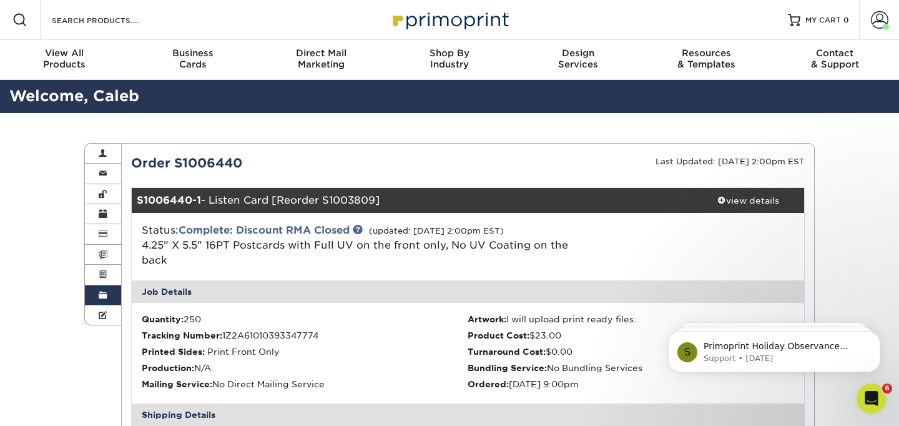
click at [102, 293] on span at bounding box center [103, 295] width 9 height 10
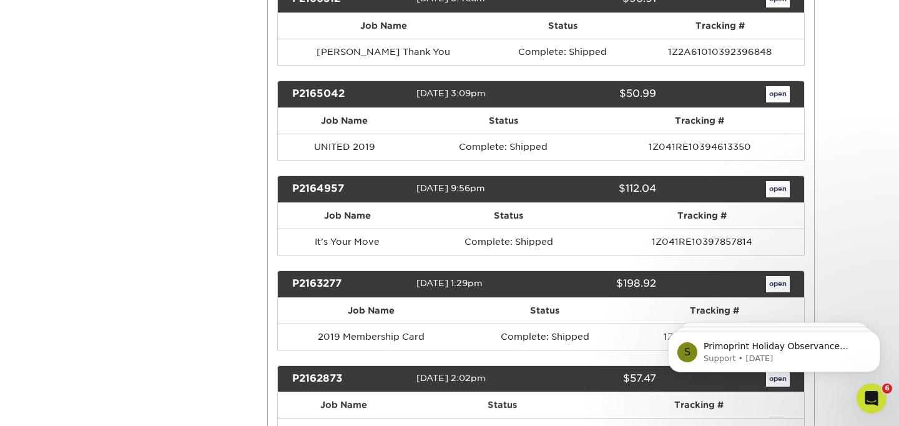
scroll to position [3749, 0]
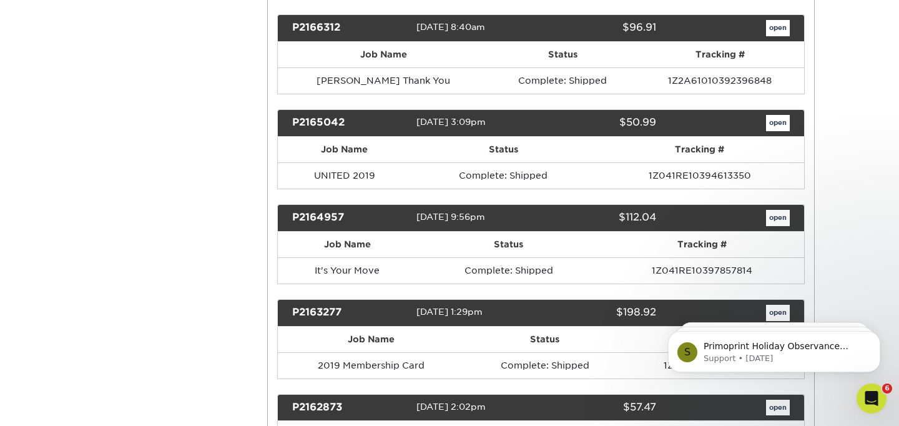
click at [790, 118] on div "open" at bounding box center [733, 123] width 134 height 16
click at [775, 128] on link "open" at bounding box center [778, 123] width 24 height 16
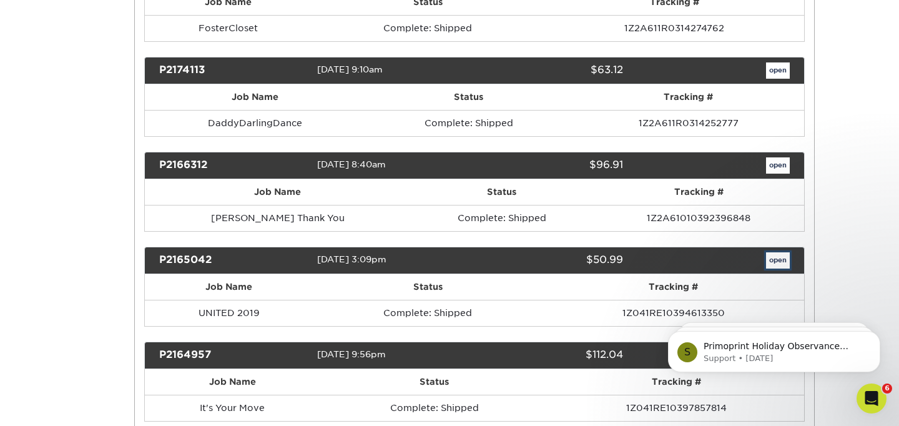
scroll to position [0, 0]
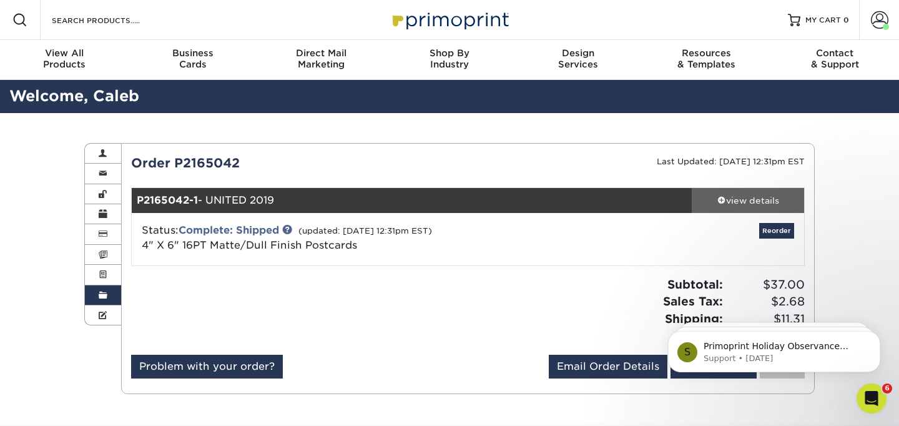
click at [739, 200] on div "view details" at bounding box center [748, 200] width 112 height 12
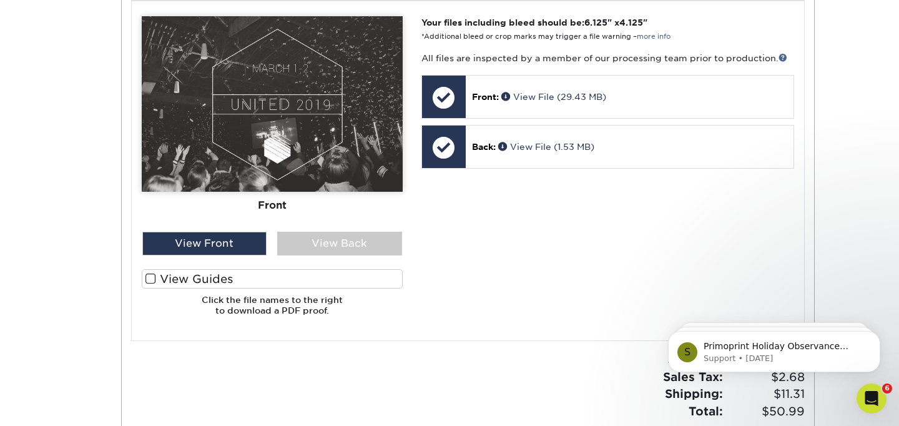
scroll to position [554, 0]
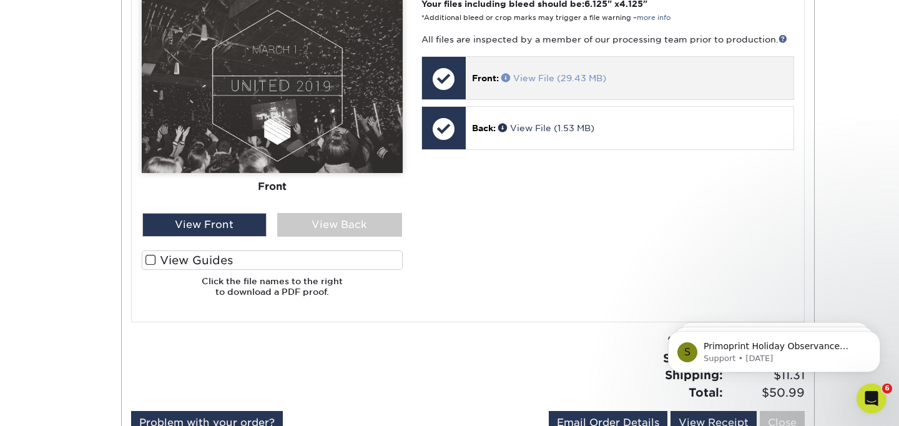
click at [548, 78] on link "View File (29.43 MB)" at bounding box center [553, 78] width 105 height 10
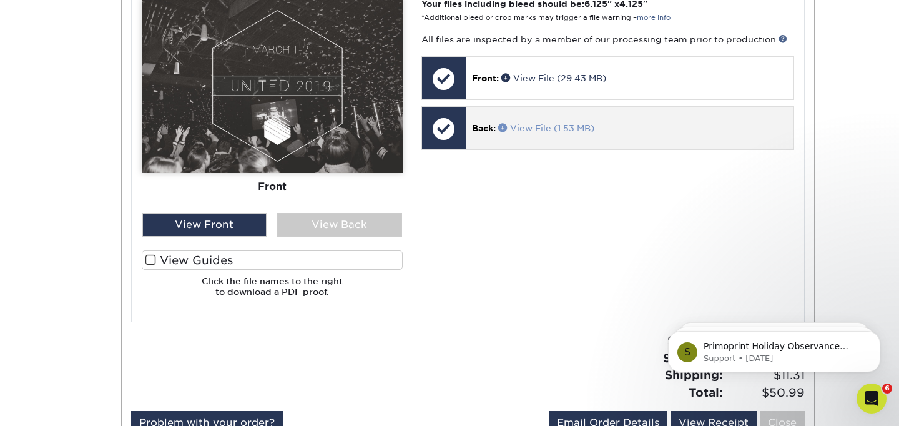
click at [539, 128] on link "View File (1.53 MB)" at bounding box center [546, 128] width 96 height 10
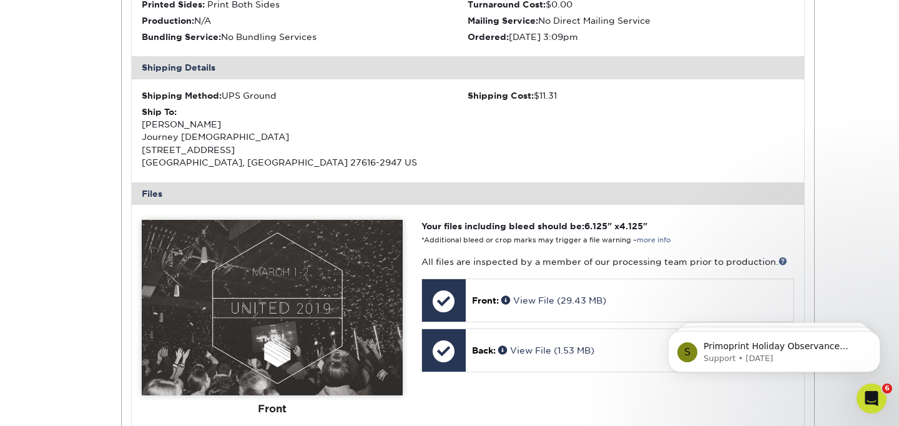
scroll to position [0, 0]
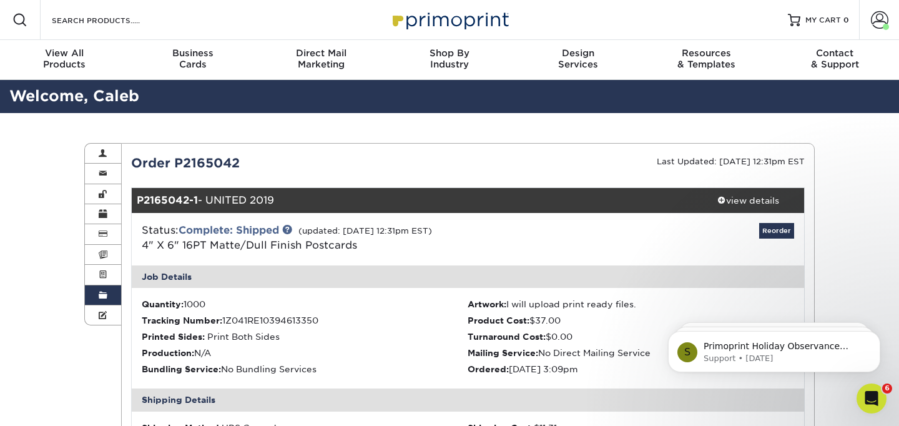
click at [101, 299] on span at bounding box center [103, 295] width 9 height 10
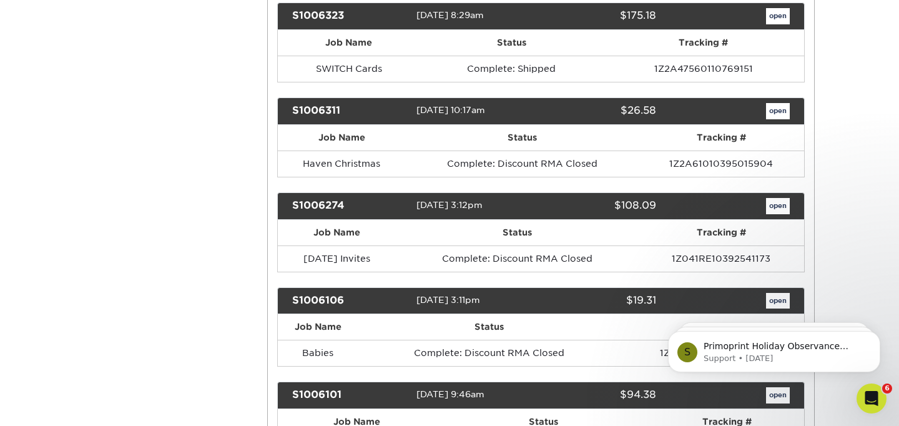
scroll to position [7074, 0]
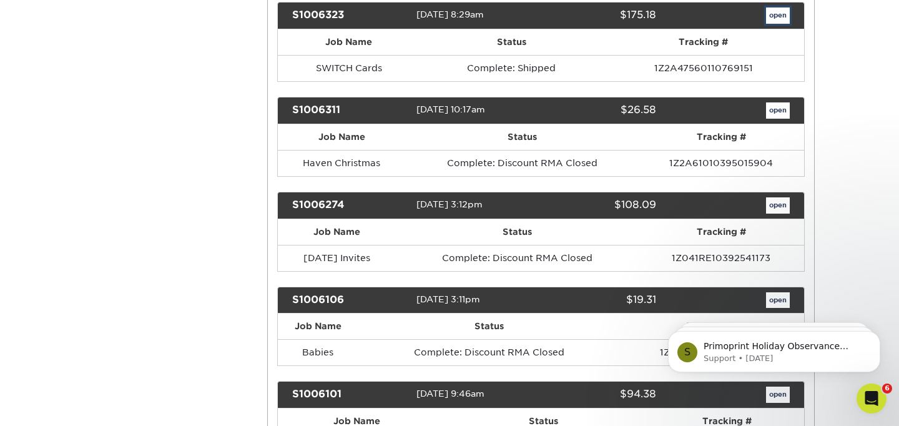
click at [772, 20] on link "open" at bounding box center [778, 15] width 24 height 16
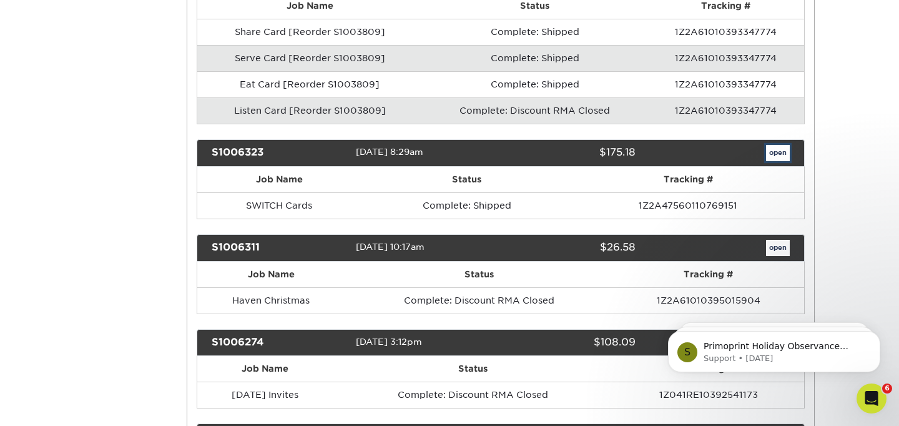
scroll to position [0, 0]
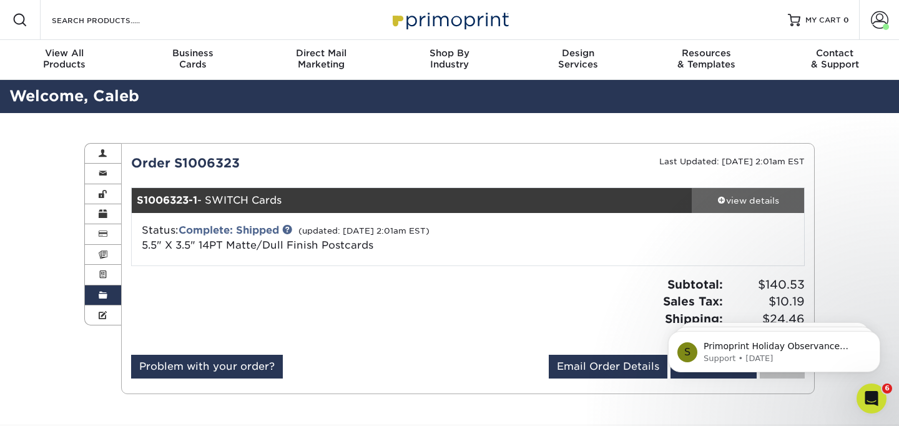
click at [747, 201] on div "view details" at bounding box center [748, 200] width 112 height 12
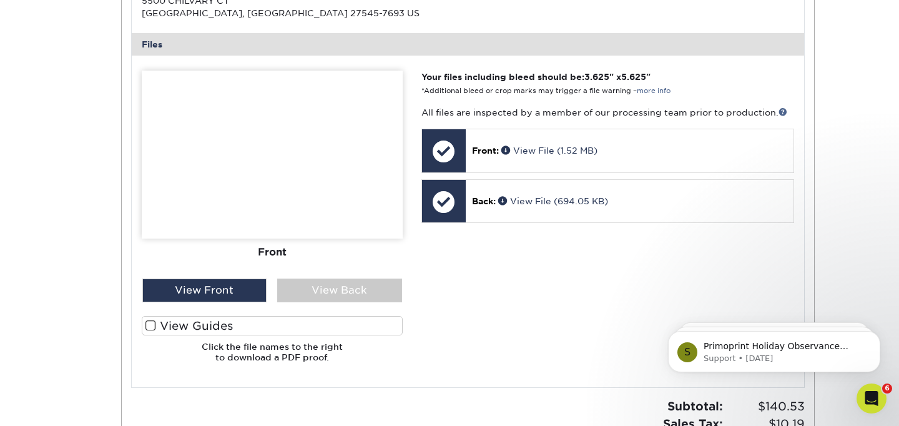
scroll to position [543, 0]
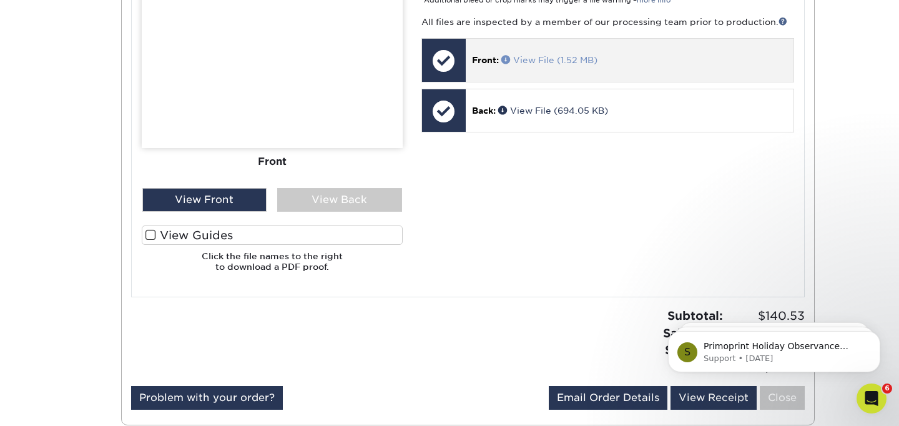
click at [546, 62] on link "View File (1.52 MB)" at bounding box center [549, 60] width 96 height 10
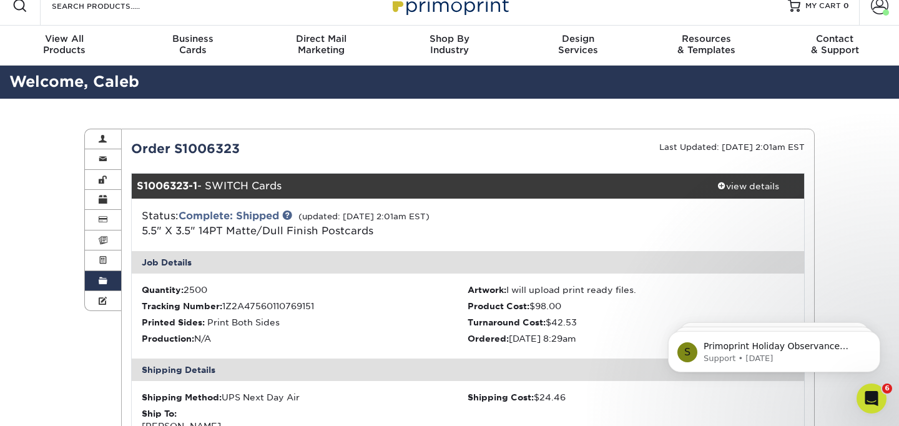
scroll to position [0, 0]
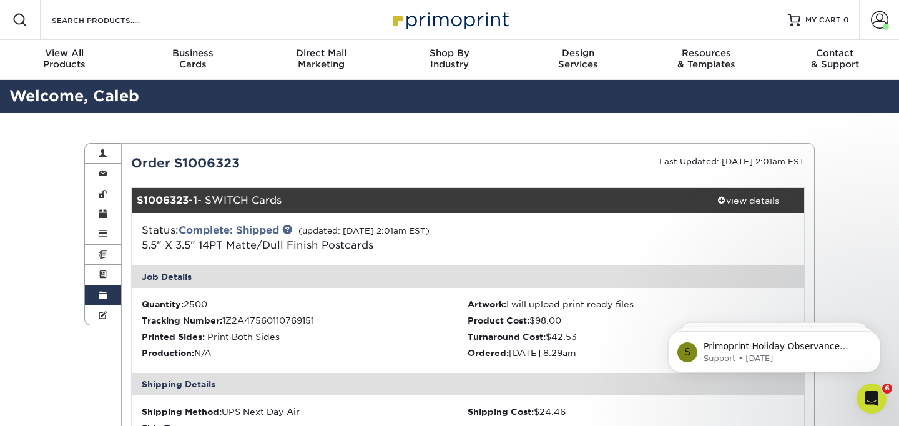
click at [101, 297] on span at bounding box center [103, 295] width 9 height 10
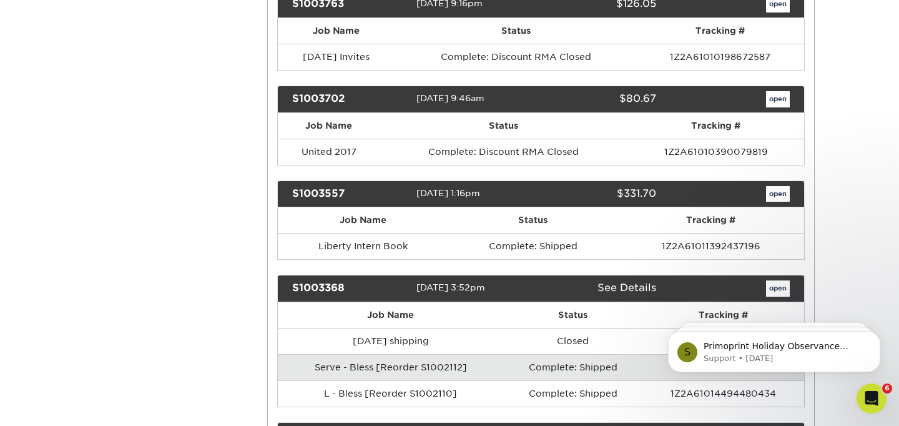
scroll to position [8671, 0]
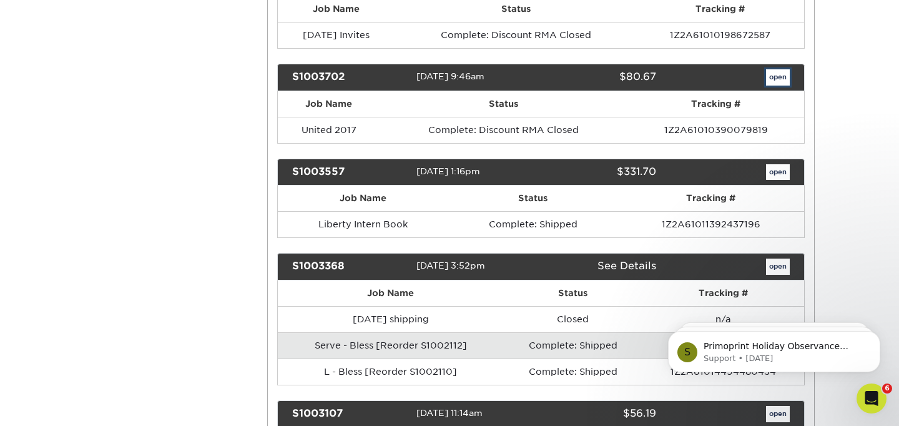
click at [777, 77] on link "open" at bounding box center [778, 77] width 24 height 16
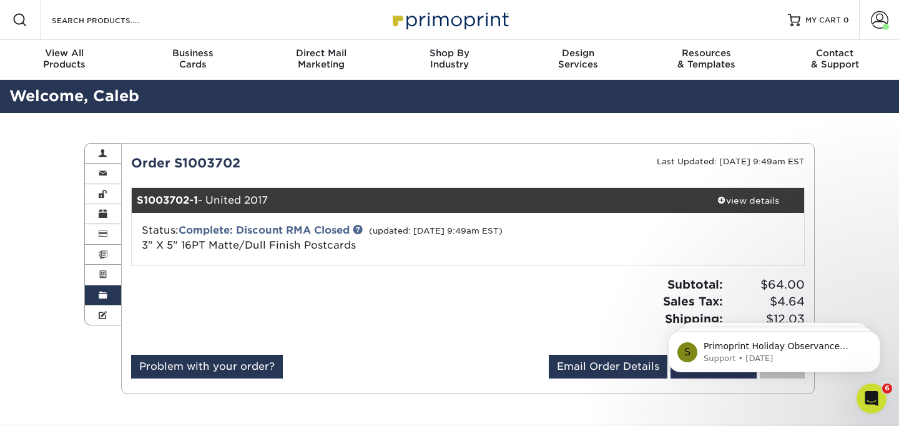
click at [696, 178] on div "Order S1003702 Last Updated: [DATE] 9:49am EST S1003702-1 - United 2017 view de…" at bounding box center [468, 269] width 674 height 230
click at [767, 200] on div "view details" at bounding box center [748, 200] width 112 height 12
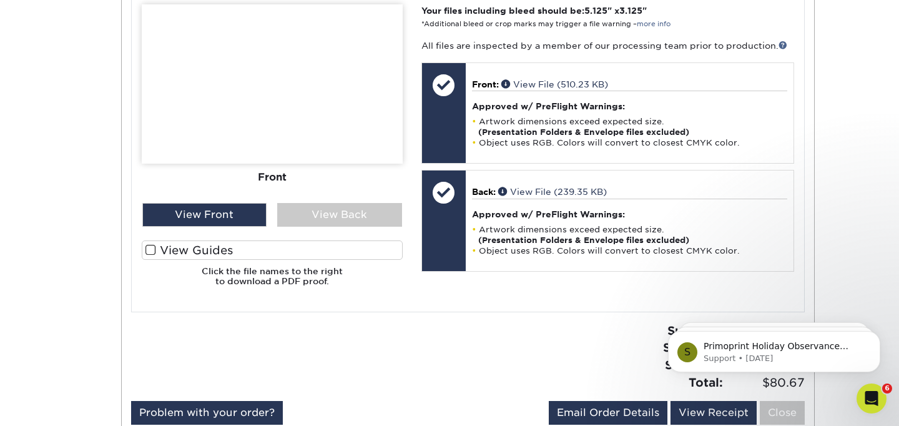
scroll to position [509, 0]
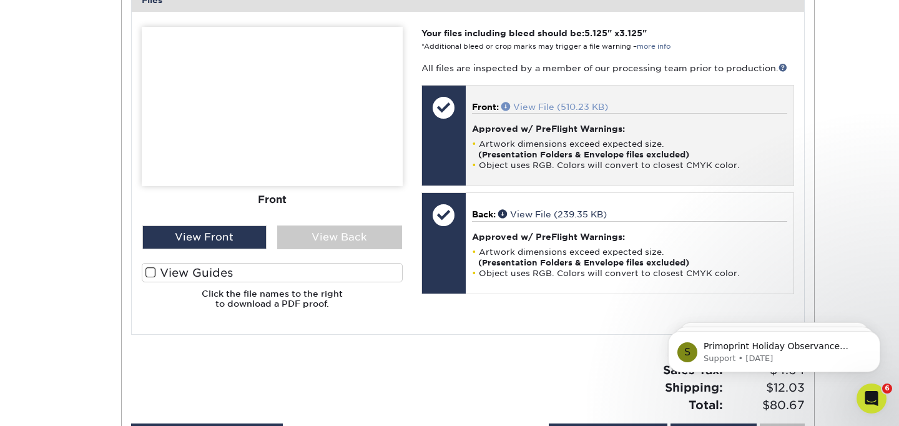
click at [565, 103] on link "View File (510.23 KB)" at bounding box center [554, 107] width 107 height 10
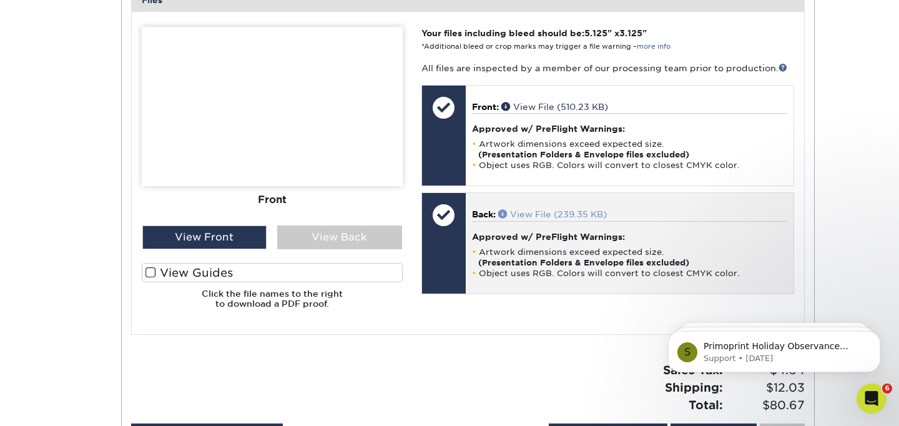
click at [566, 211] on link "View File (239.35 KB)" at bounding box center [552, 214] width 109 height 10
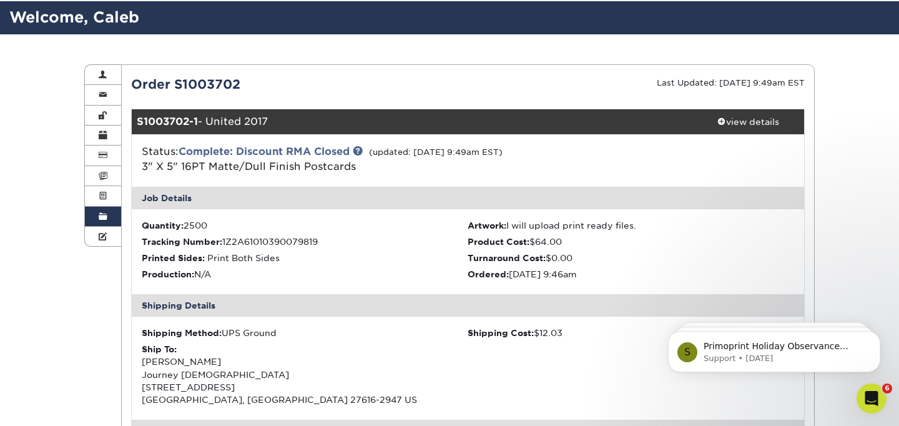
scroll to position [42, 0]
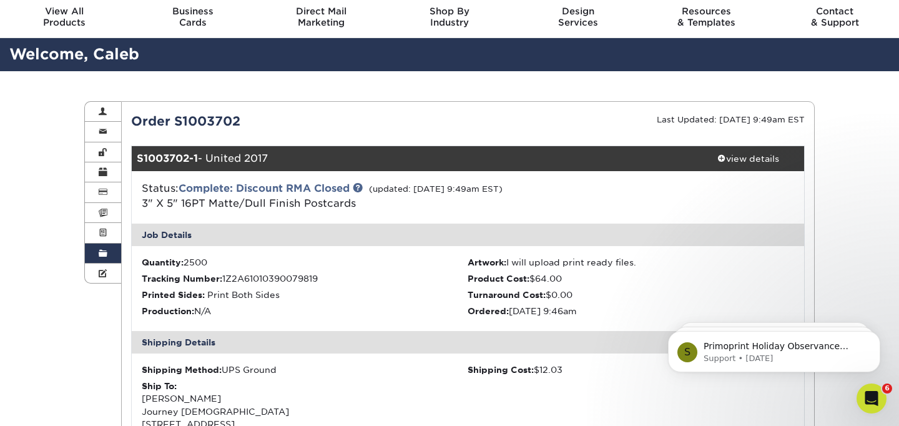
click at [109, 260] on link "Order History" at bounding box center [103, 254] width 36 height 20
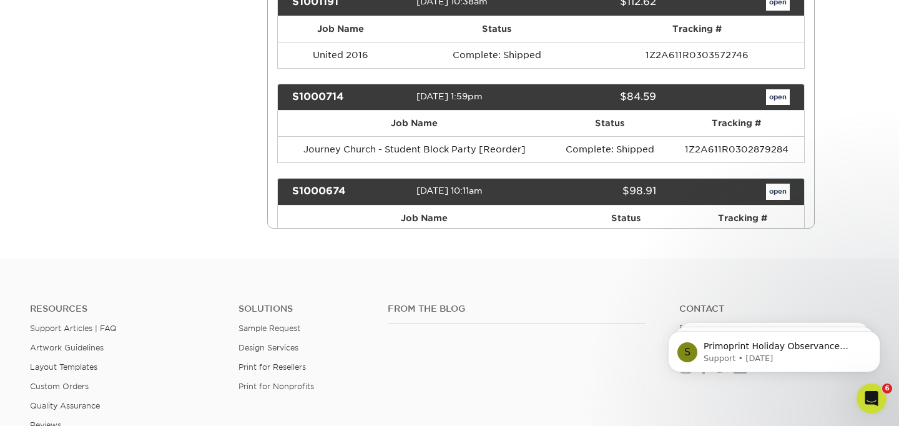
scroll to position [10112, 0]
